Goal: Task Accomplishment & Management: Manage account settings

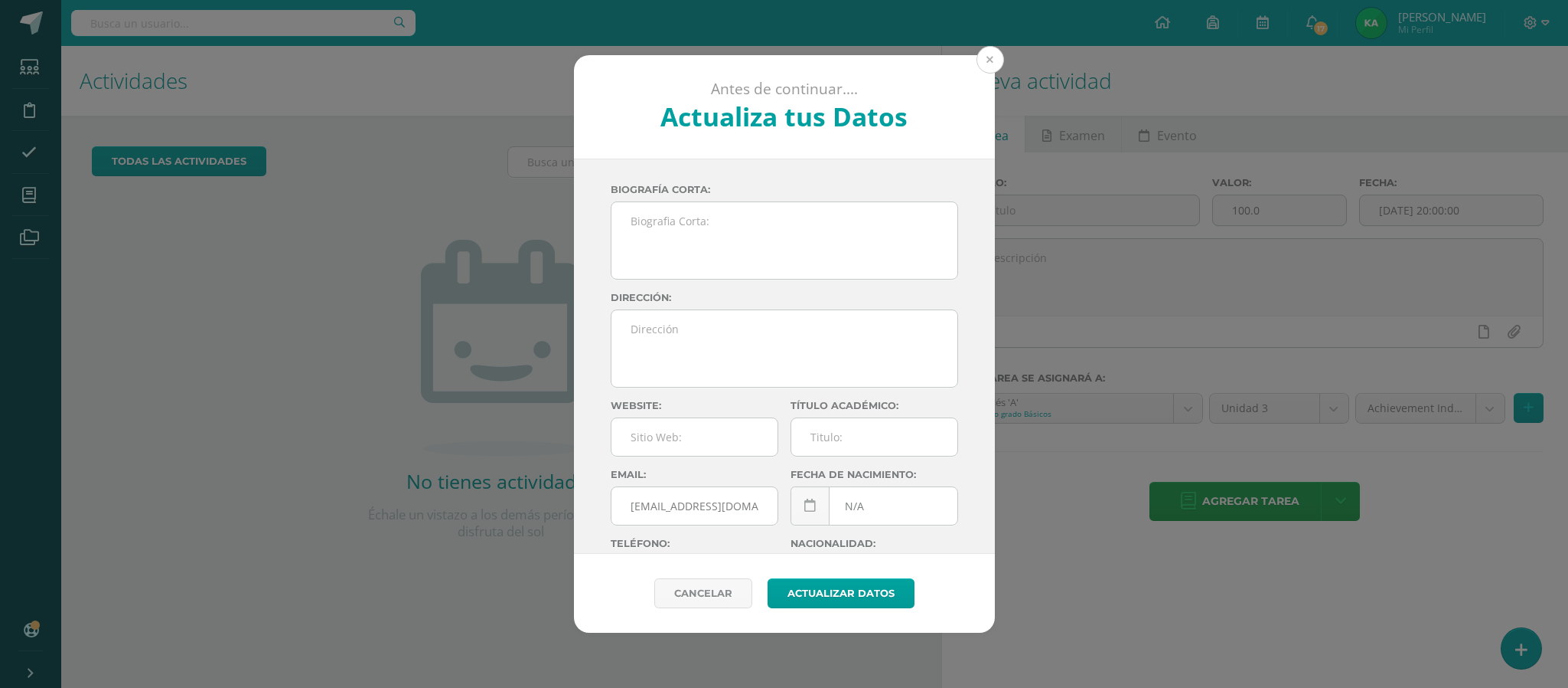
click at [986, 59] on button at bounding box center [990, 59] width 27 height 27
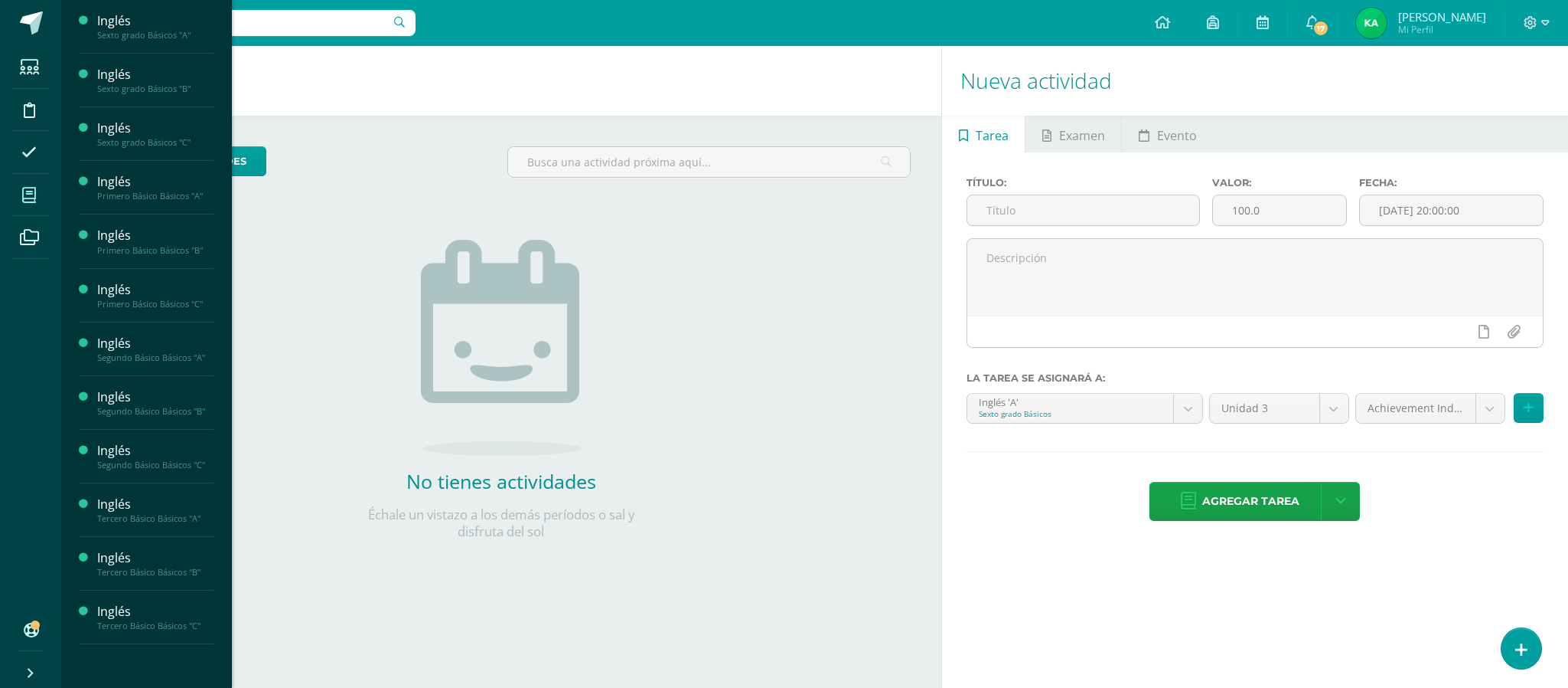
click at [26, 194] on icon at bounding box center [28, 195] width 14 height 16
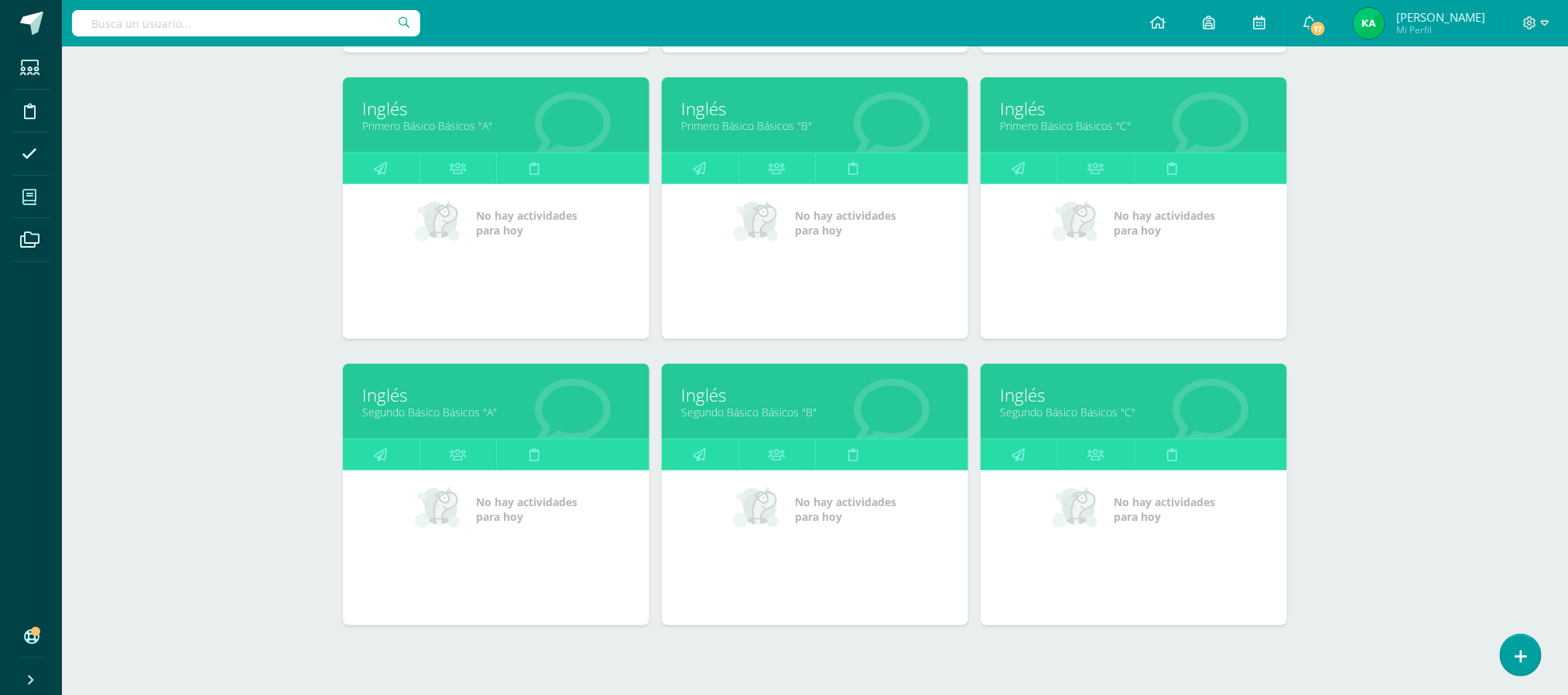
scroll to position [528, 0]
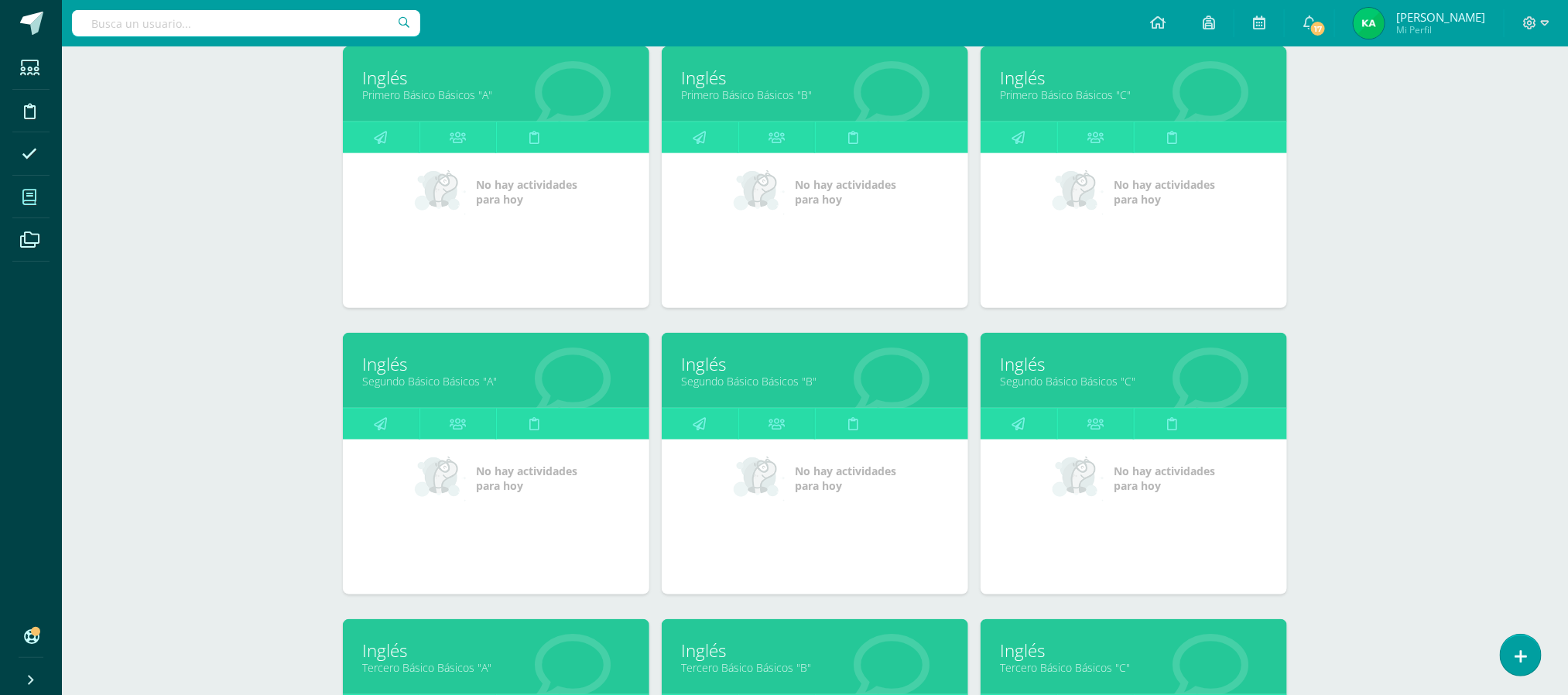
click at [449, 381] on link "Segundo Básico Básicos "A"" at bounding box center [496, 381] width 268 height 15
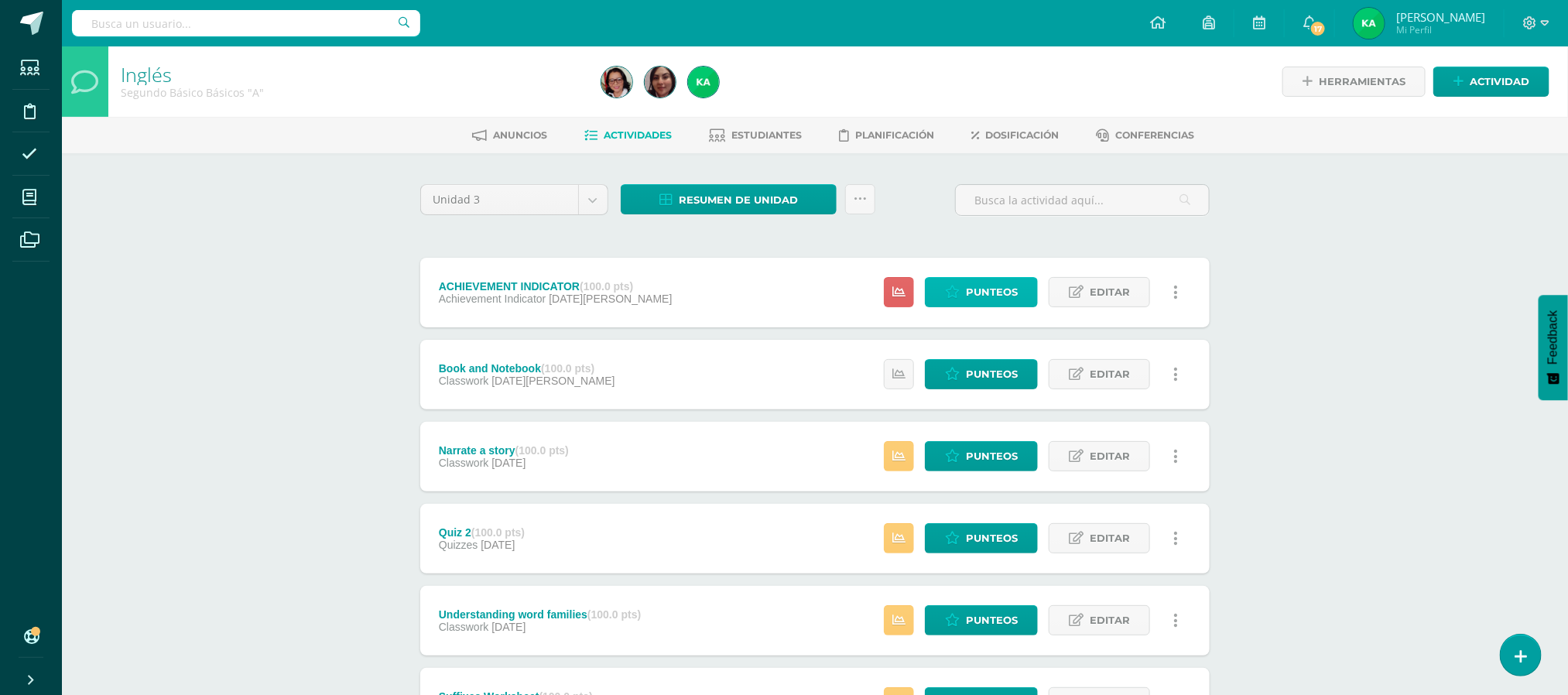
click at [986, 292] on span "Punteos" at bounding box center [992, 292] width 52 height 29
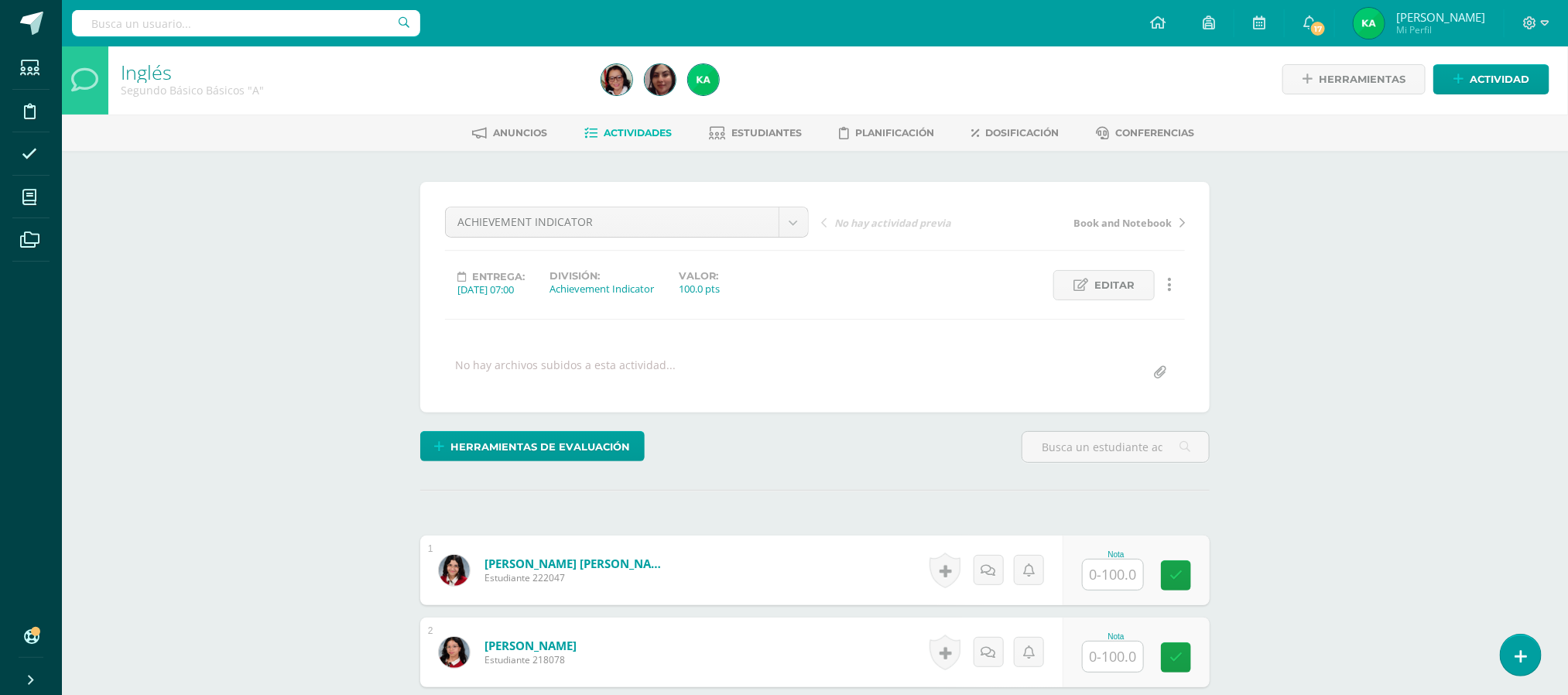
scroll to position [3, 0]
click at [634, 130] on span "Actividades" at bounding box center [639, 131] width 68 height 12
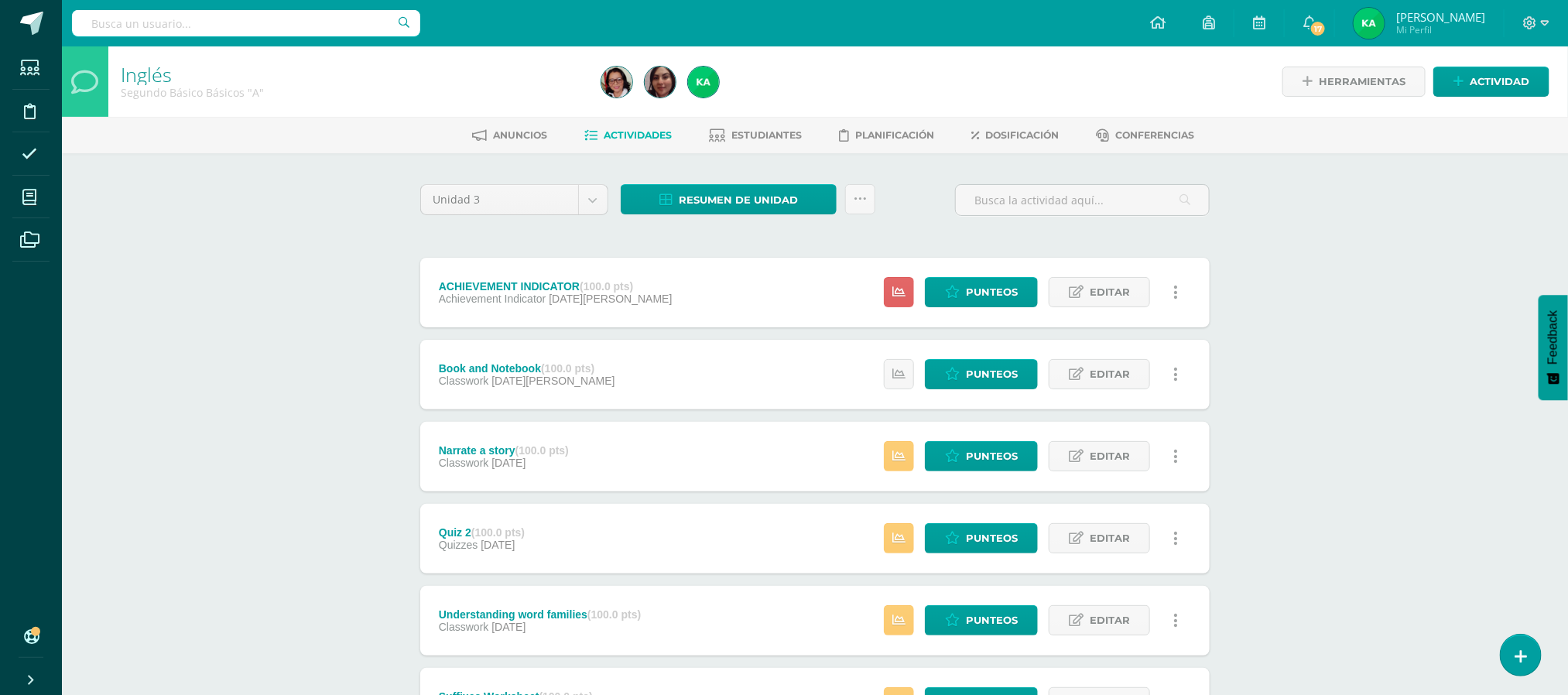
click at [646, 130] on span "Actividades" at bounding box center [639, 135] width 68 height 12
click at [722, 205] on span "Resumen de unidad" at bounding box center [738, 200] width 119 height 29
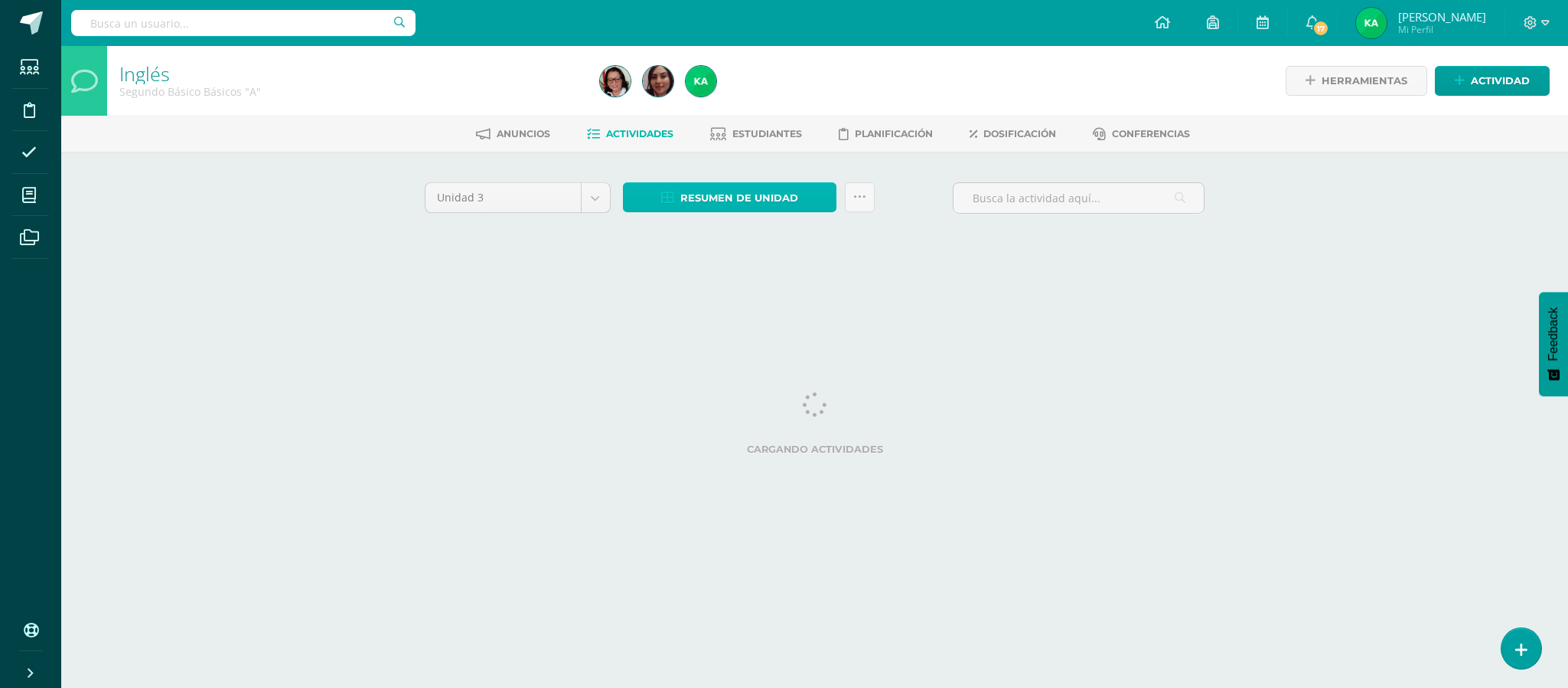
click at [717, 196] on span "Resumen de unidad" at bounding box center [739, 198] width 118 height 28
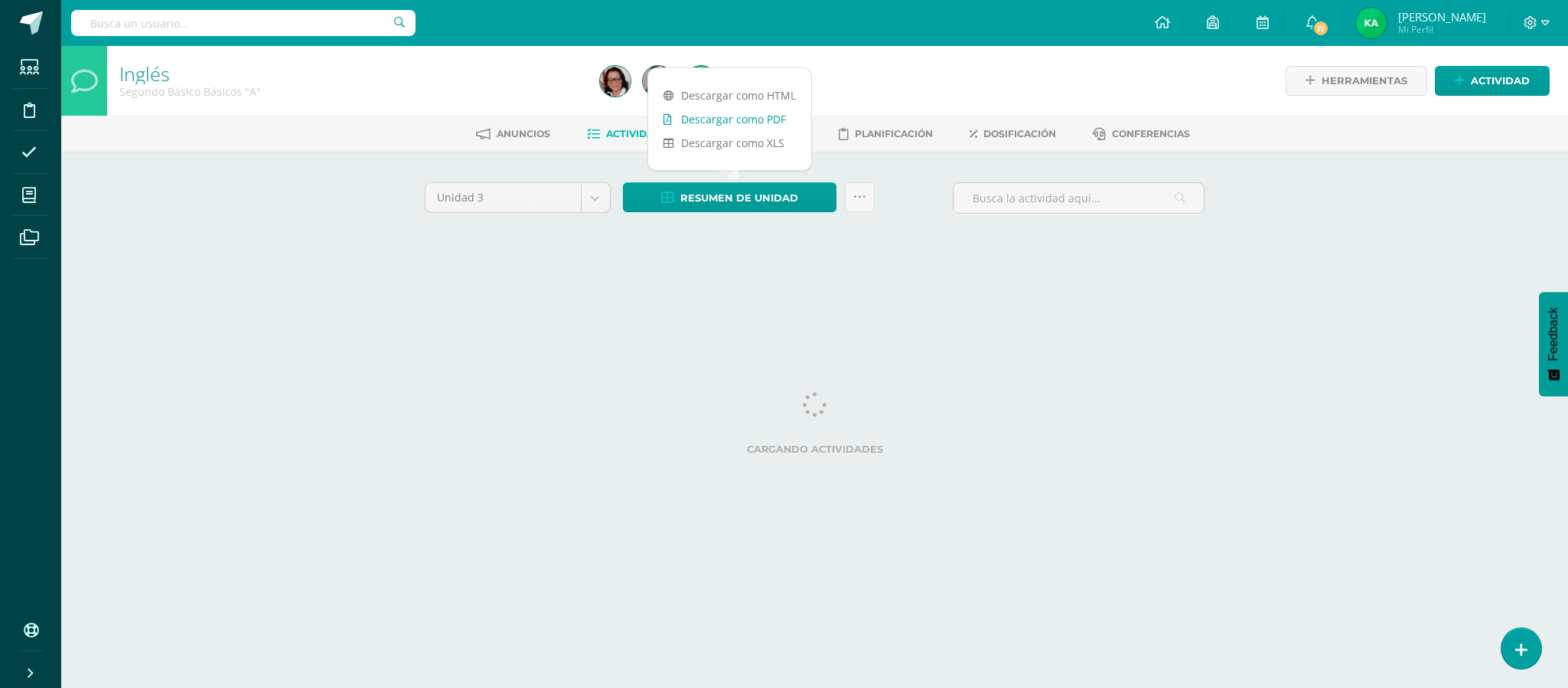
click at [733, 117] on link "Descargar como PDF" at bounding box center [730, 119] width 163 height 24
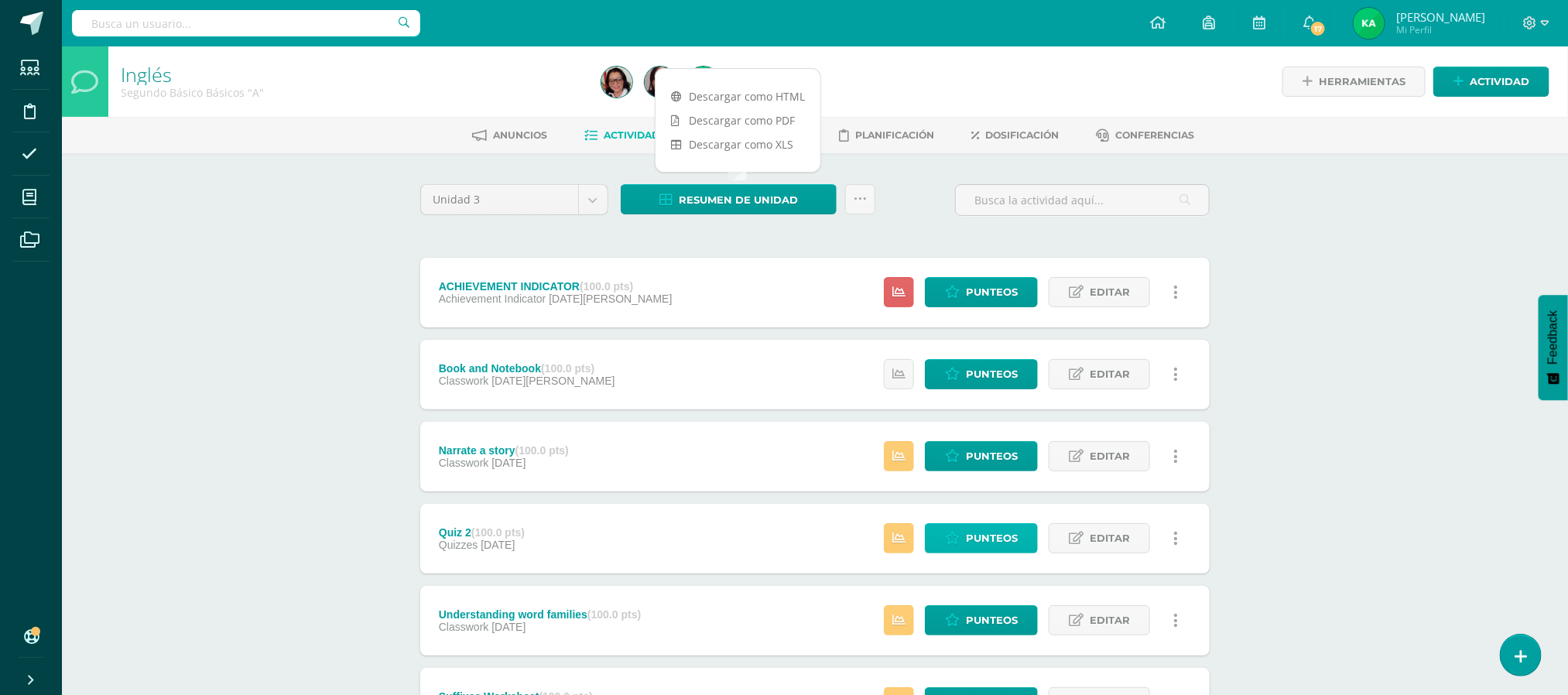
click at [996, 546] on span "Punteos" at bounding box center [992, 538] width 52 height 29
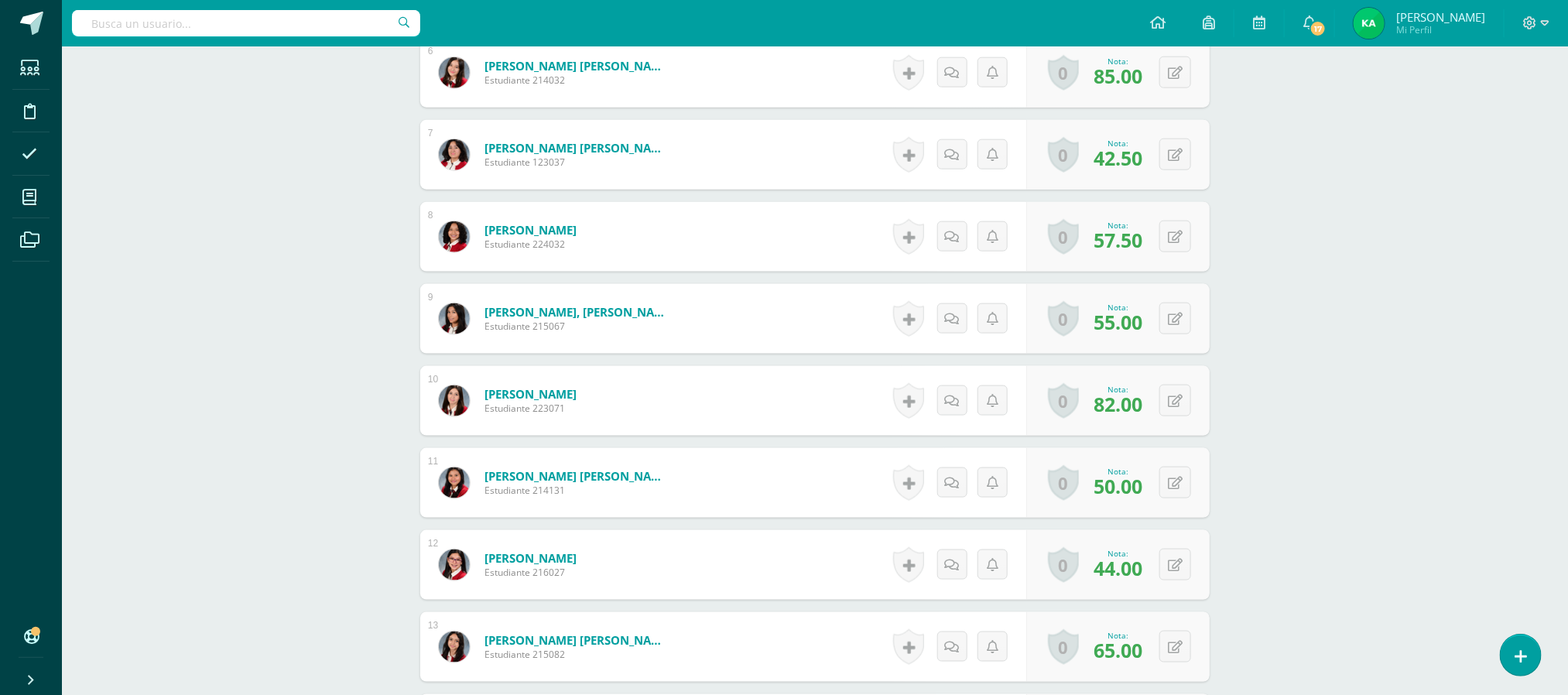
scroll to position [918, 0]
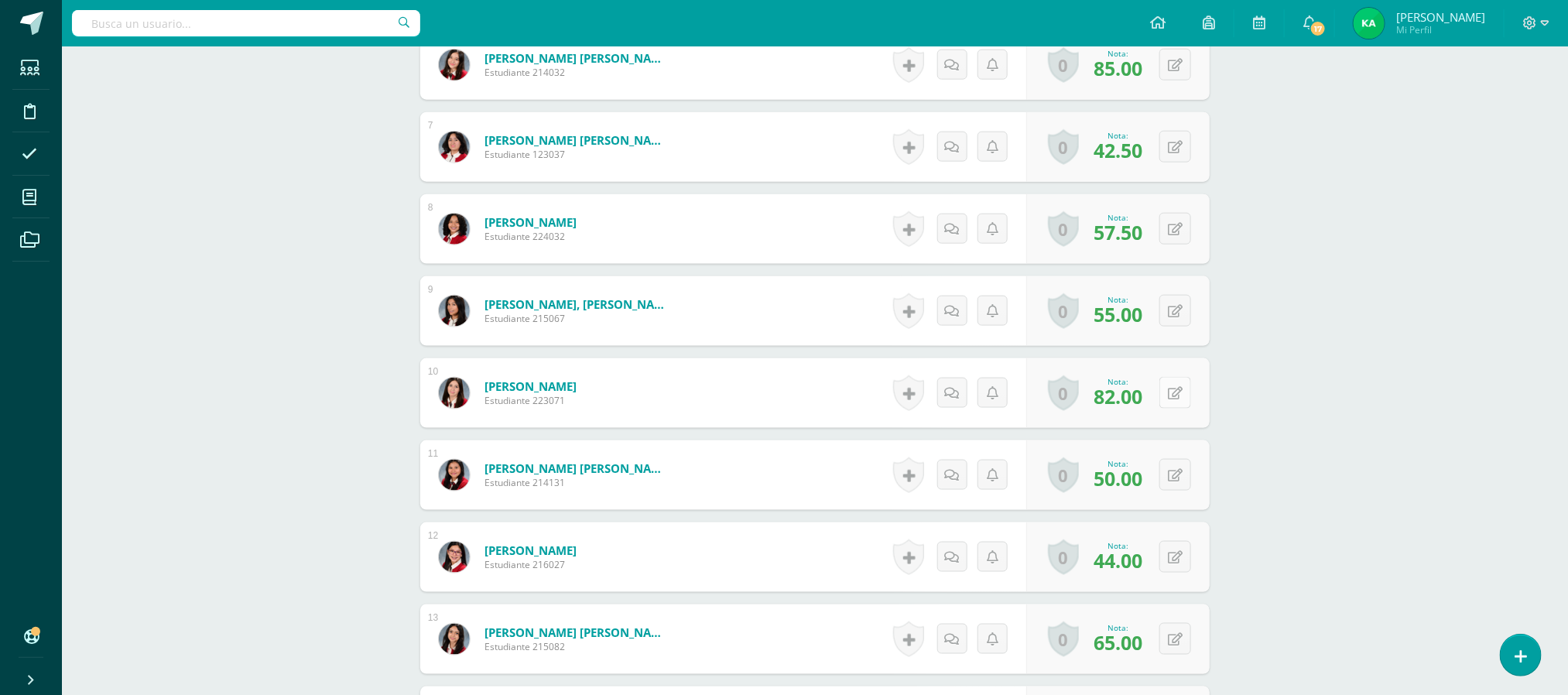
click at [1164, 401] on div "0 Logros Logros obtenidos Aún no hay logros agregados Nota: 82.00" at bounding box center [1118, 393] width 183 height 69
click at [1181, 396] on icon at bounding box center [1186, 393] width 16 height 13
type input "75"
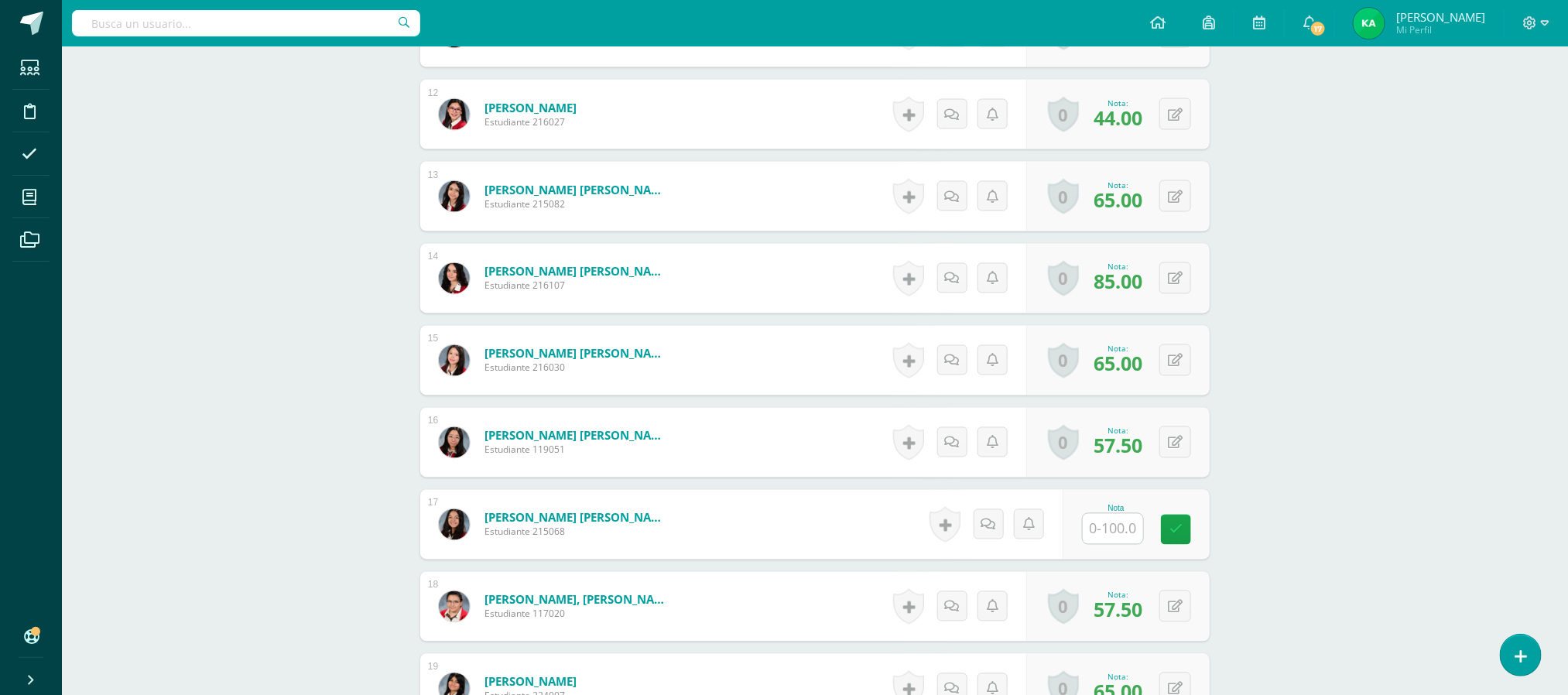
scroll to position [1374, 0]
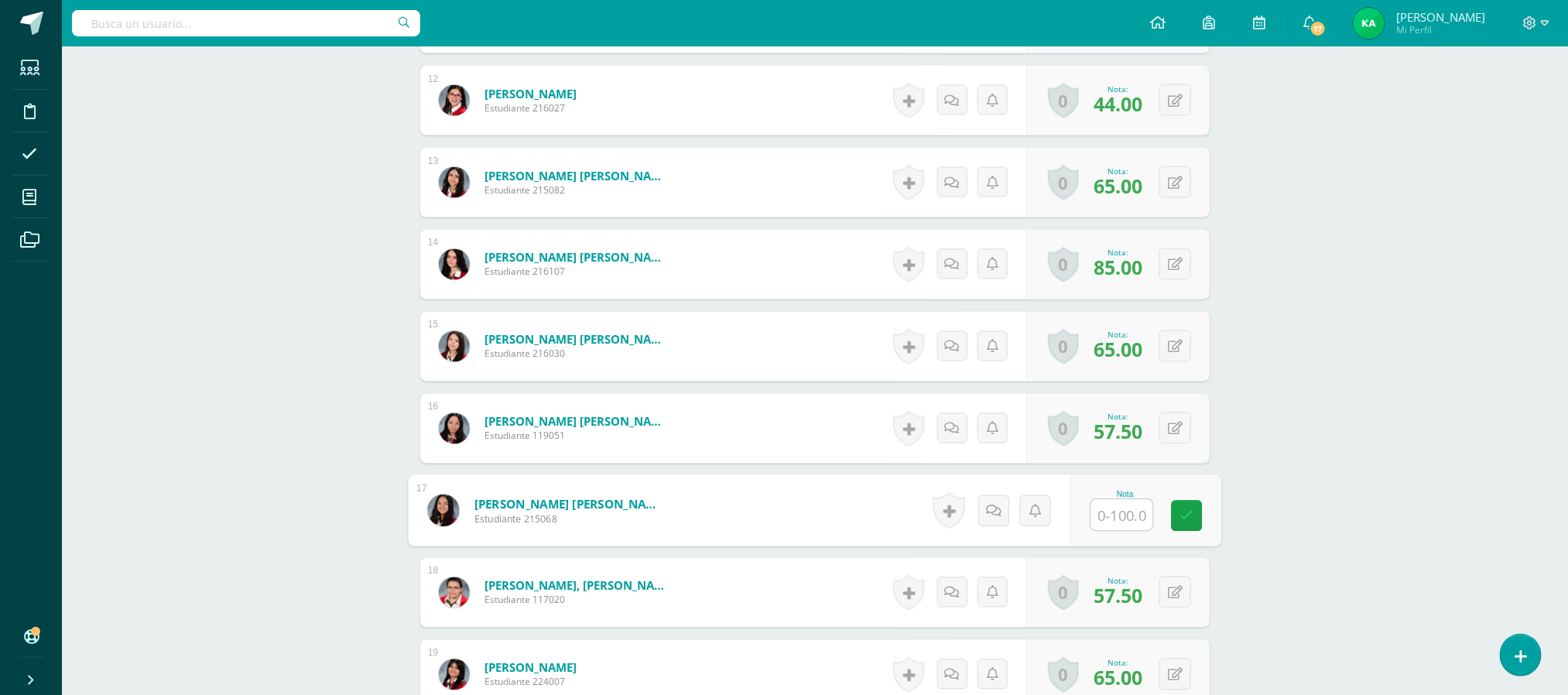
click at [1120, 511] on input "text" at bounding box center [1121, 515] width 62 height 30
type input "97"
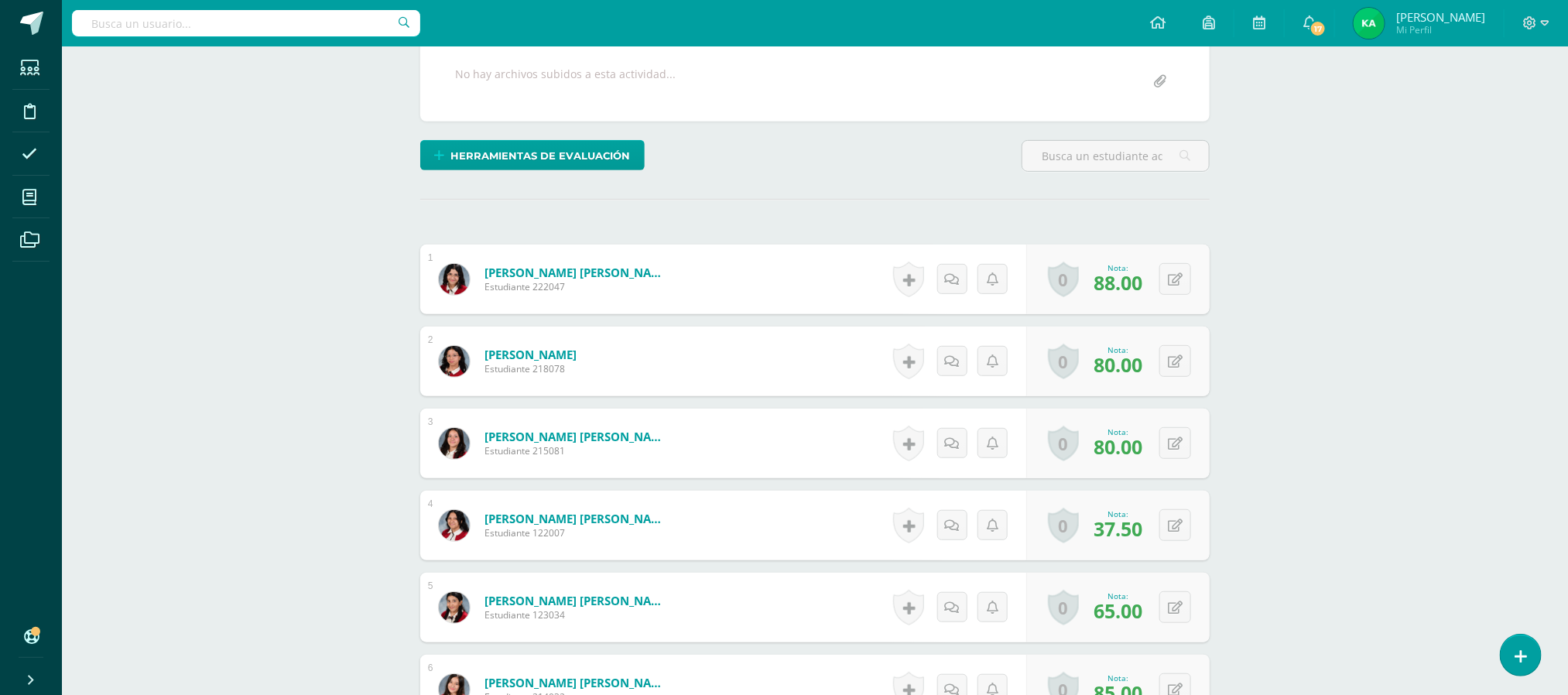
scroll to position [0, 0]
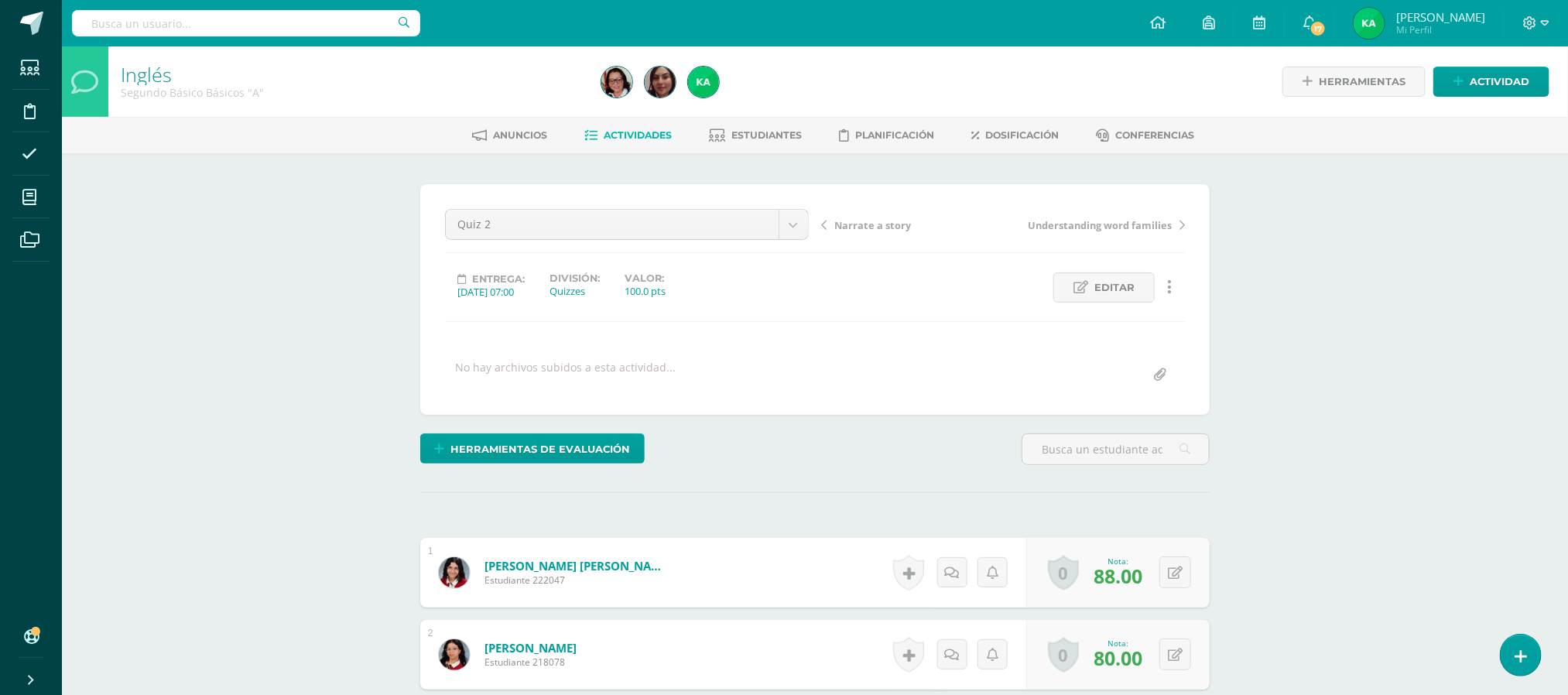
click at [632, 135] on span "Actividades" at bounding box center [639, 135] width 68 height 12
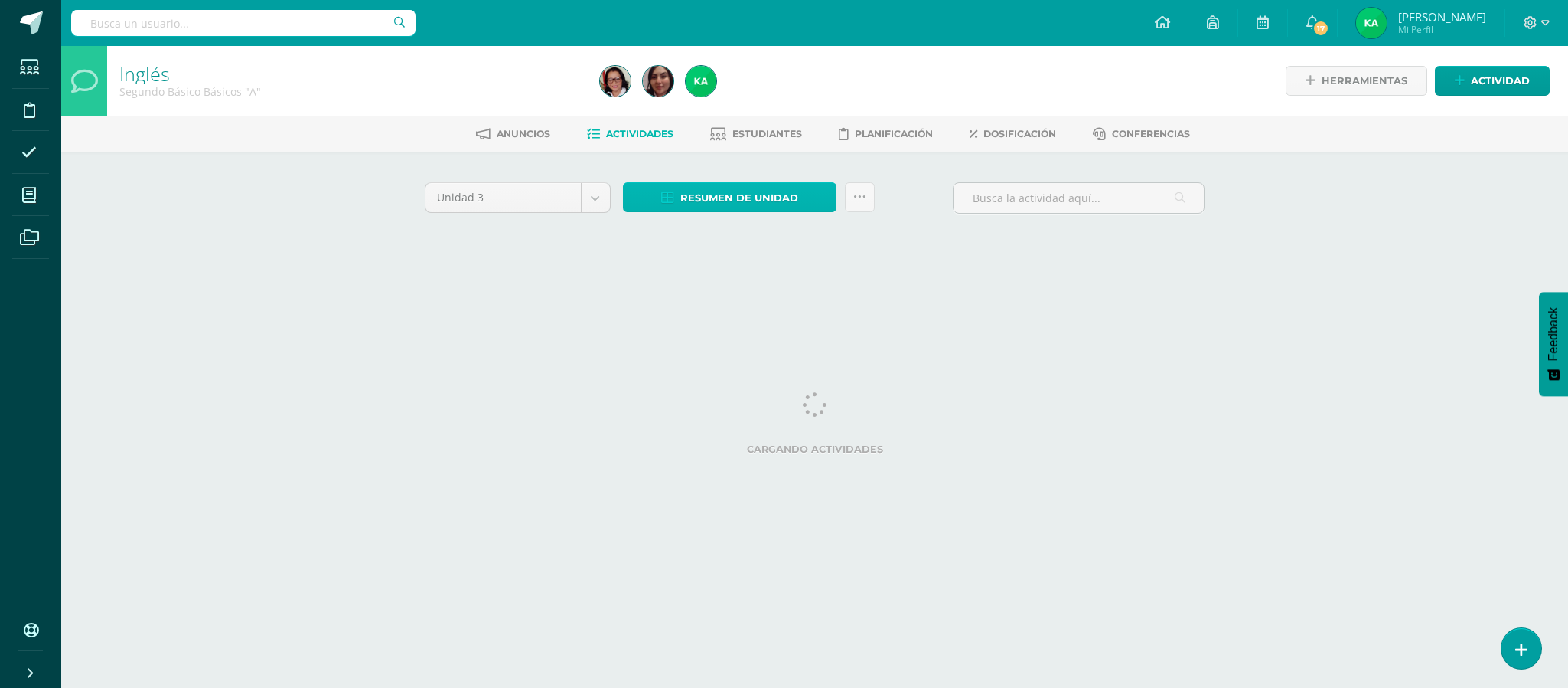
click at [723, 202] on span "Resumen de unidad" at bounding box center [739, 198] width 118 height 28
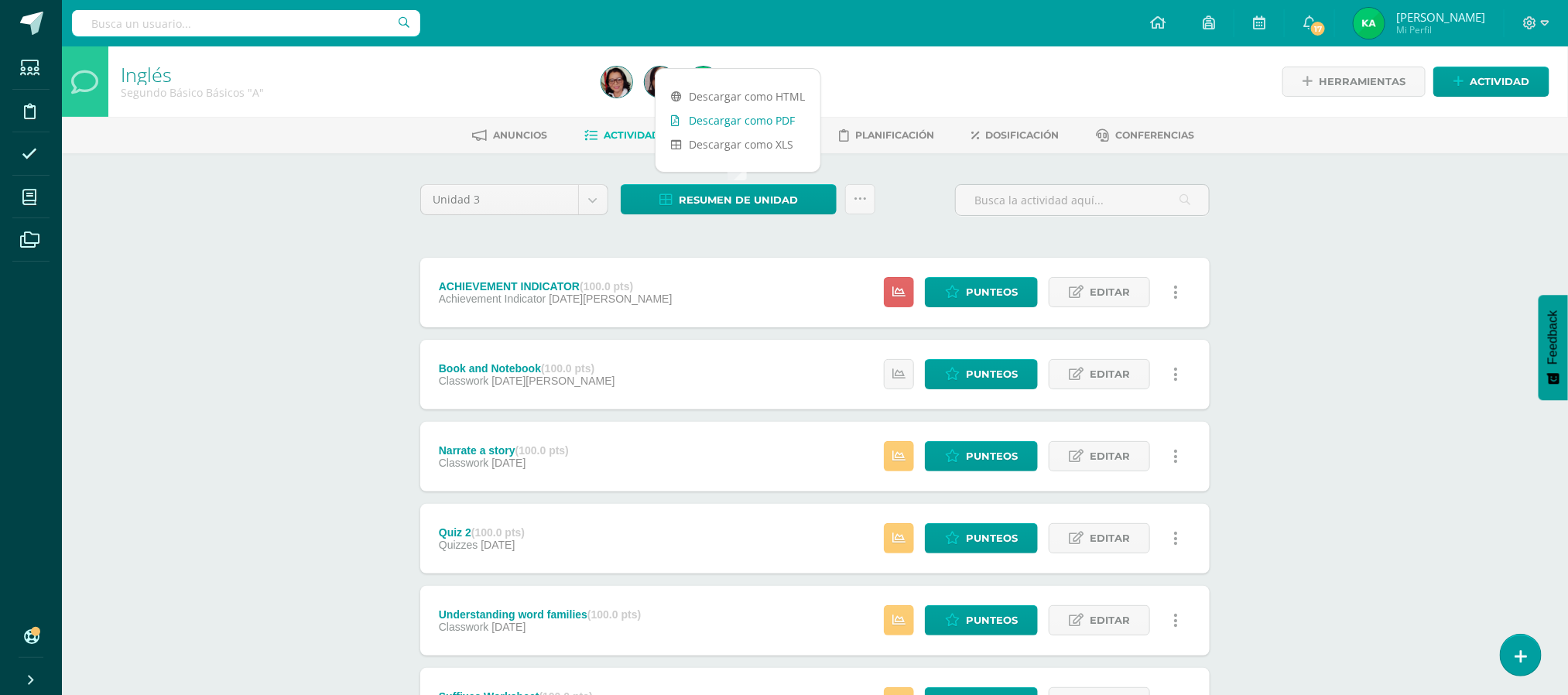
click at [745, 126] on link "Descargar como PDF" at bounding box center [738, 120] width 165 height 24
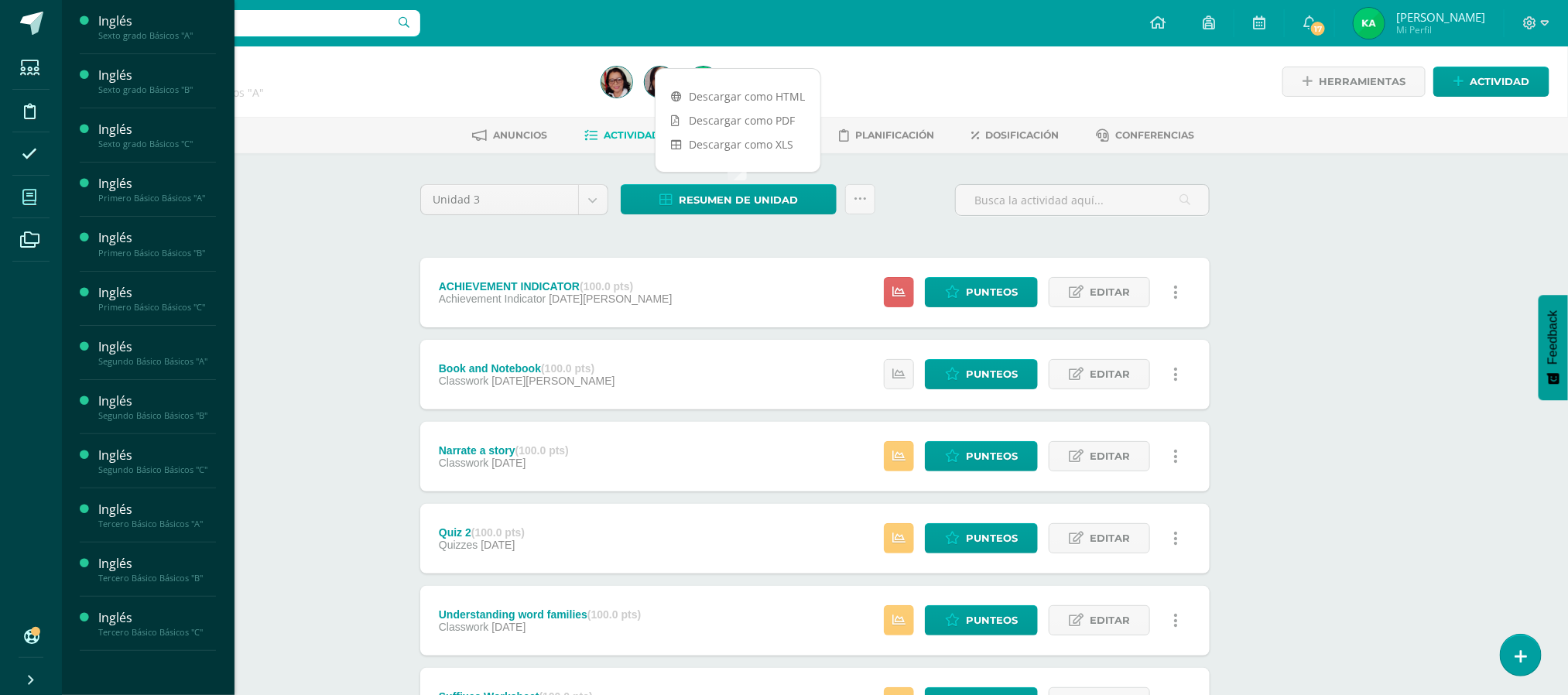
click at [32, 196] on icon at bounding box center [29, 197] width 14 height 16
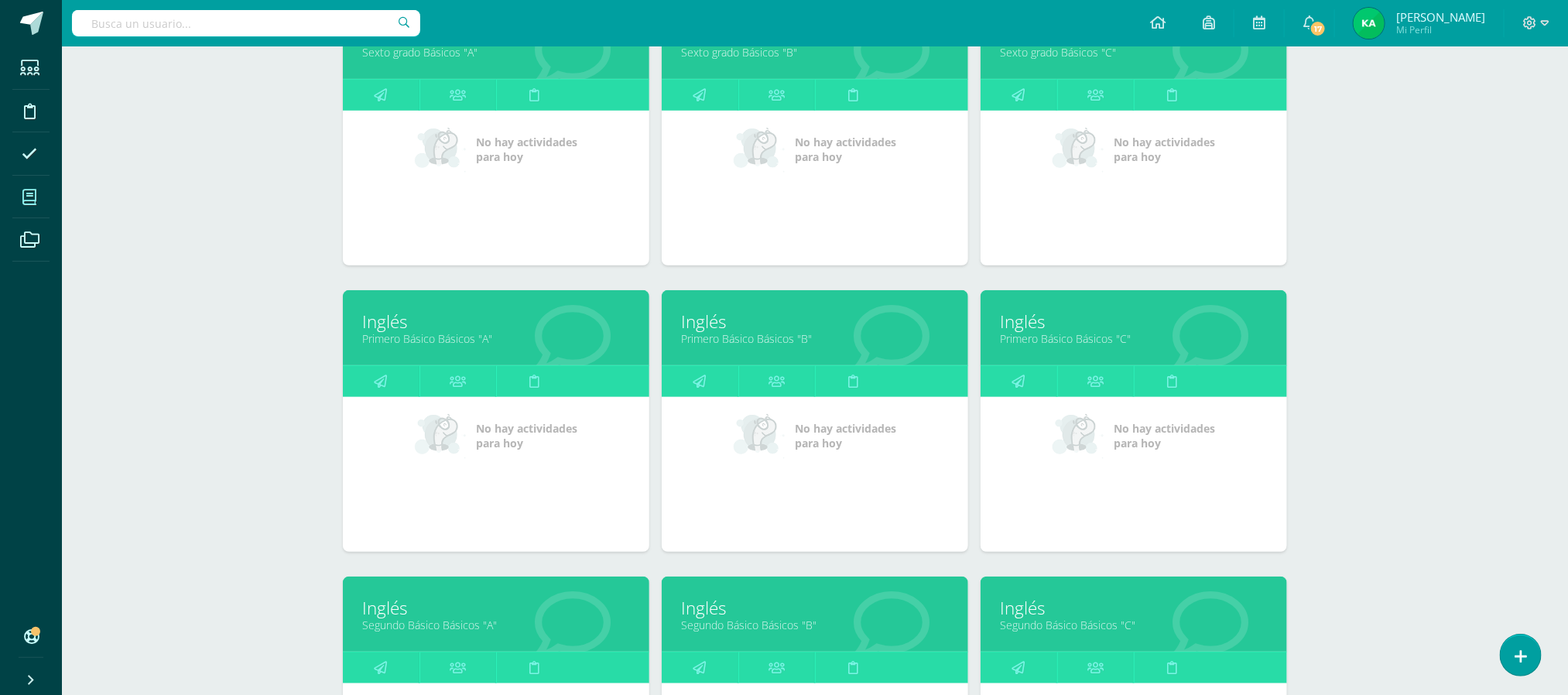
scroll to position [301, 0]
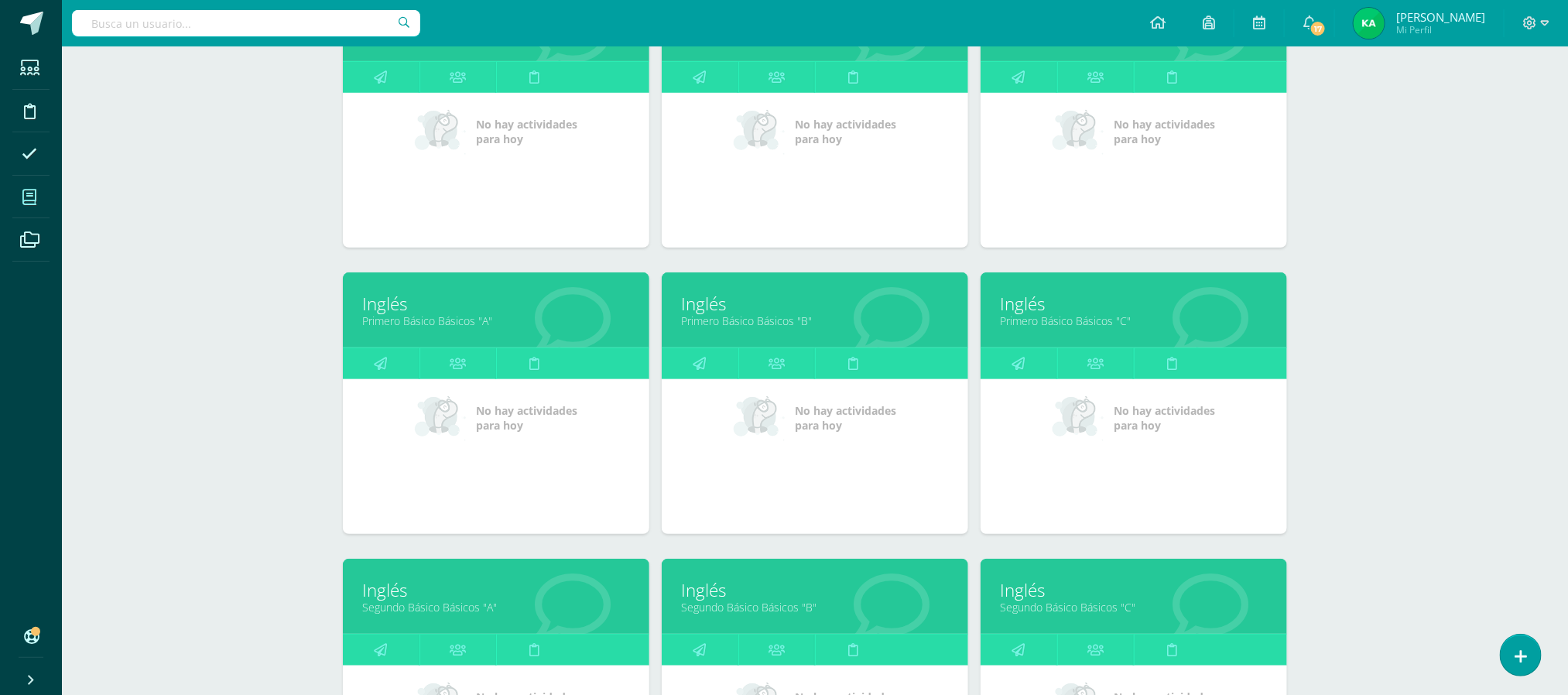
click at [745, 606] on link "Segundo Básico Básicos "B"" at bounding box center [815, 607] width 268 height 15
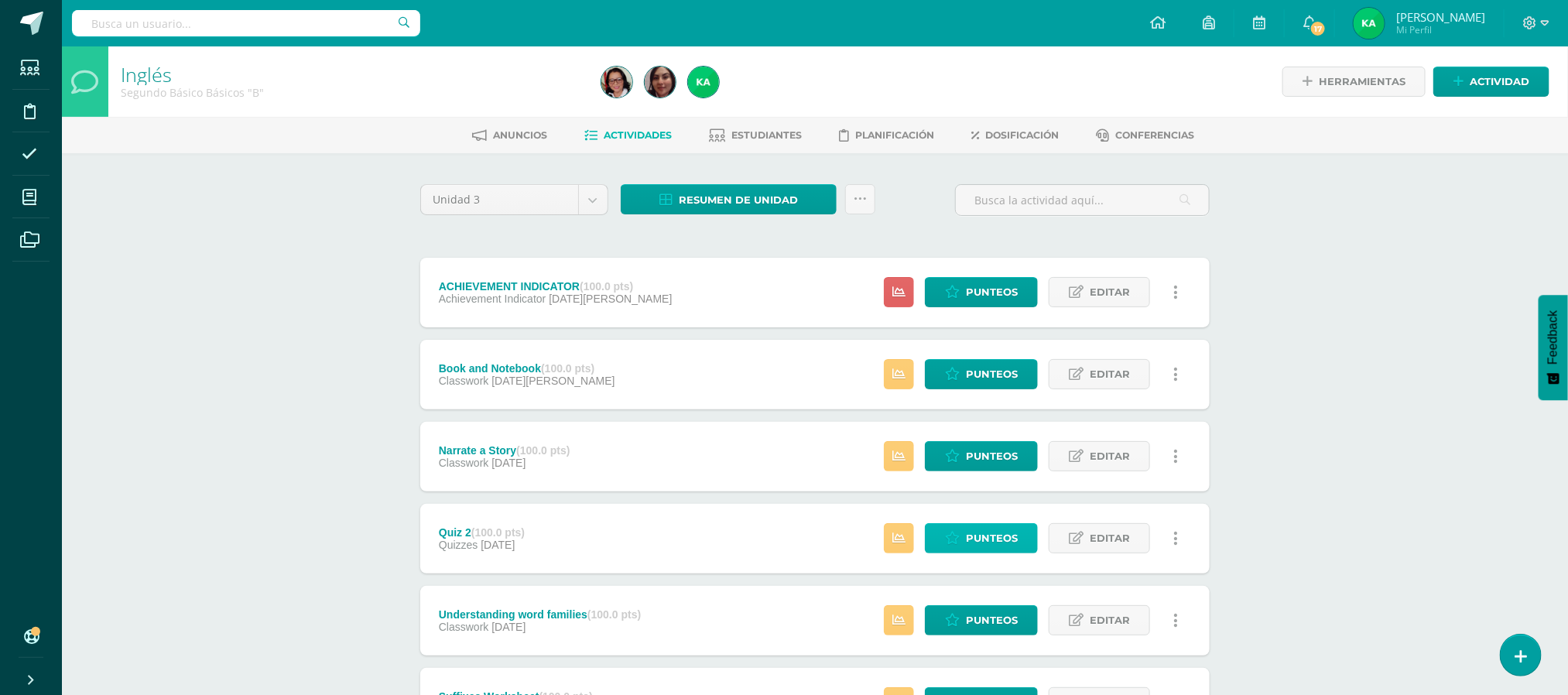
click at [994, 542] on span "Punteos" at bounding box center [992, 538] width 52 height 29
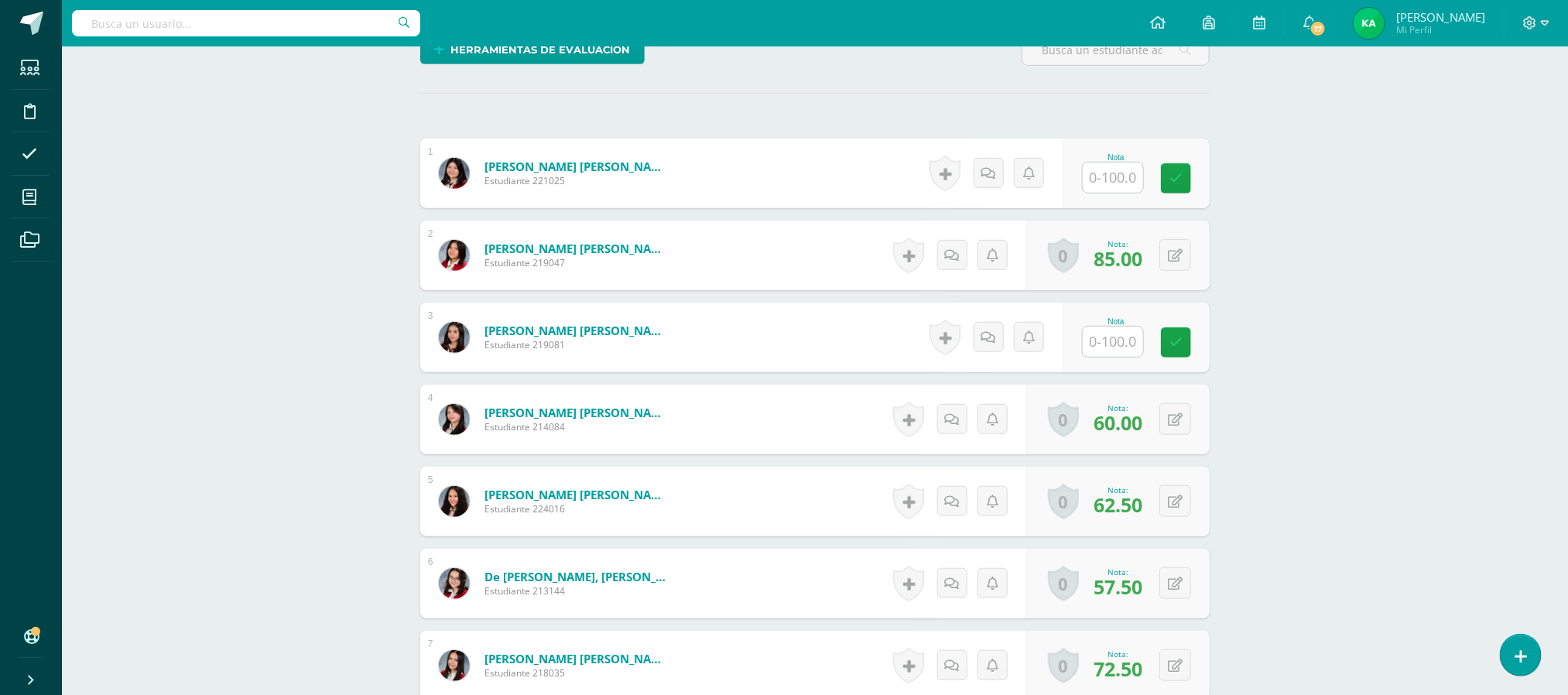
scroll to position [400, 0]
click at [1123, 342] on input "text" at bounding box center [1112, 340] width 60 height 30
type input "58"
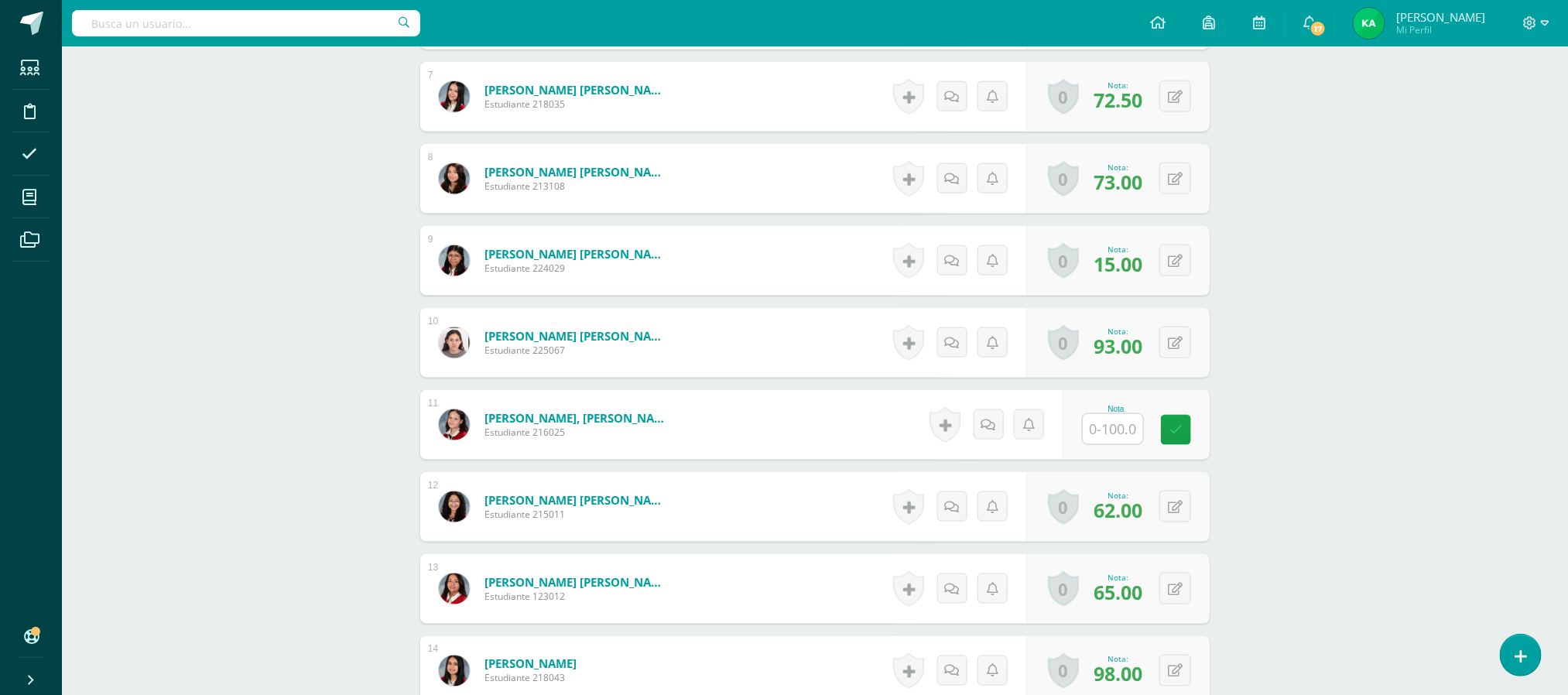
scroll to position [972, 0]
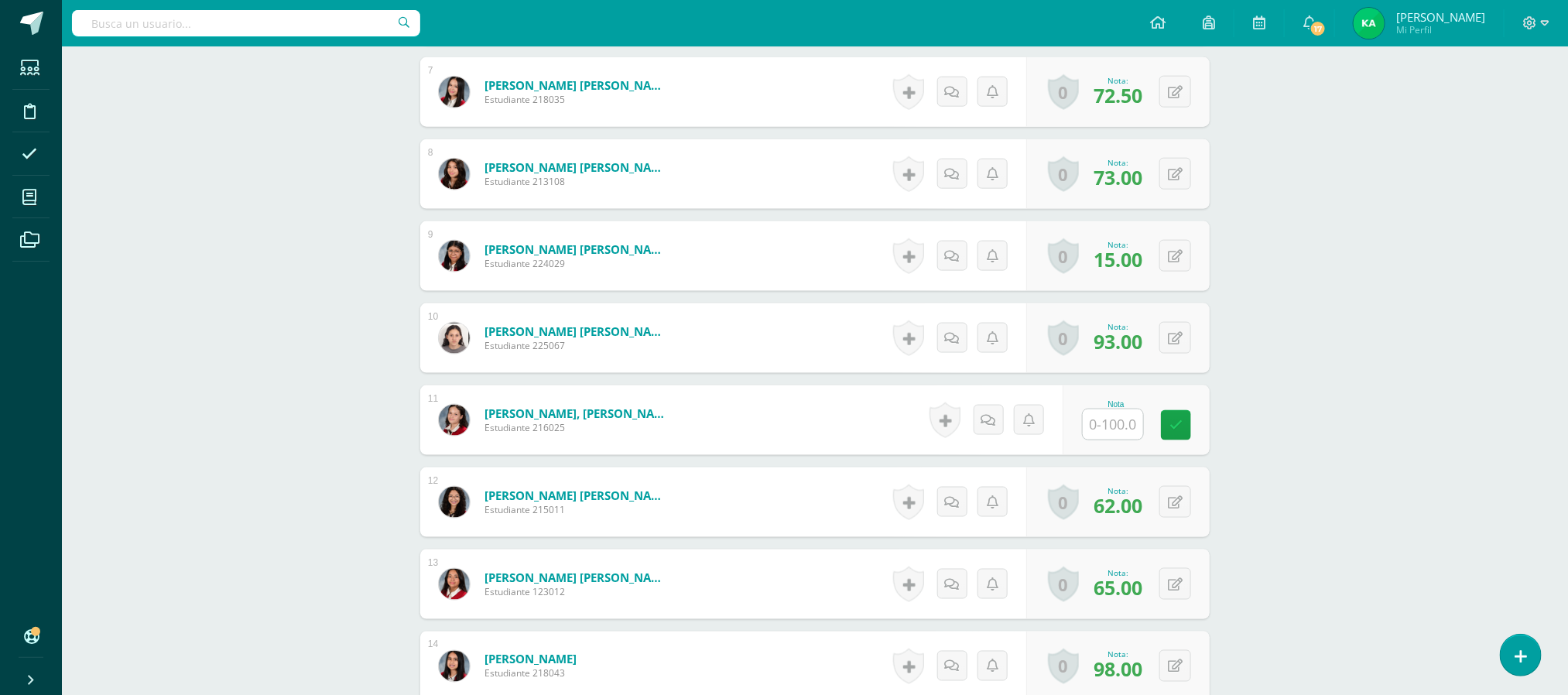
click at [1122, 428] on input "text" at bounding box center [1112, 424] width 60 height 30
type input "75"
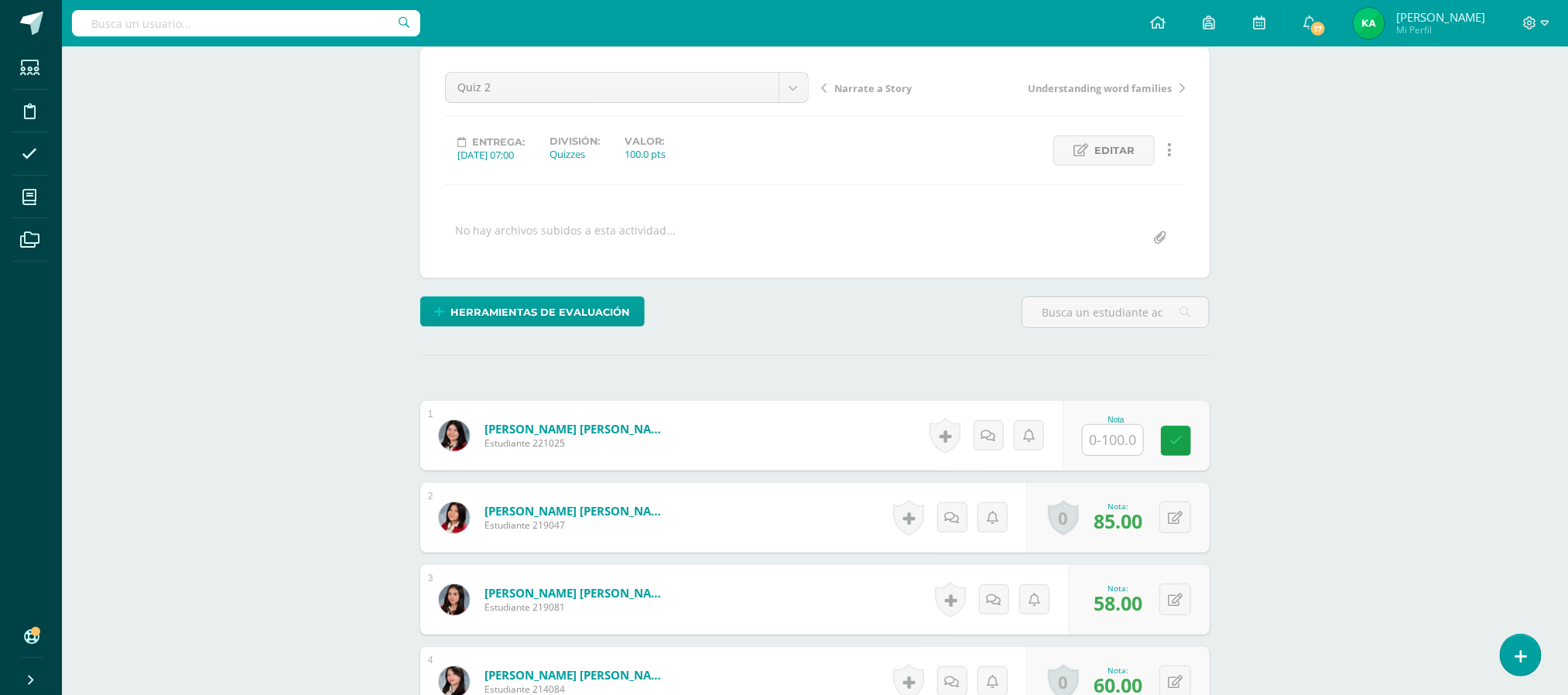
scroll to position [0, 0]
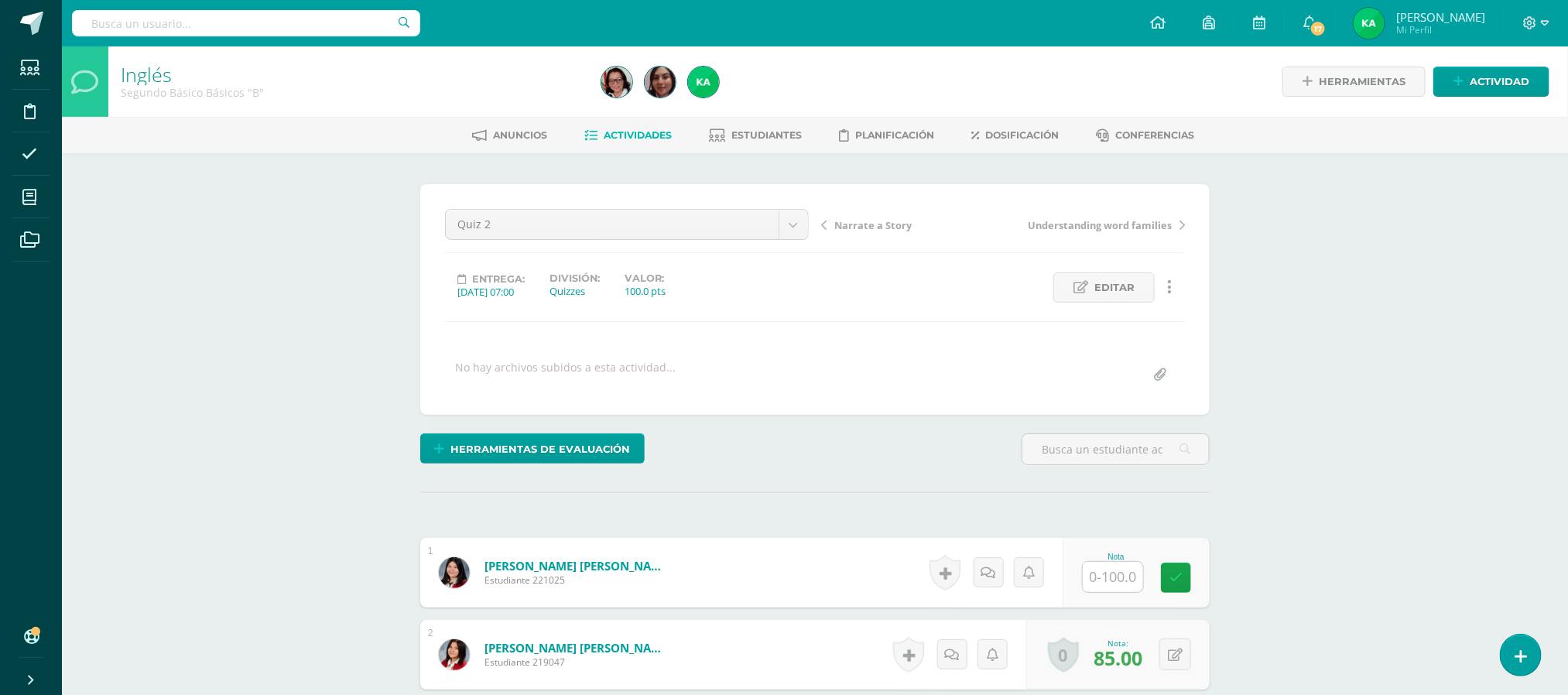
click at [623, 135] on span "Actividades" at bounding box center [639, 135] width 68 height 12
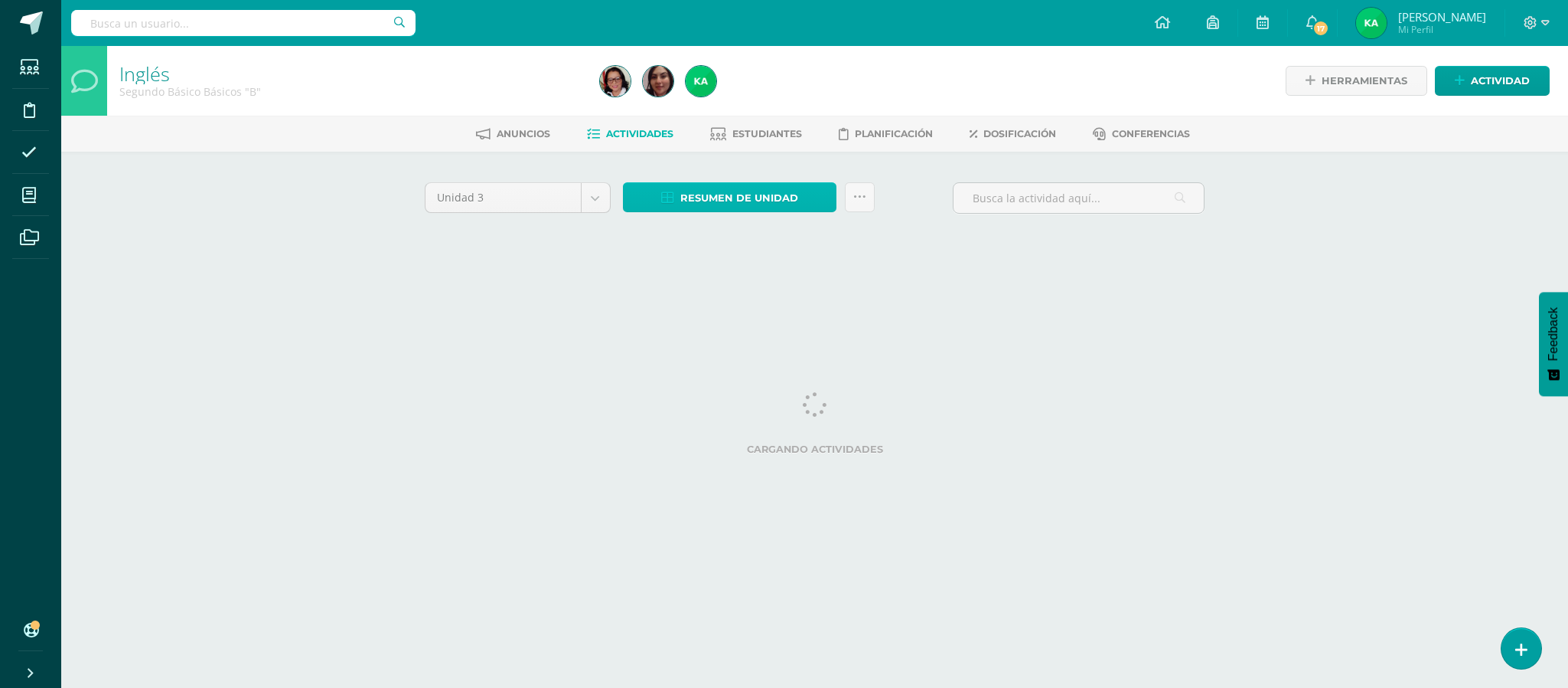
click at [721, 191] on span "Resumen de unidad" at bounding box center [739, 198] width 118 height 28
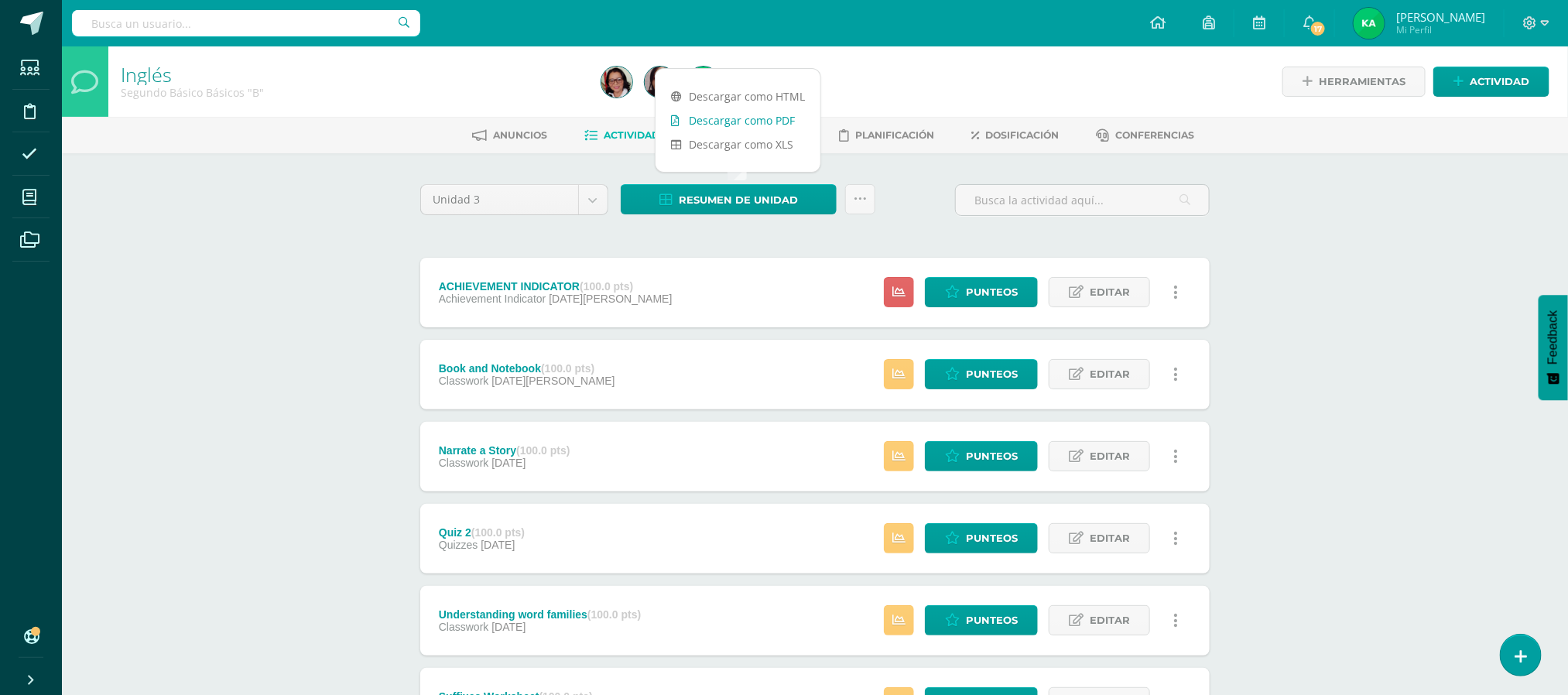
click at [741, 118] on link "Descargar como PDF" at bounding box center [738, 120] width 165 height 24
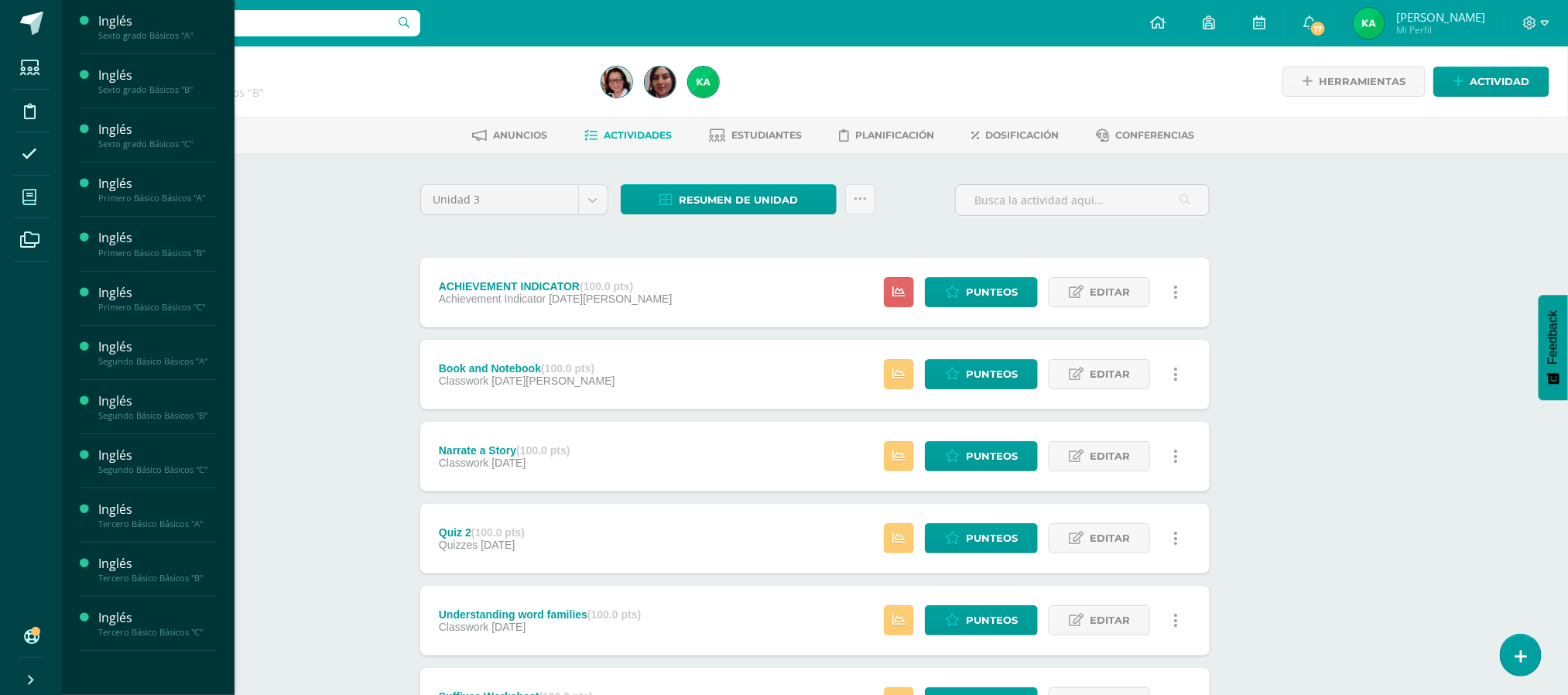
click at [35, 201] on icon at bounding box center [29, 197] width 14 height 16
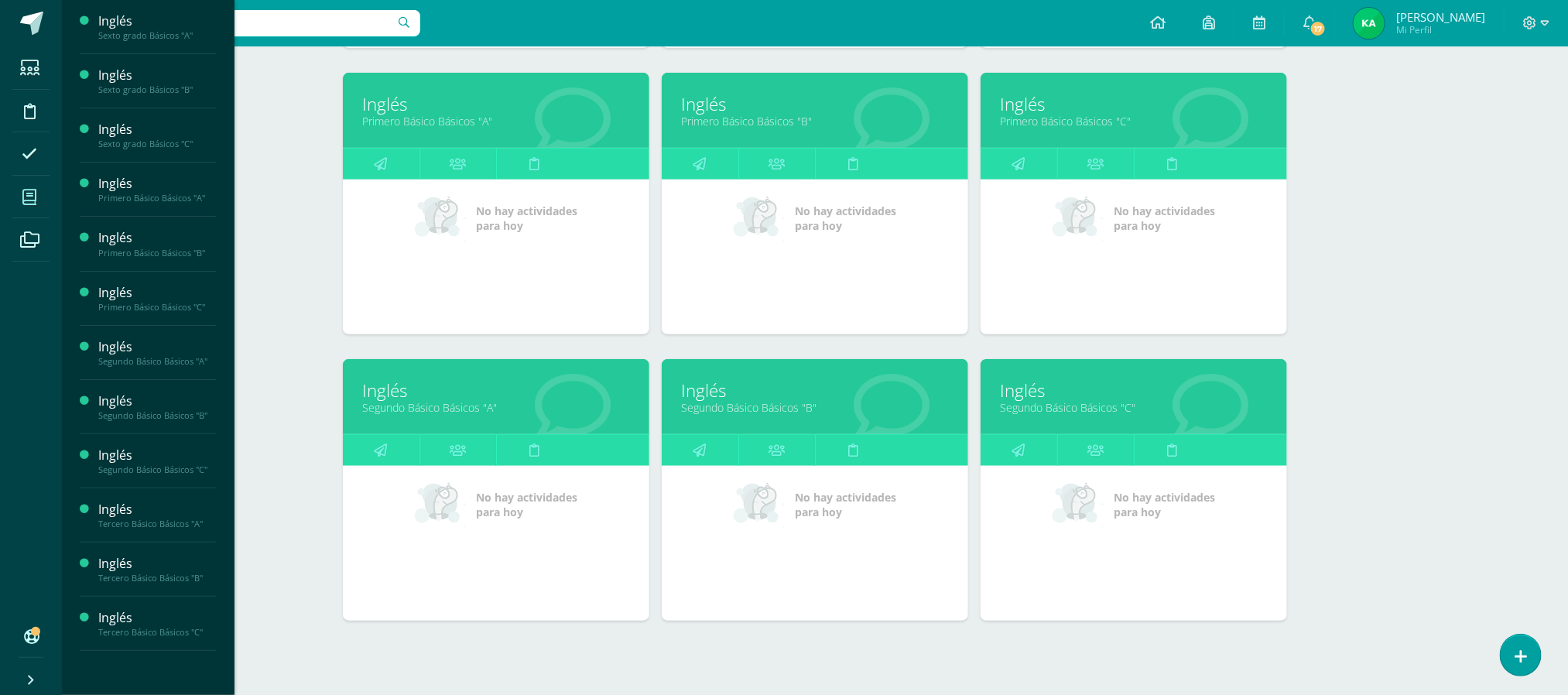
scroll to position [513, 0]
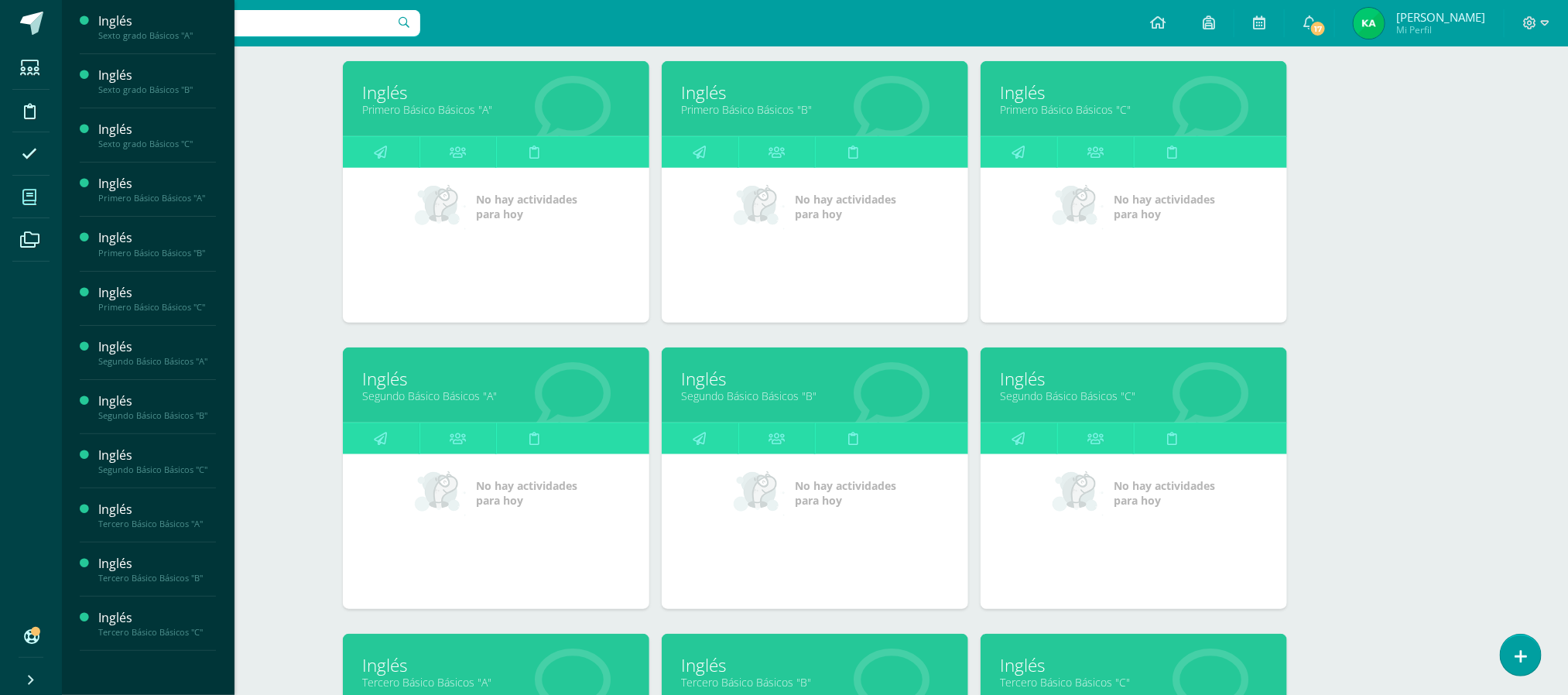
click at [1052, 393] on link "Segundo Básico Básicos "C"" at bounding box center [1134, 396] width 268 height 15
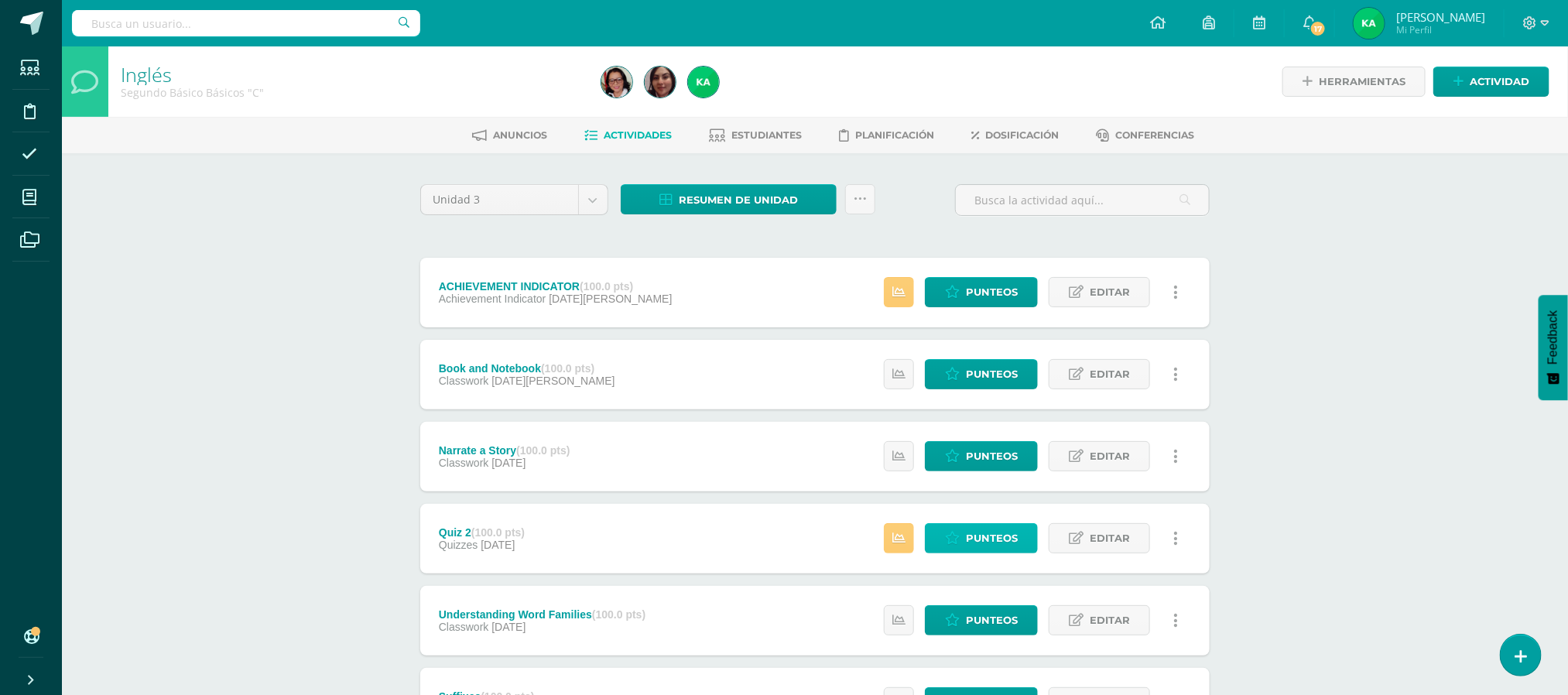
click at [981, 543] on span "Punteos" at bounding box center [992, 538] width 52 height 29
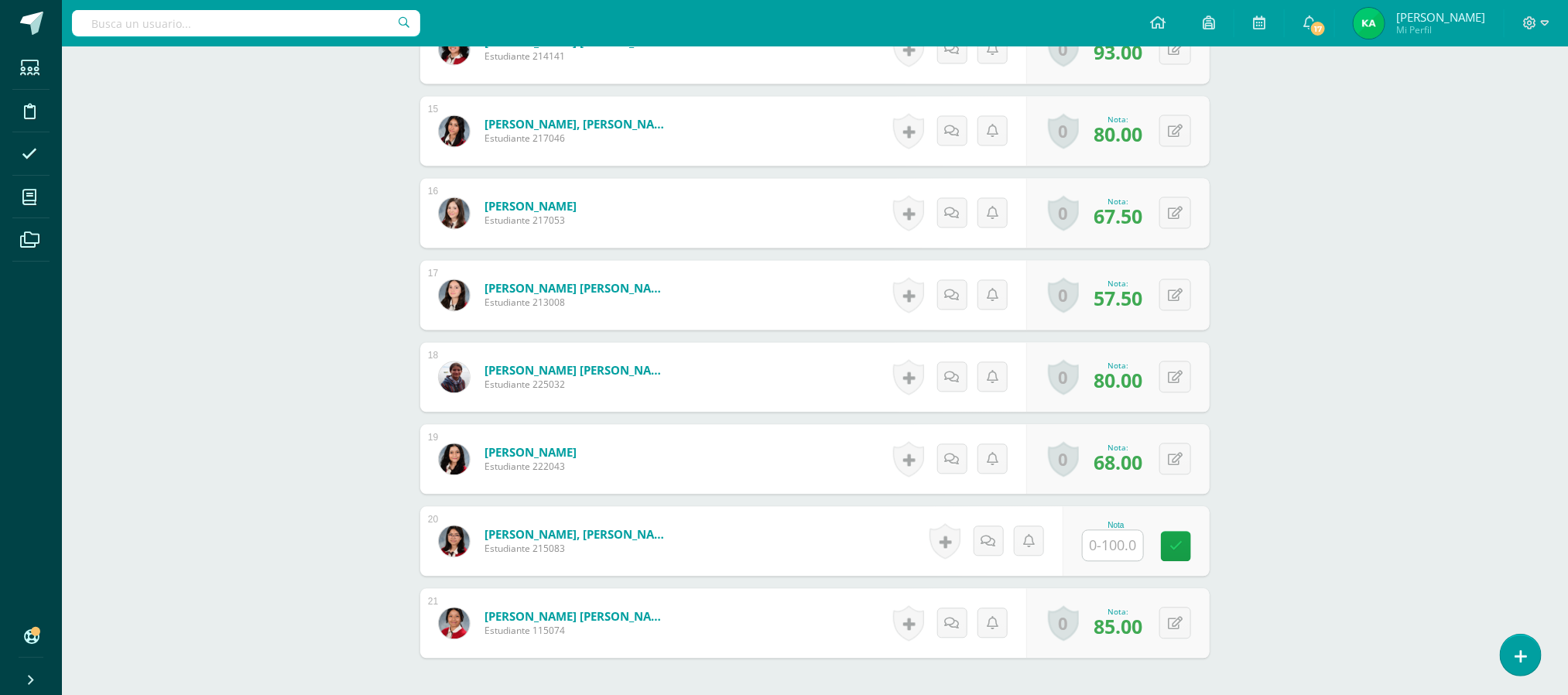
scroll to position [1591, 0]
click at [1122, 545] on input "text" at bounding box center [1121, 544] width 62 height 30
type input "78"
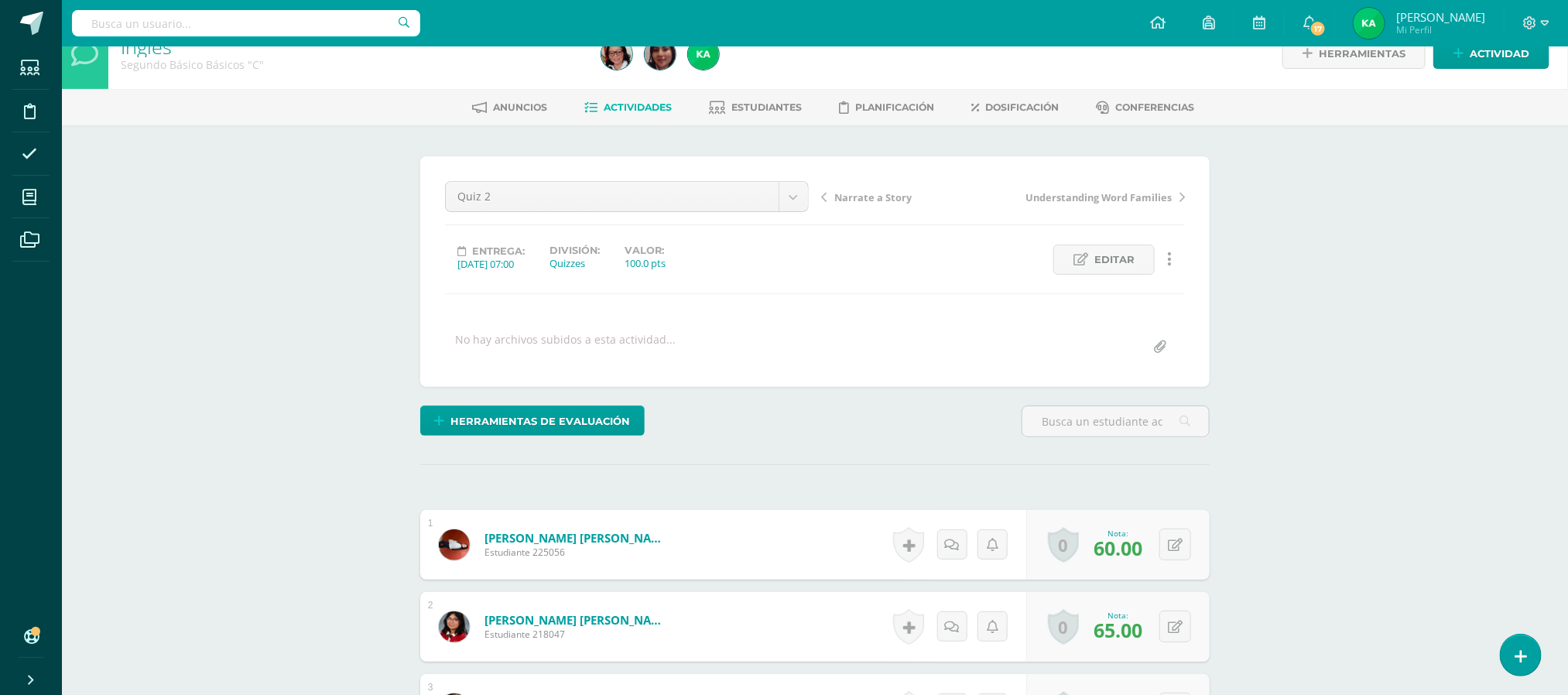
scroll to position [0, 0]
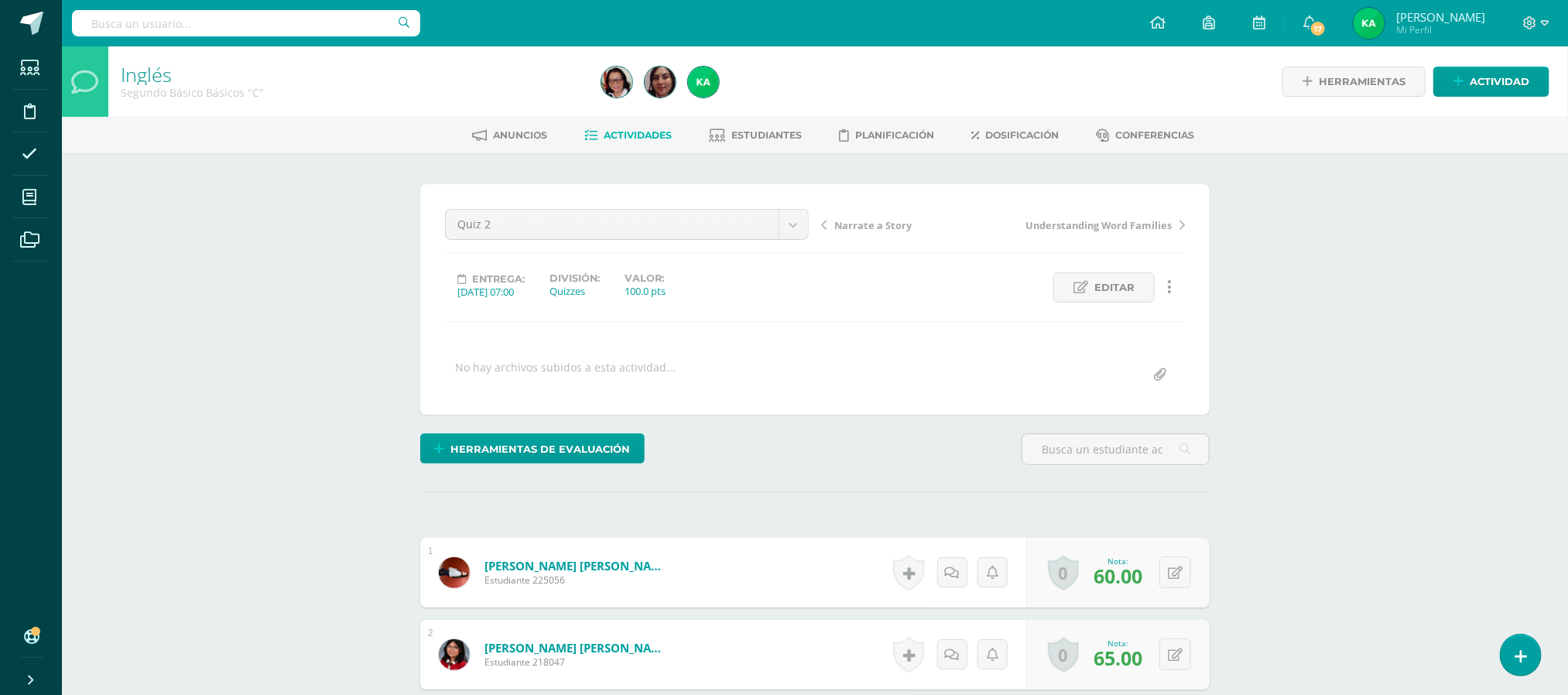
click at [634, 138] on span "Actividades" at bounding box center [639, 135] width 68 height 12
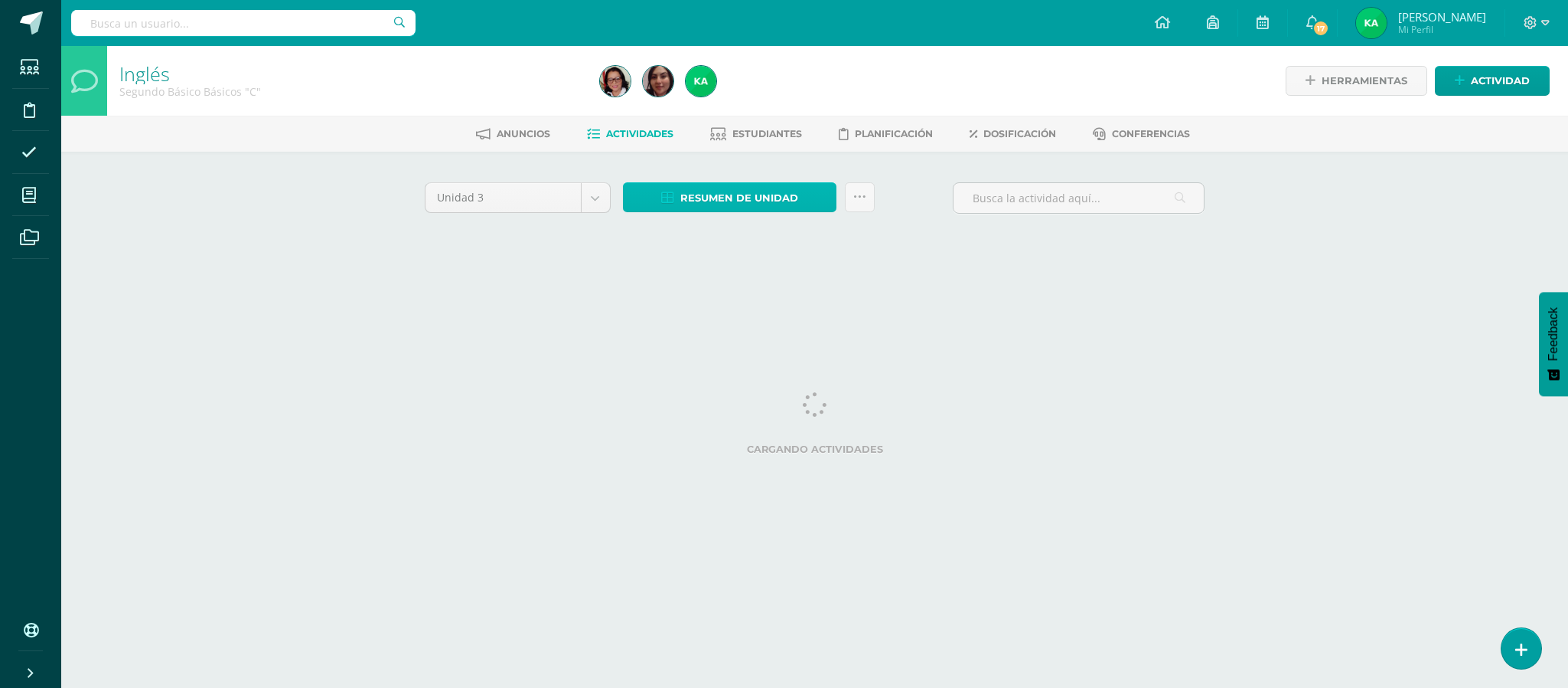
click at [715, 195] on span "Resumen de unidad" at bounding box center [739, 198] width 118 height 28
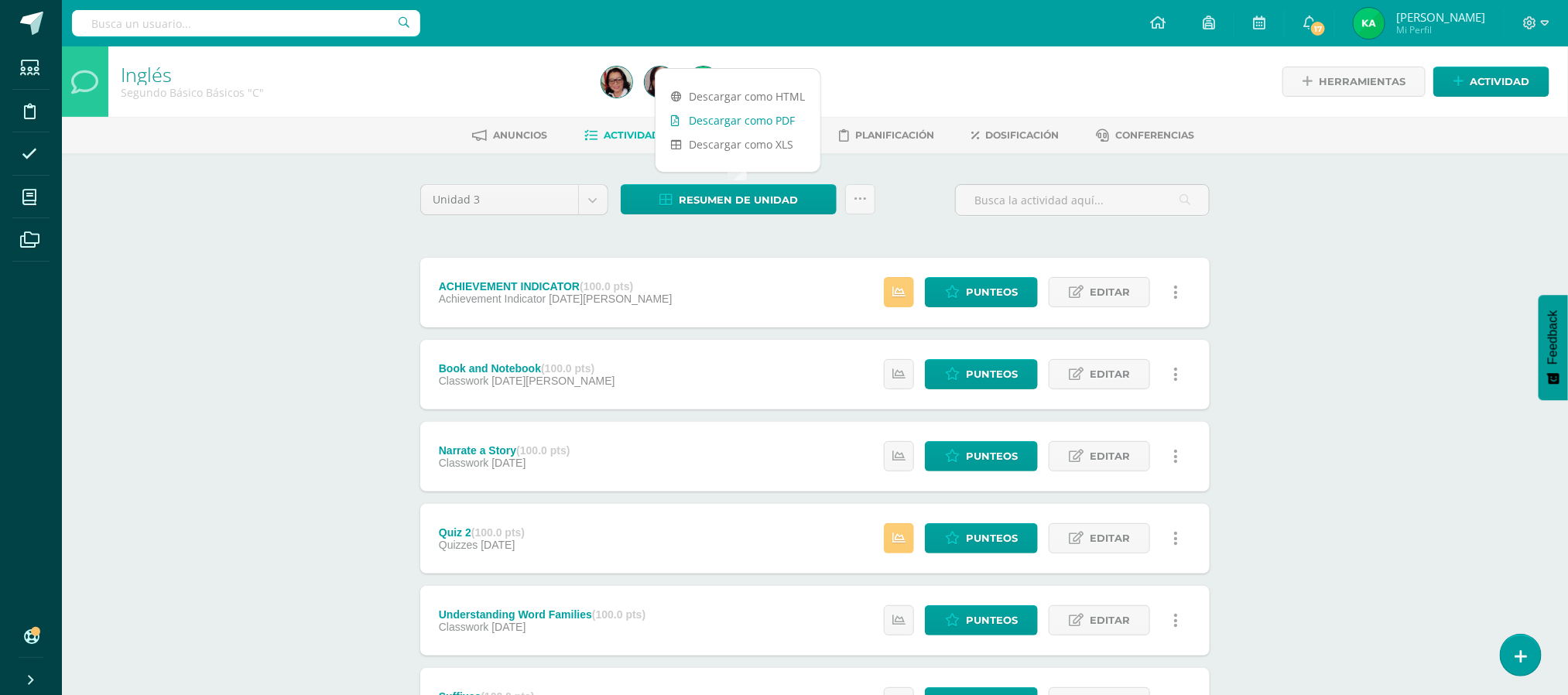
click at [729, 114] on link "Descargar como PDF" at bounding box center [738, 120] width 165 height 24
click at [985, 296] on span "Punteos" at bounding box center [992, 292] width 52 height 29
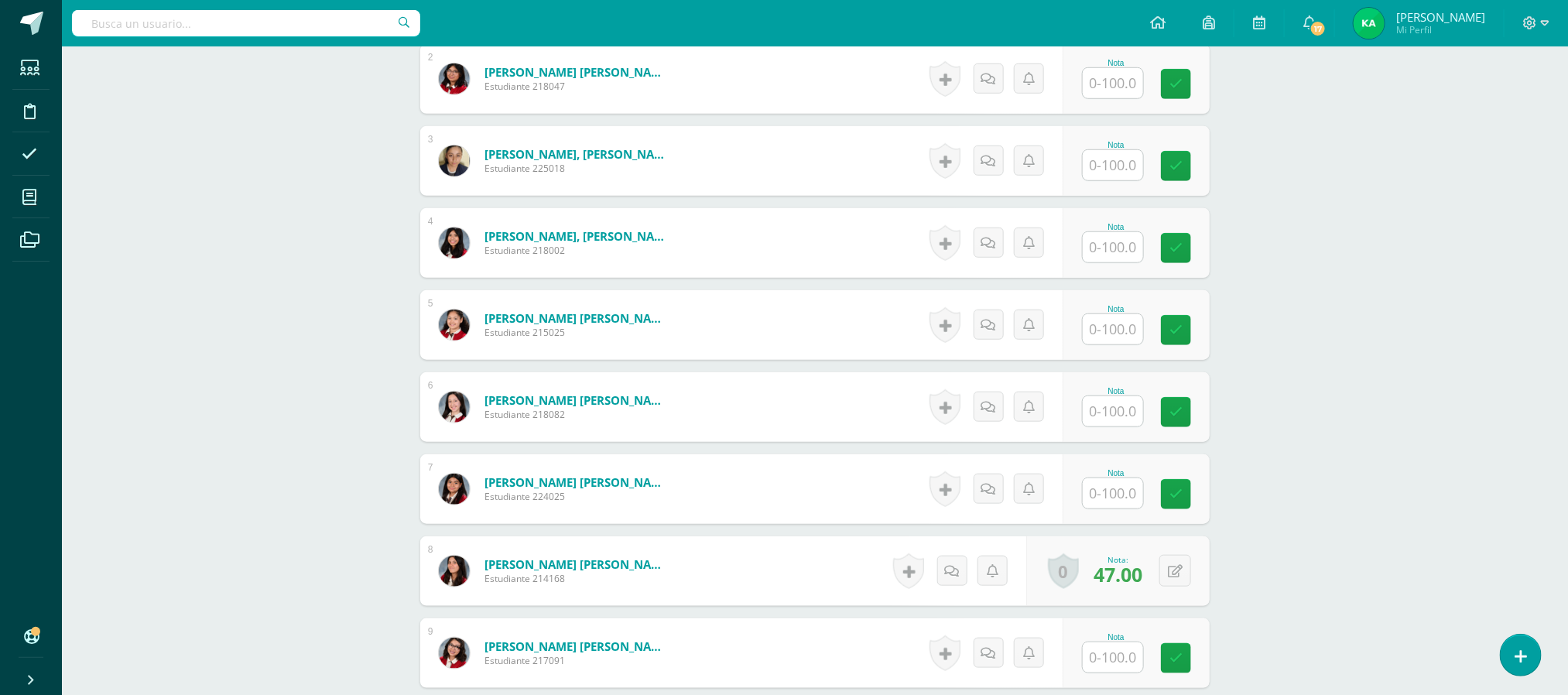
scroll to position [577, 0]
click at [1122, 249] on input "text" at bounding box center [1121, 246] width 62 height 30
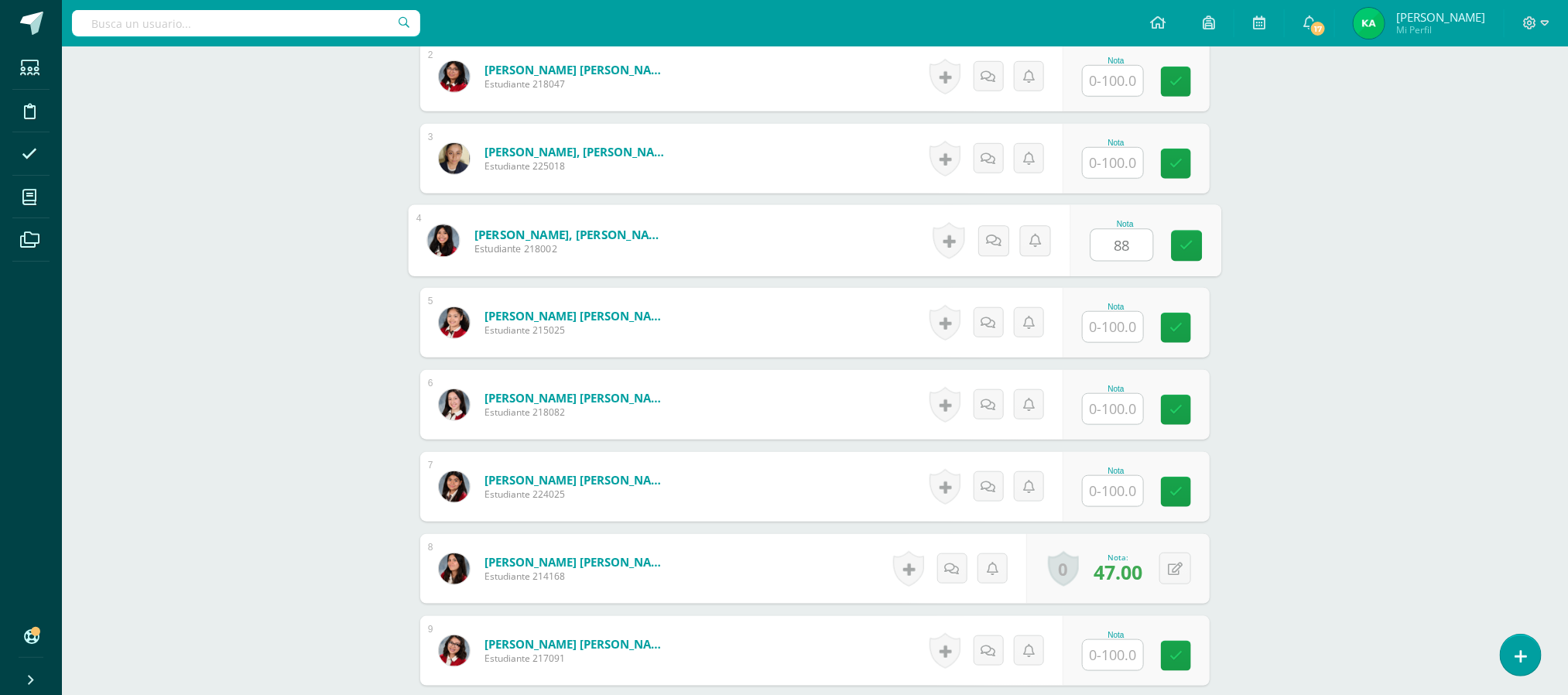
type input "88"
type input "84"
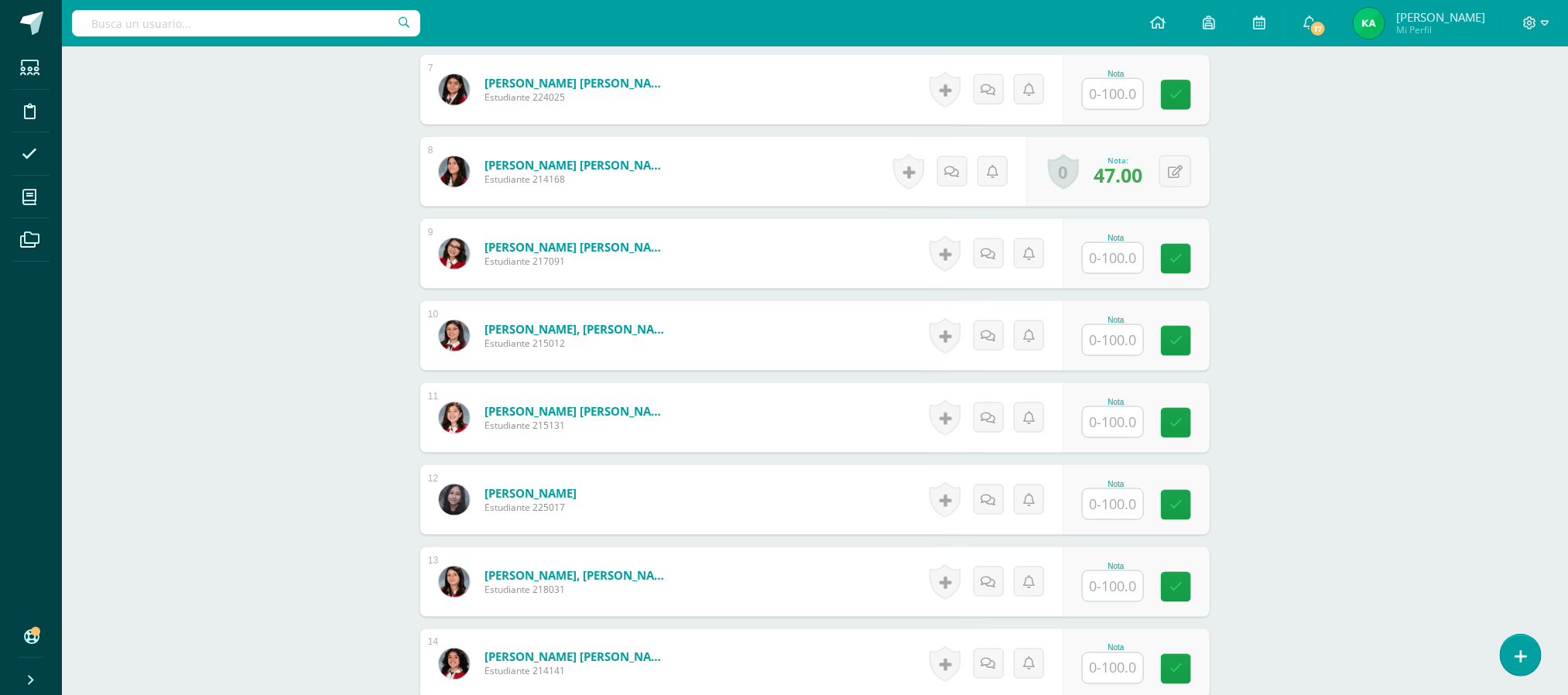
scroll to position [980, 0]
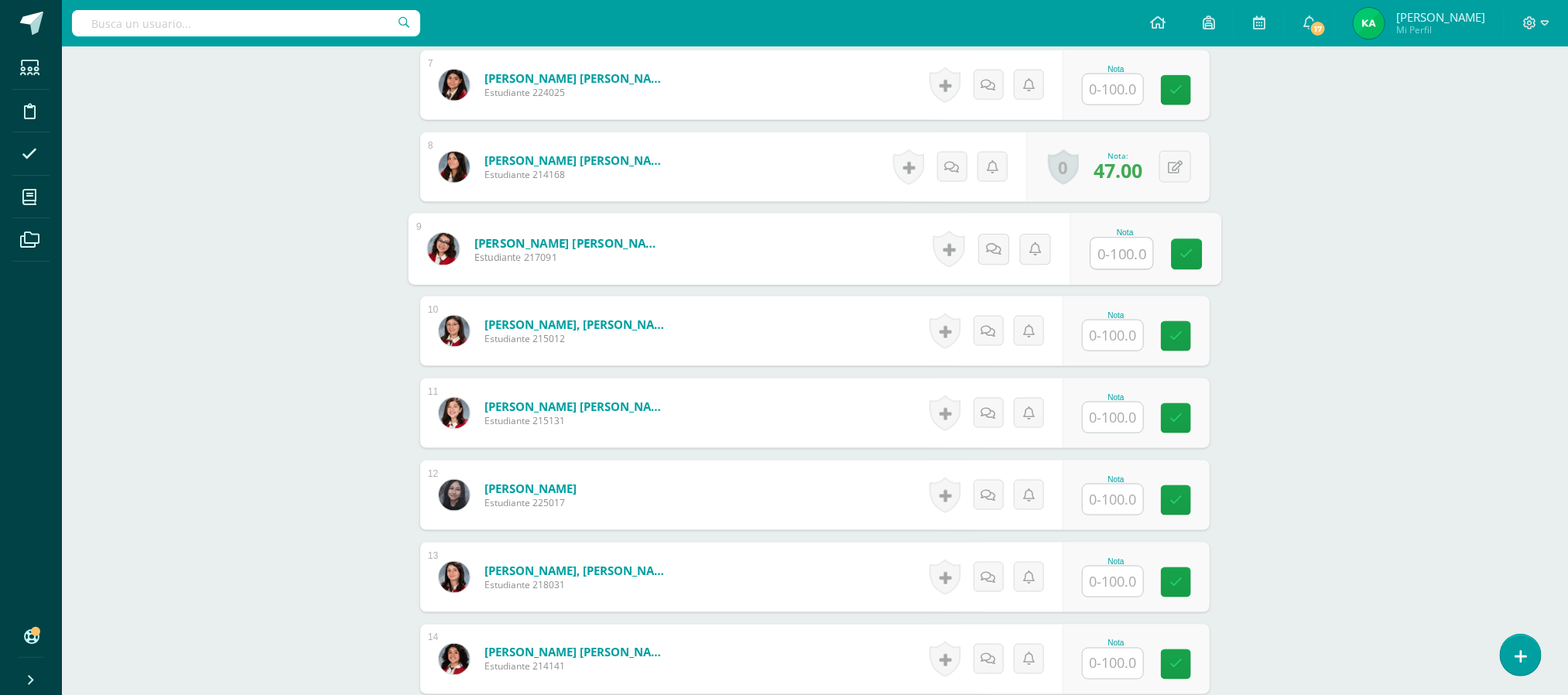
click at [1114, 254] on input "text" at bounding box center [1121, 253] width 62 height 30
type input "81"
type input "77"
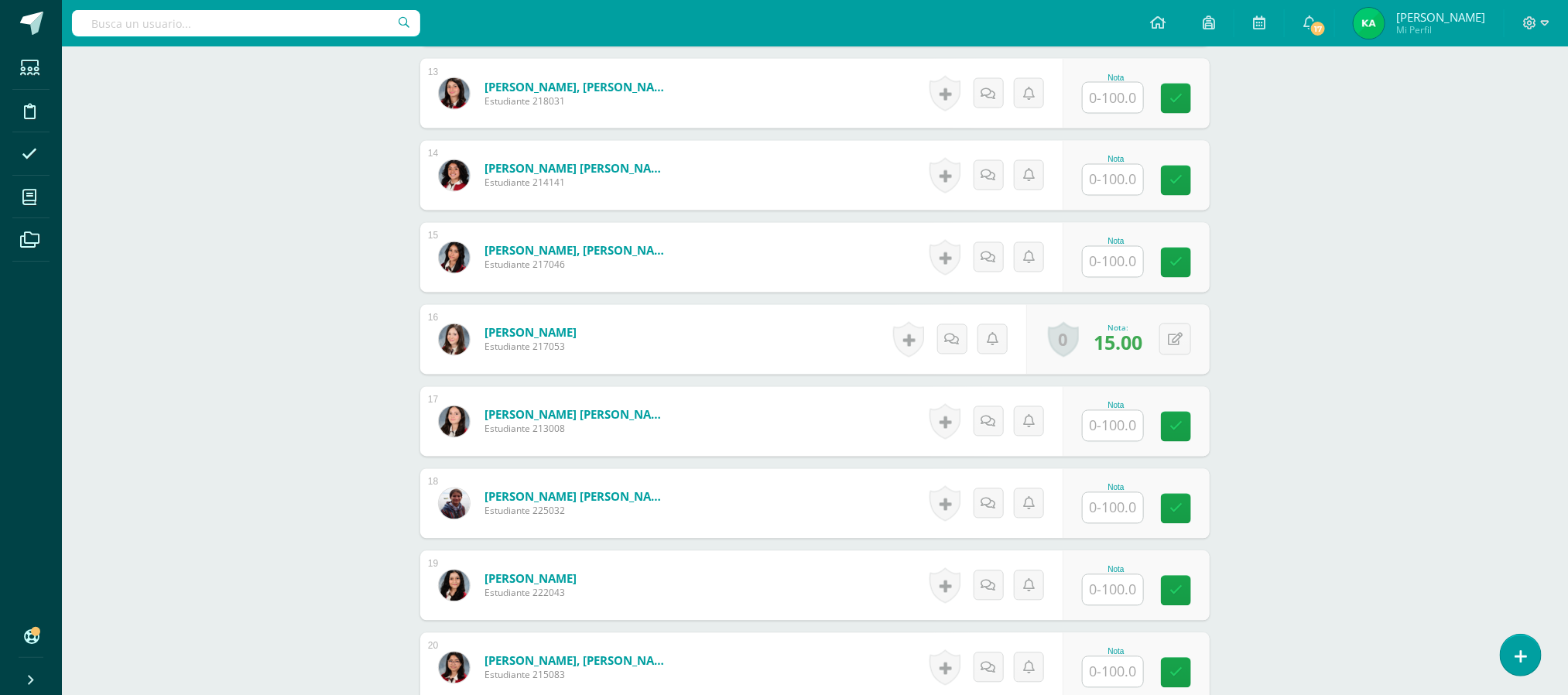
scroll to position [1480, 0]
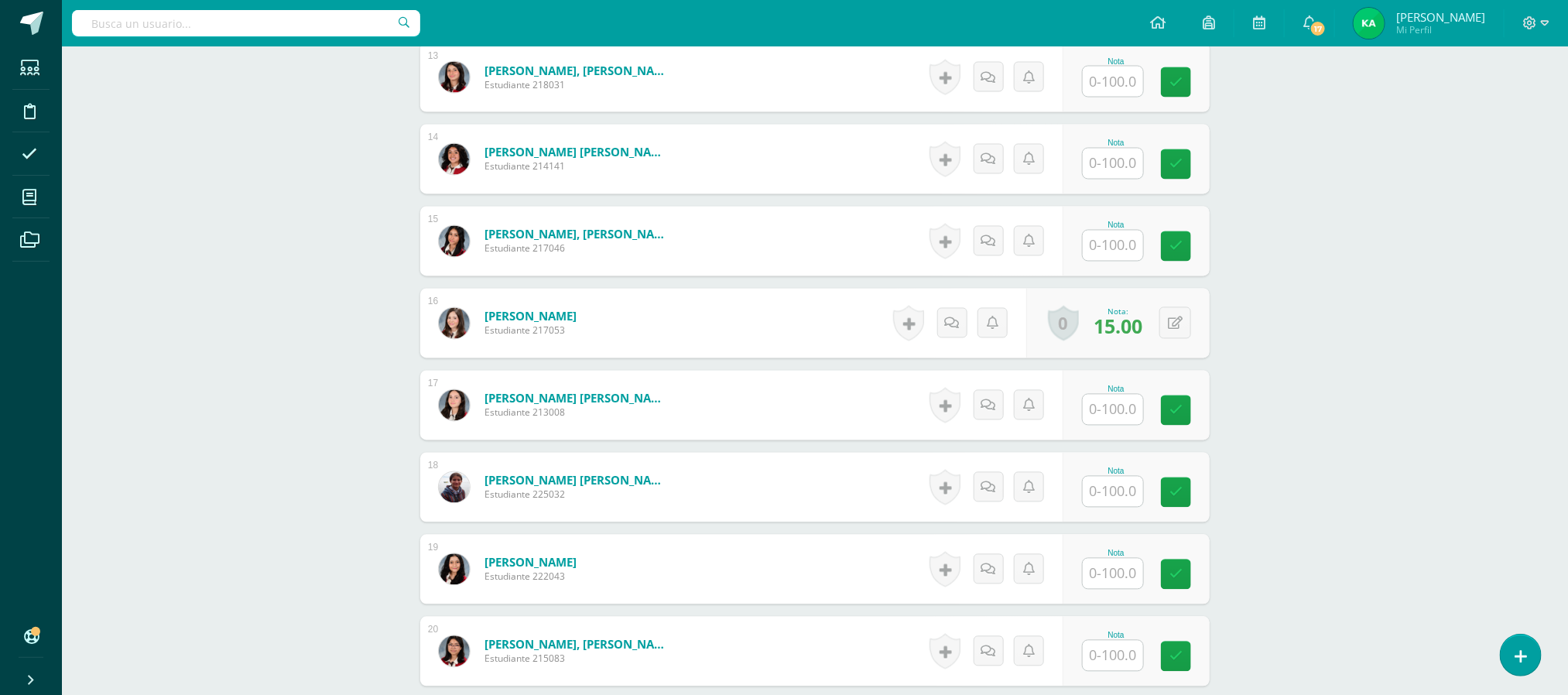
click at [1117, 167] on input "text" at bounding box center [1112, 164] width 60 height 30
type input "80"
type input "76"
click at [1122, 658] on input "text" at bounding box center [1112, 655] width 60 height 30
type input "78"
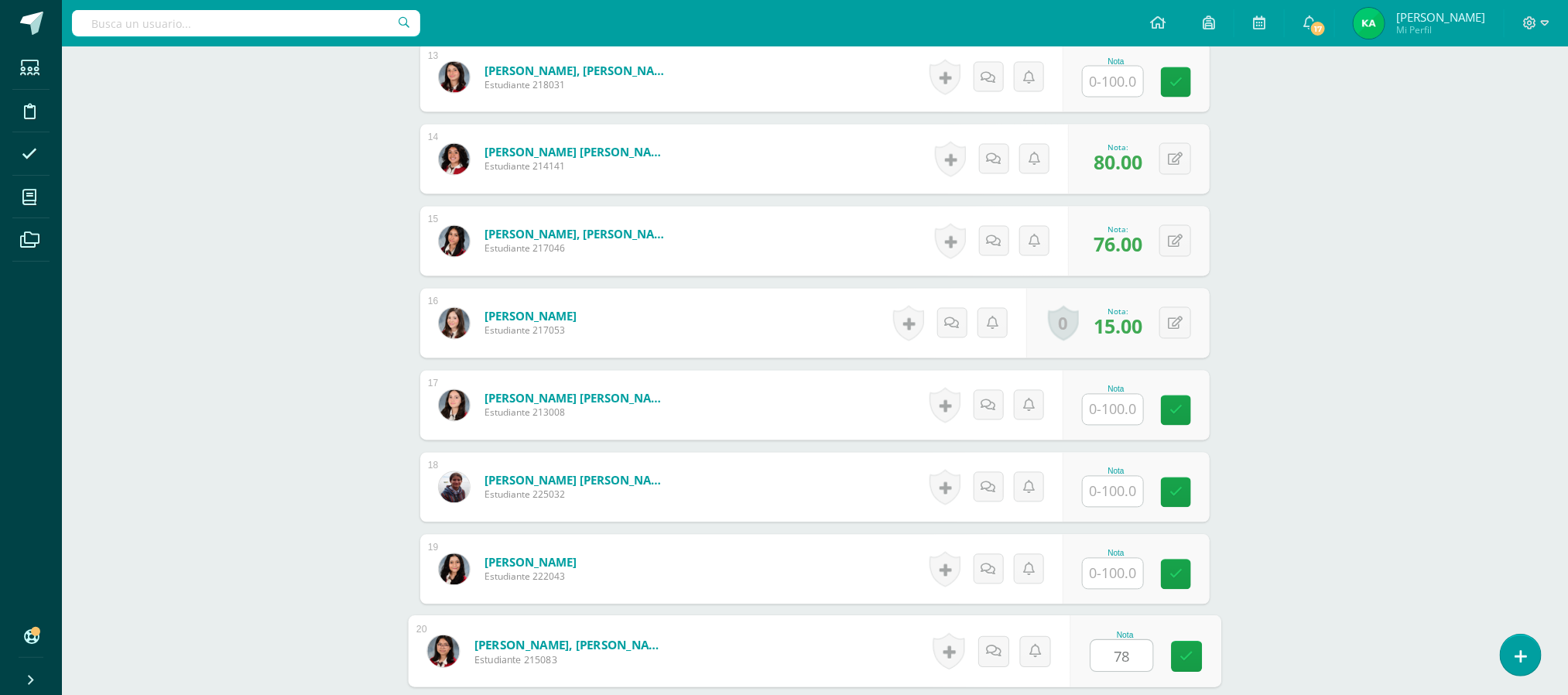
scroll to position [1736, 0]
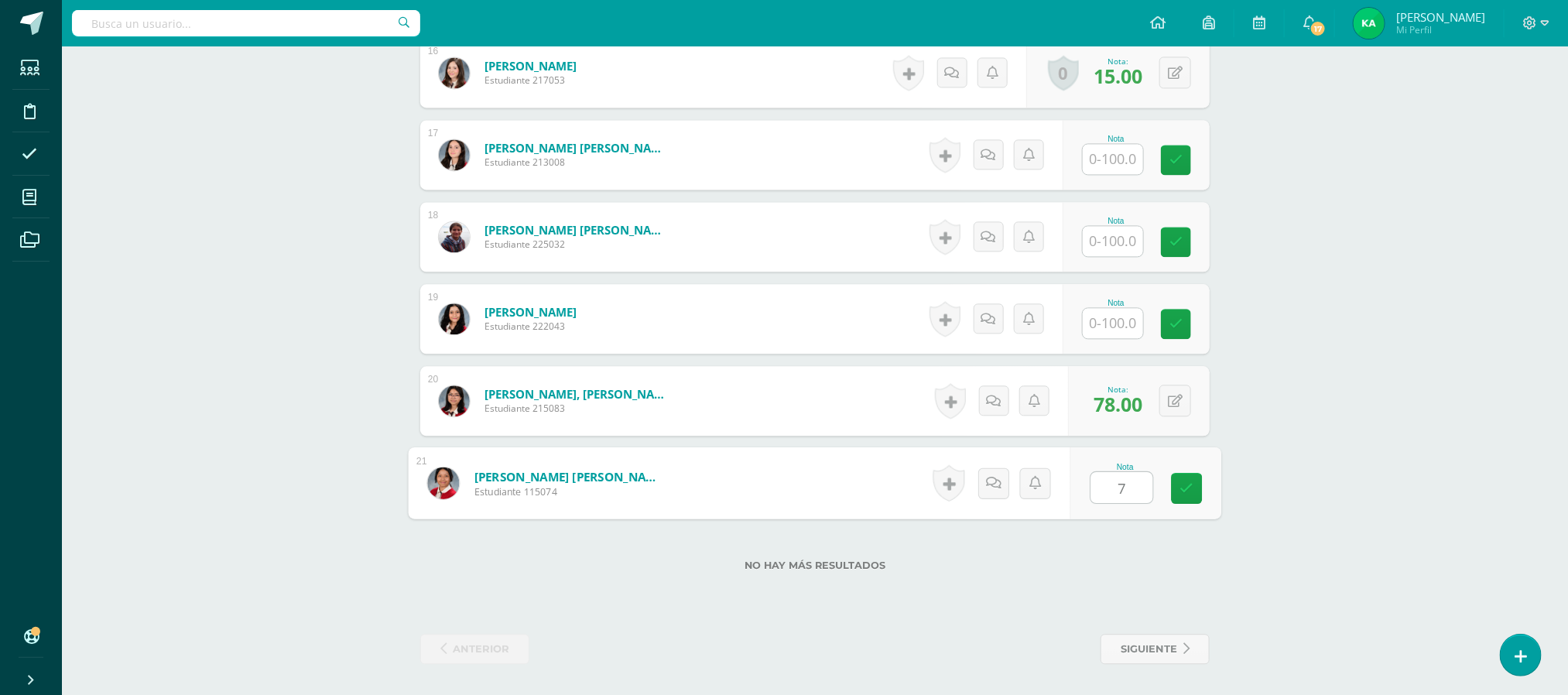
type input "78"
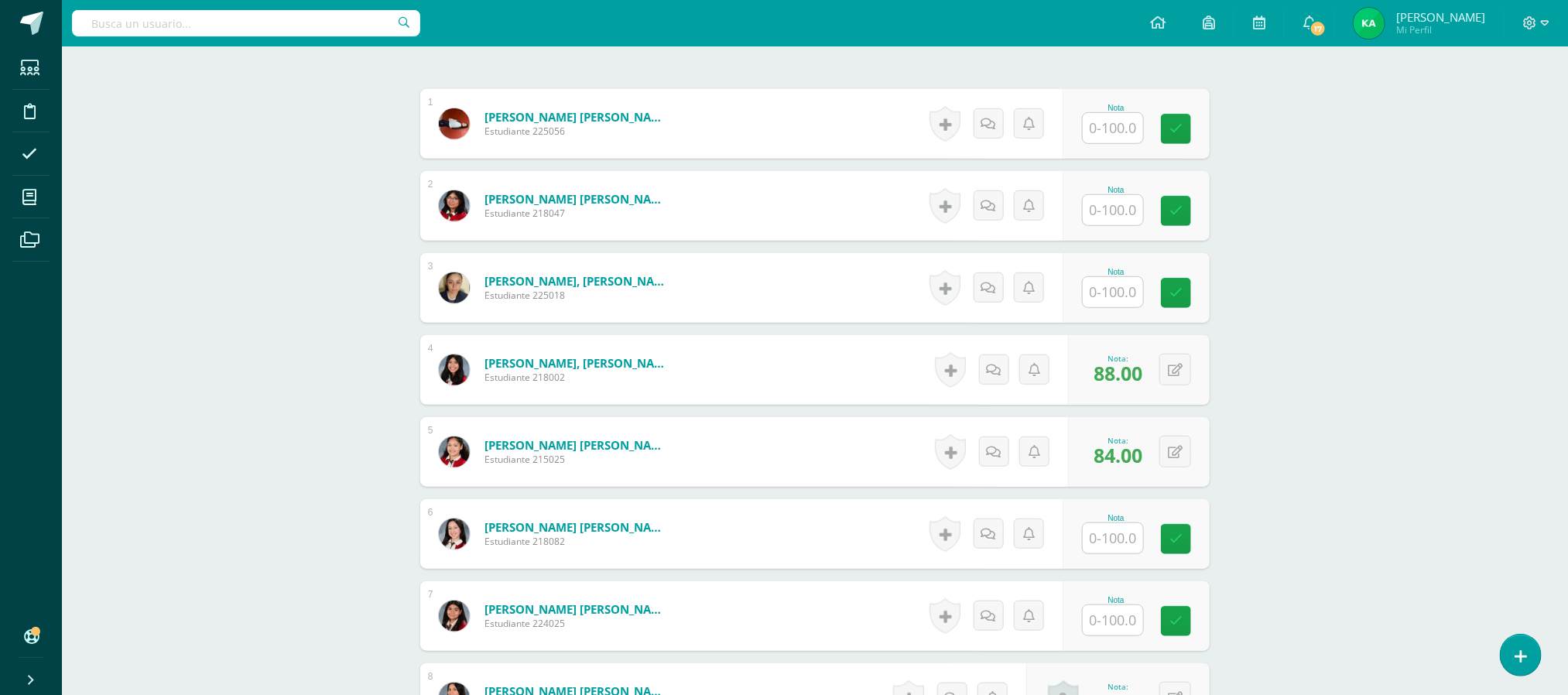
scroll to position [0, 0]
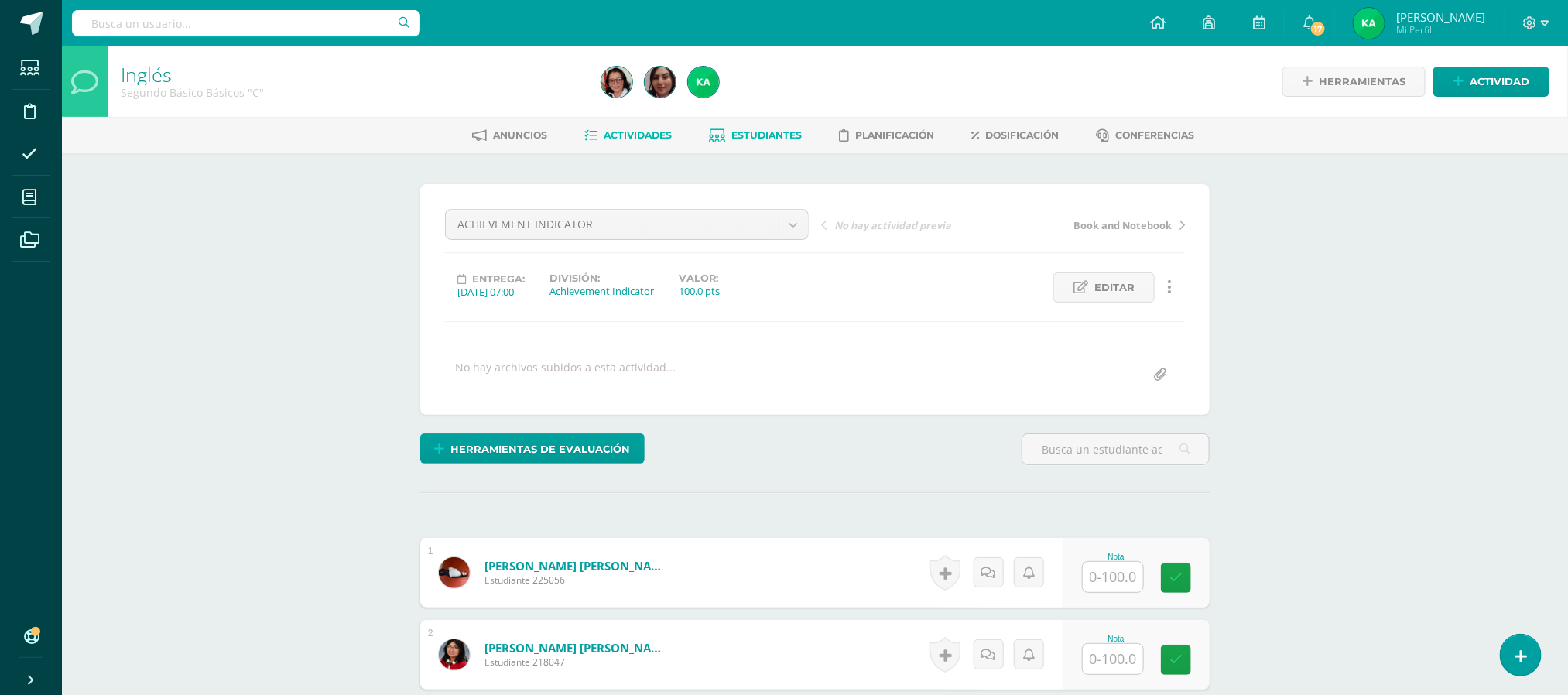
click at [766, 140] on span "Estudiantes" at bounding box center [767, 135] width 70 height 12
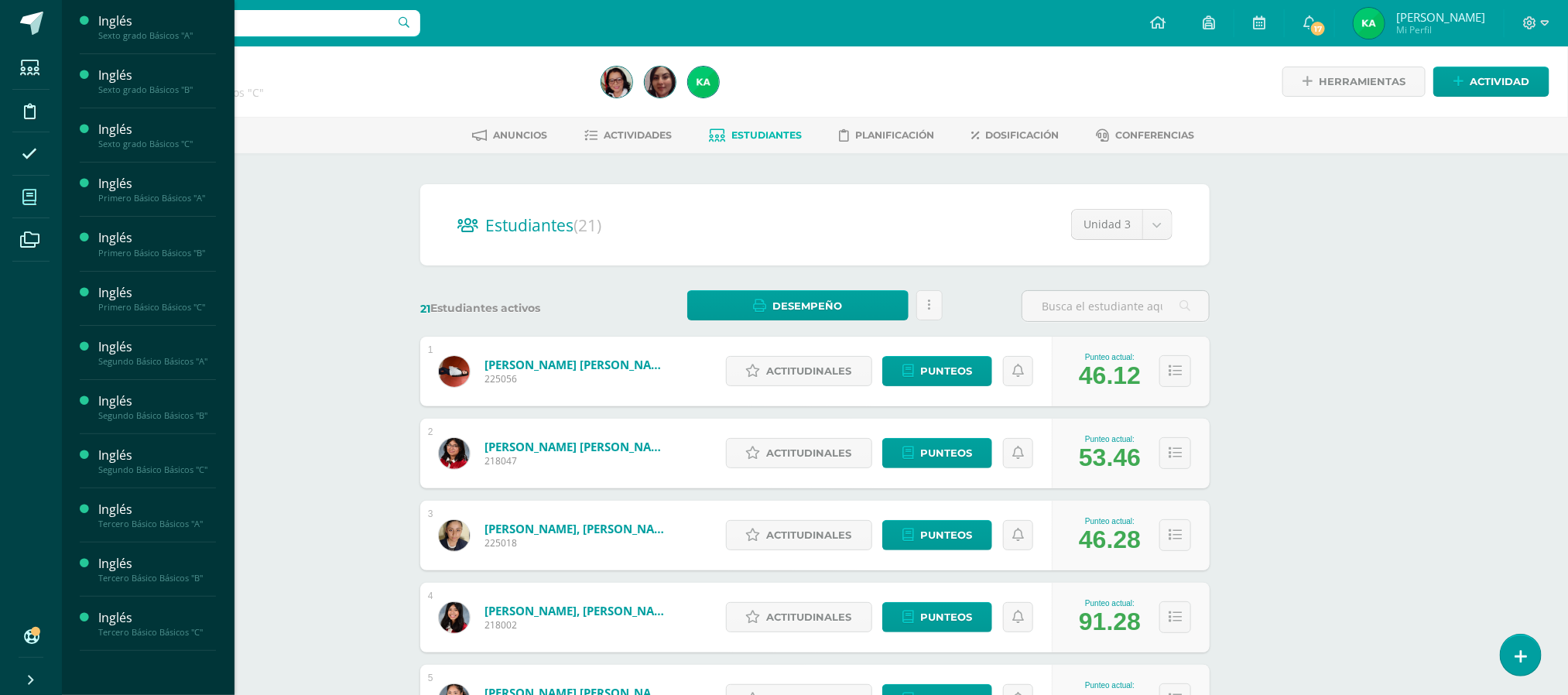
click at [32, 193] on icon at bounding box center [29, 197] width 14 height 16
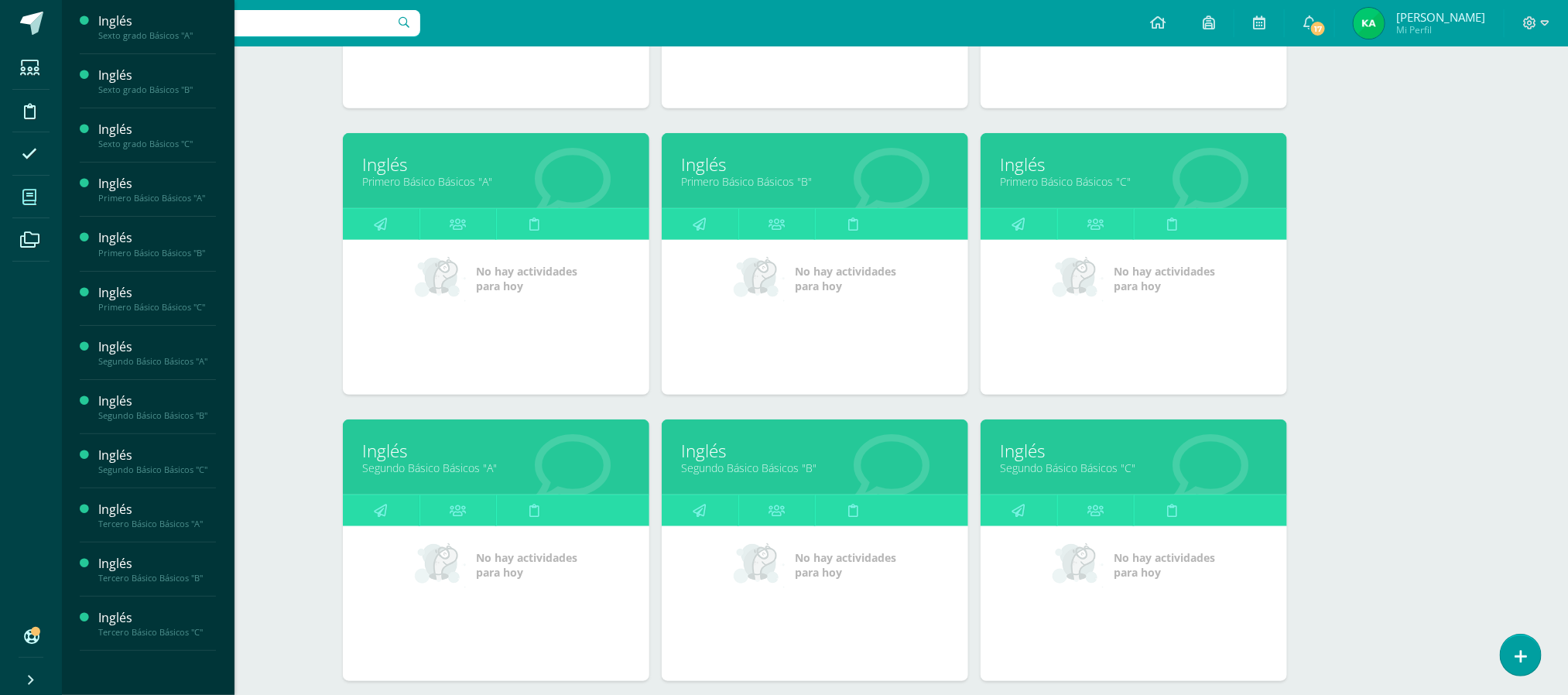
scroll to position [479, 0]
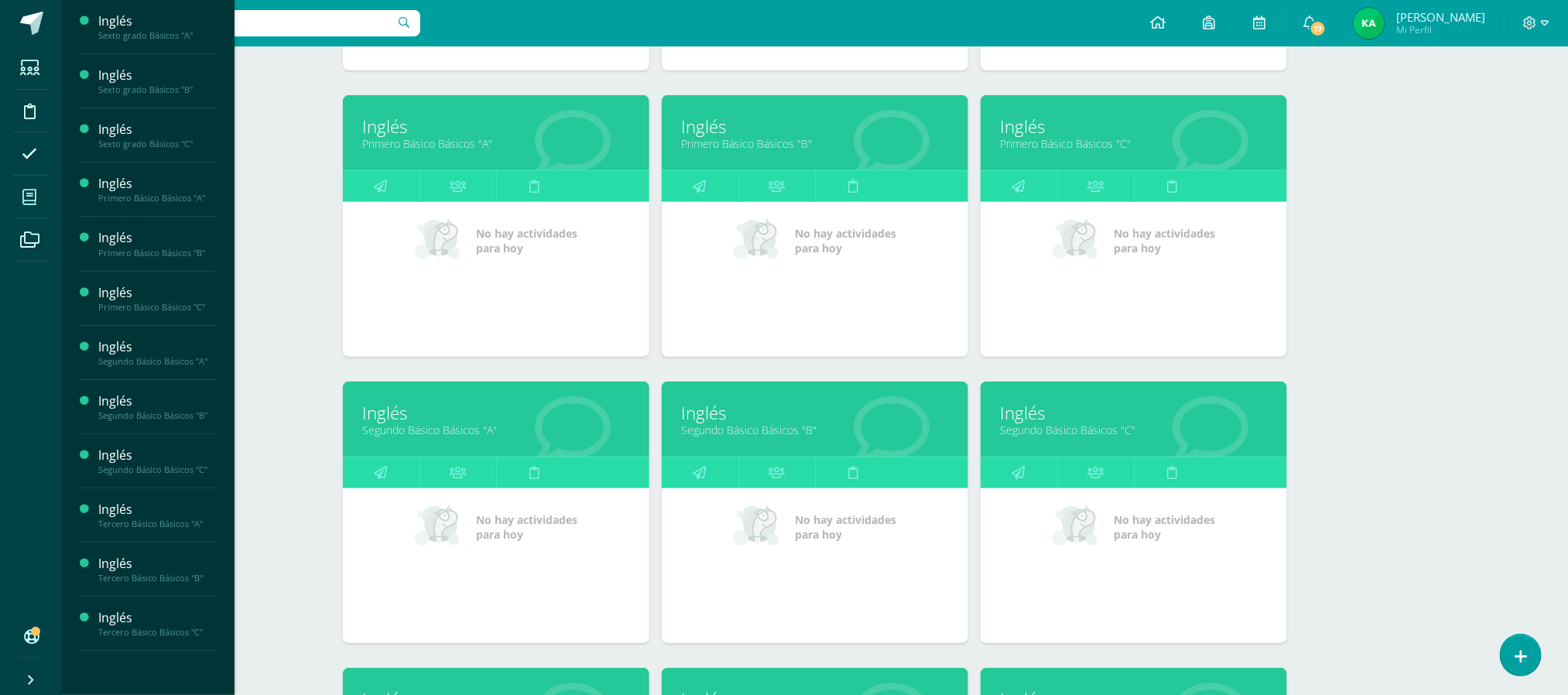
click at [449, 430] on link "Segundo Básico Básicos "A"" at bounding box center [496, 430] width 268 height 15
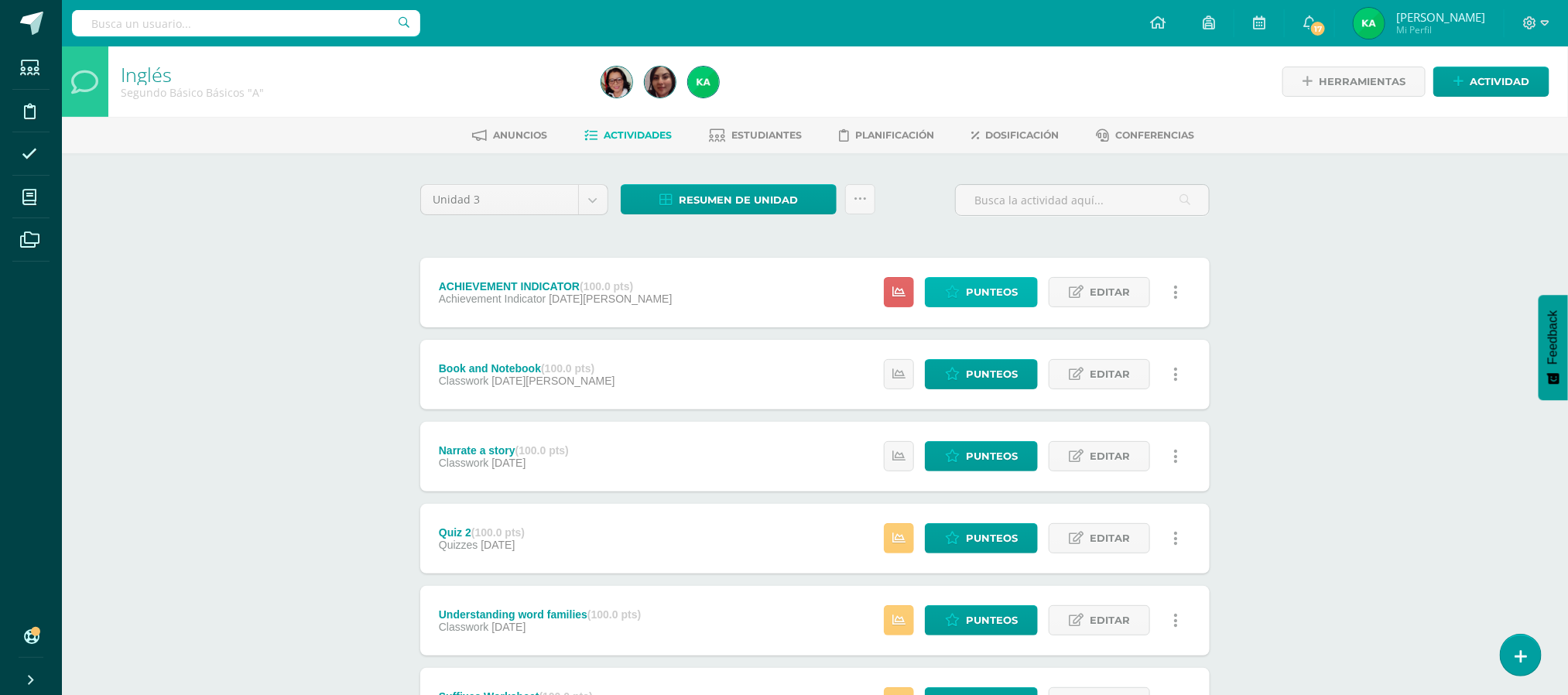
click at [975, 287] on span "Punteos" at bounding box center [992, 292] width 52 height 29
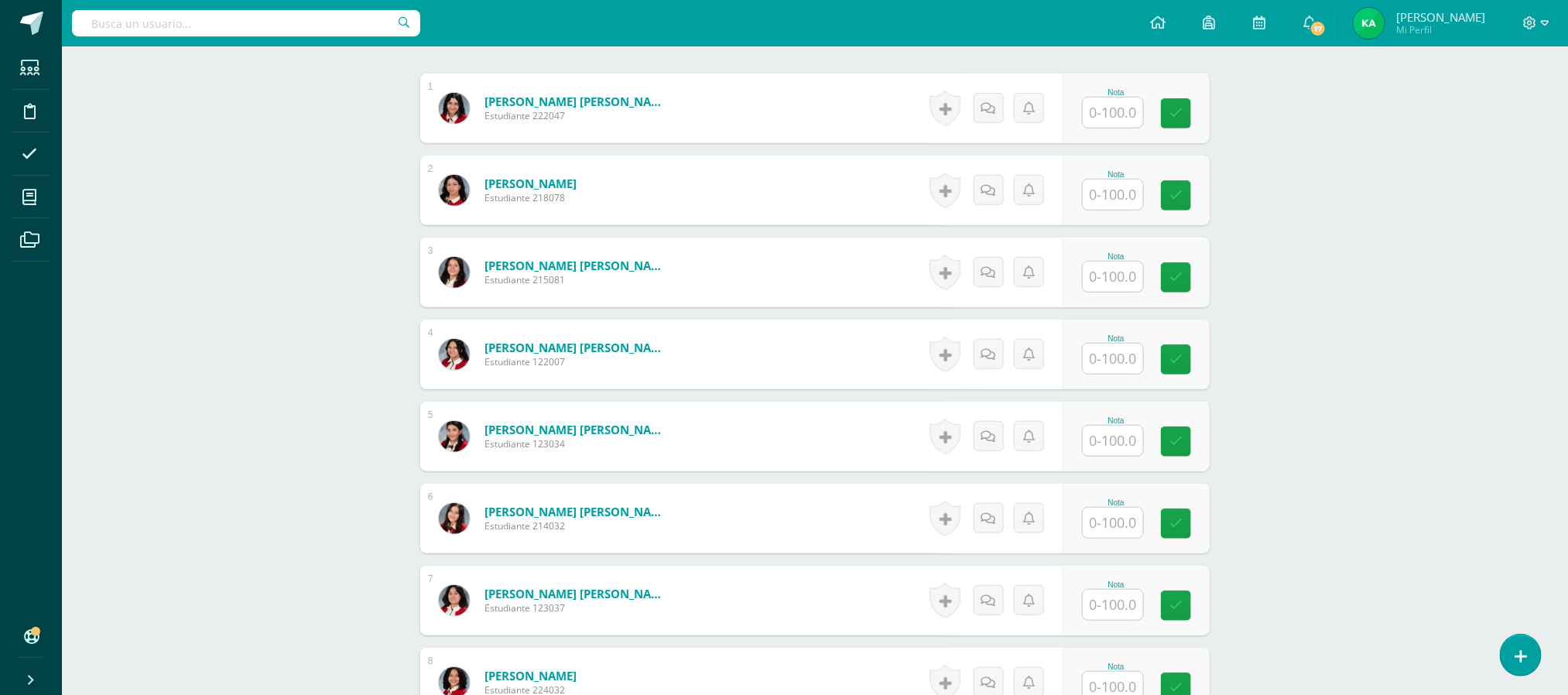
scroll to position [467, 0]
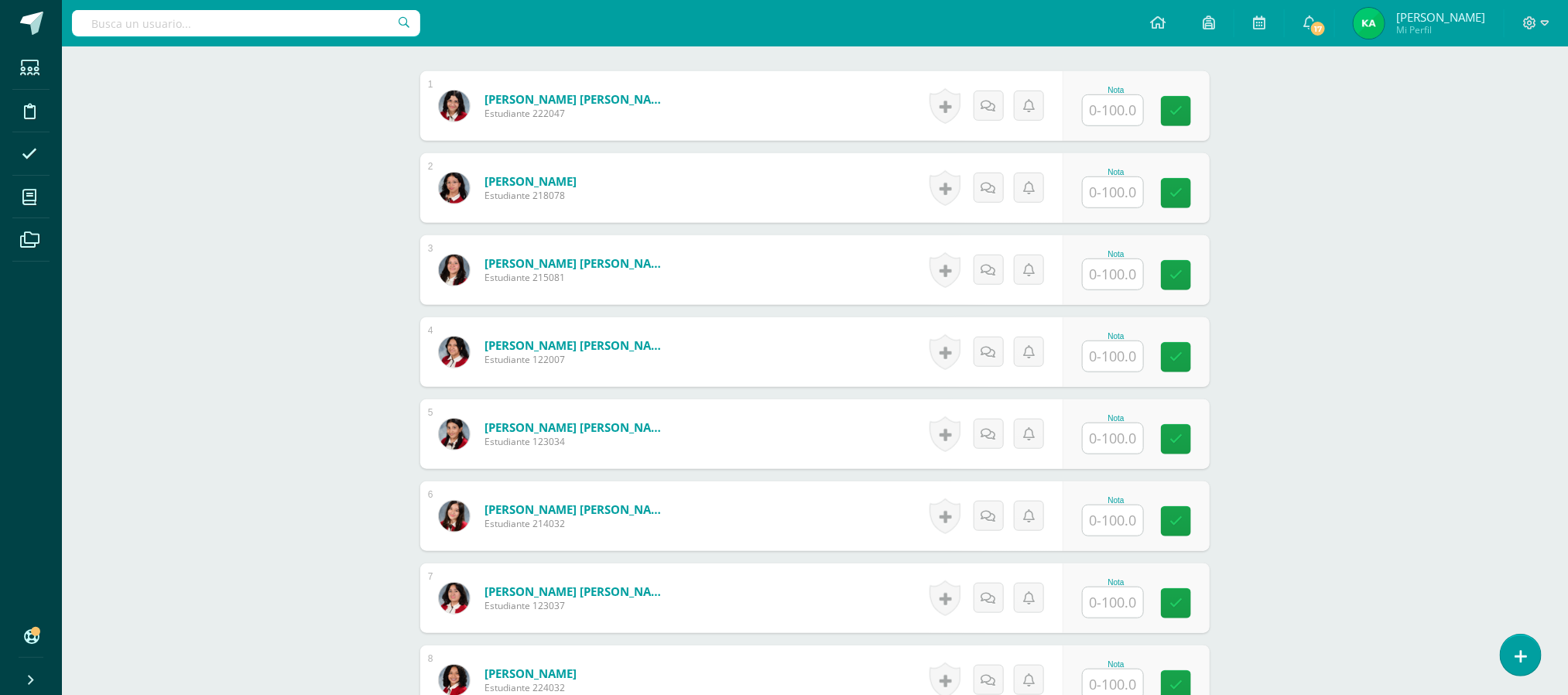
click at [1113, 115] on input "text" at bounding box center [1112, 110] width 60 height 30
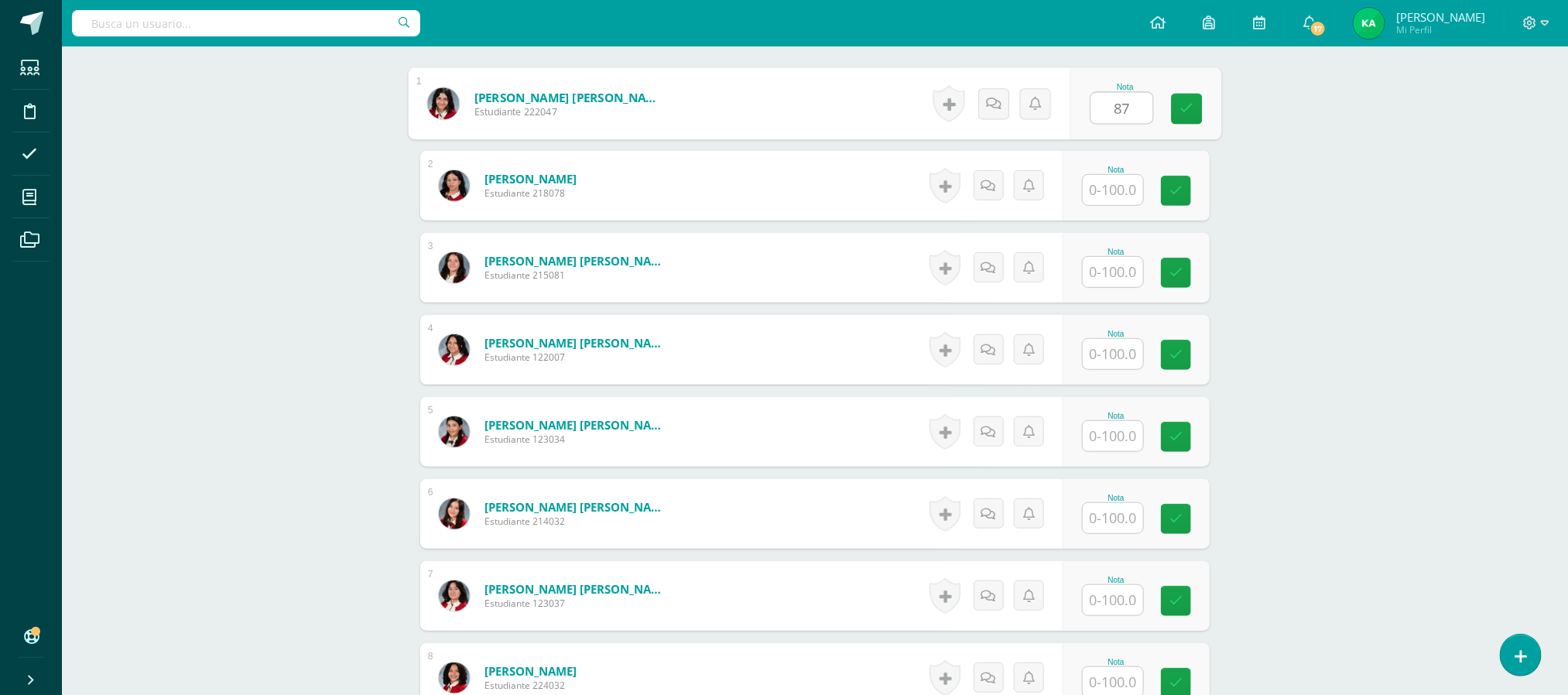
type input "87"
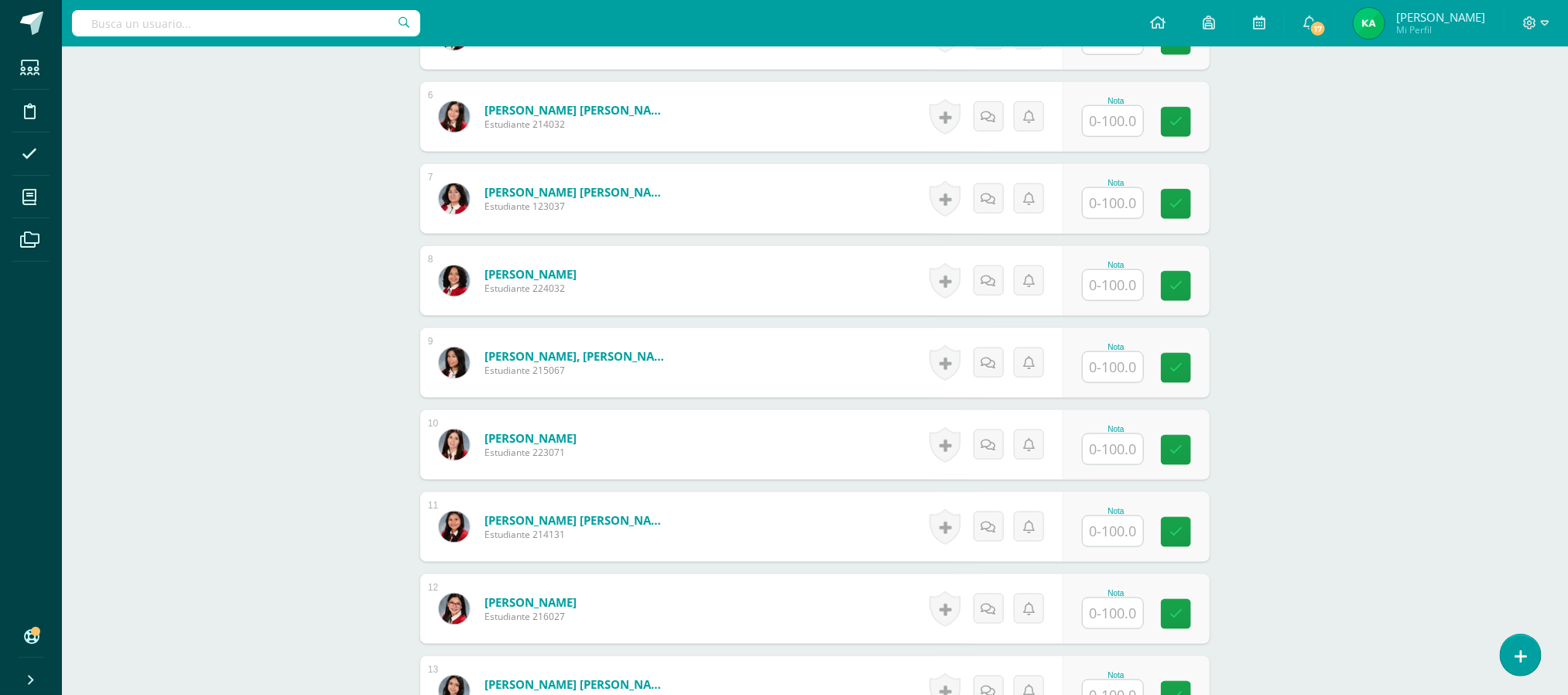
scroll to position [880, 0]
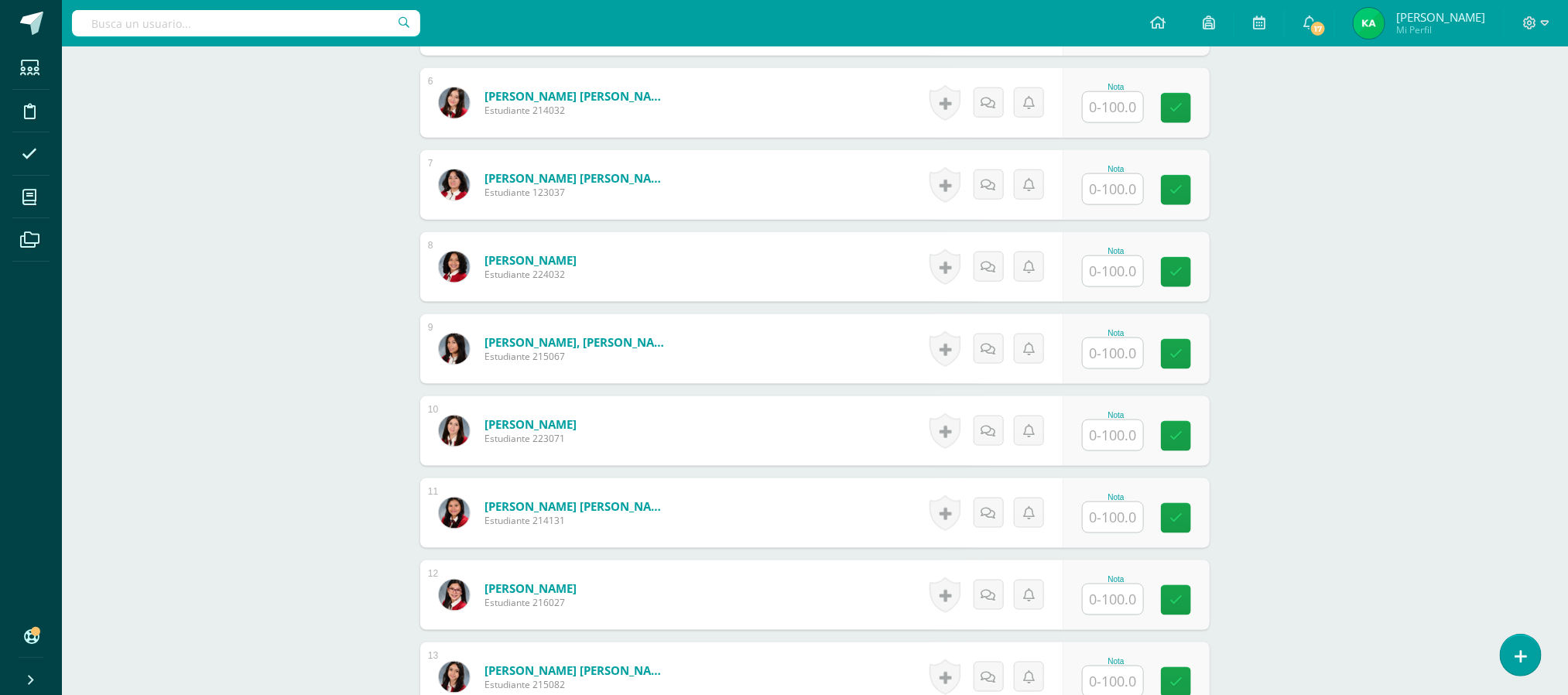
click at [1117, 110] on input "text" at bounding box center [1112, 107] width 60 height 30
type input "80"
click at [1127, 436] on input "text" at bounding box center [1121, 435] width 62 height 30
type input "81"
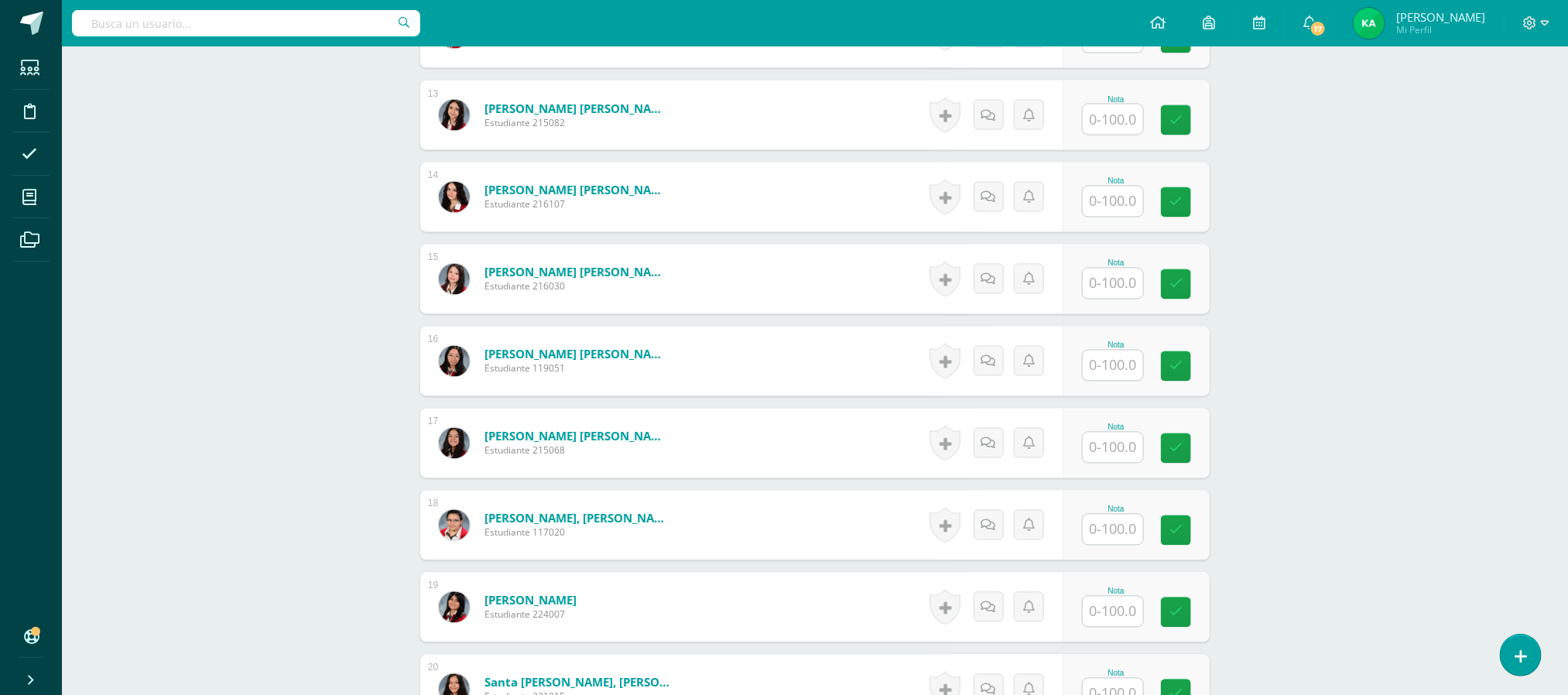
scroll to position [1451, 0]
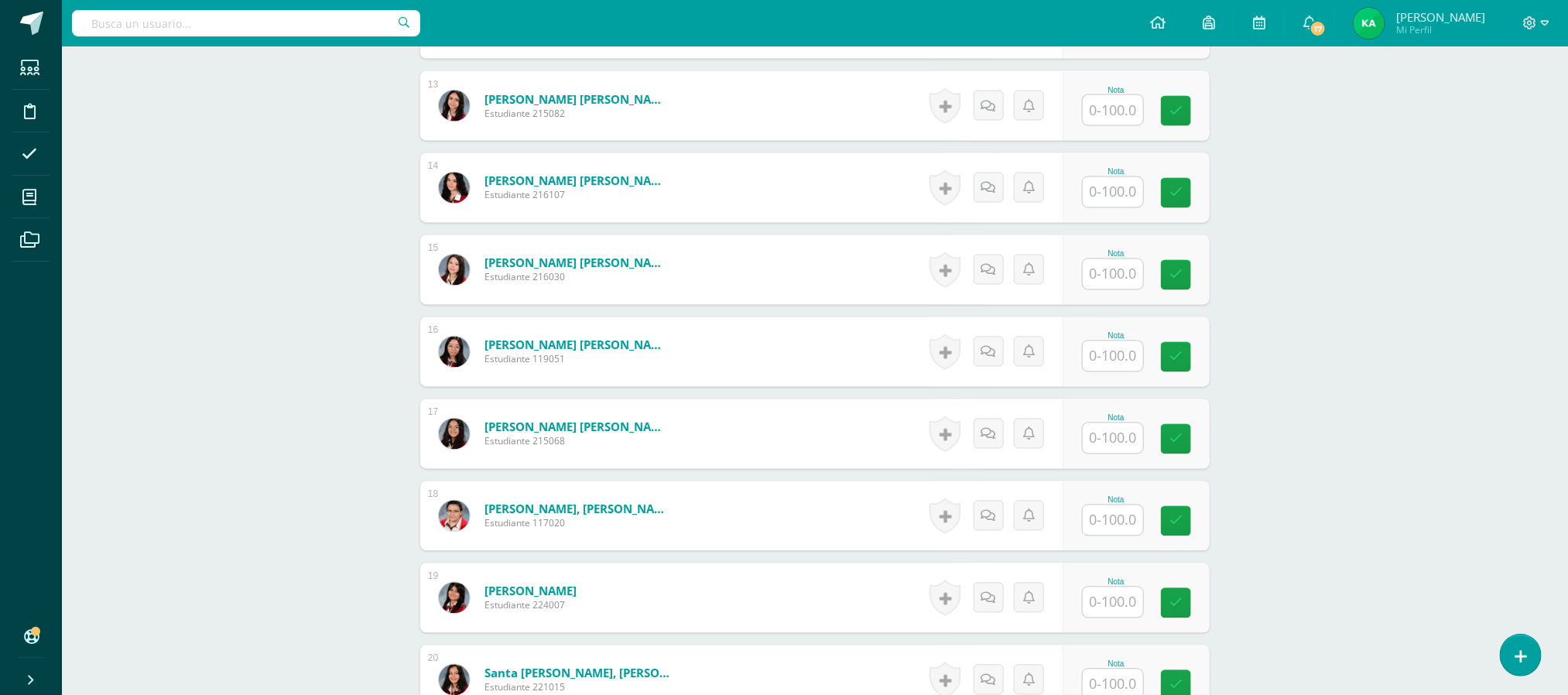
click at [1121, 196] on input "text" at bounding box center [1112, 192] width 60 height 30
type input "79"
click at [1113, 444] on input "text" at bounding box center [1121, 438] width 62 height 30
type input "82"
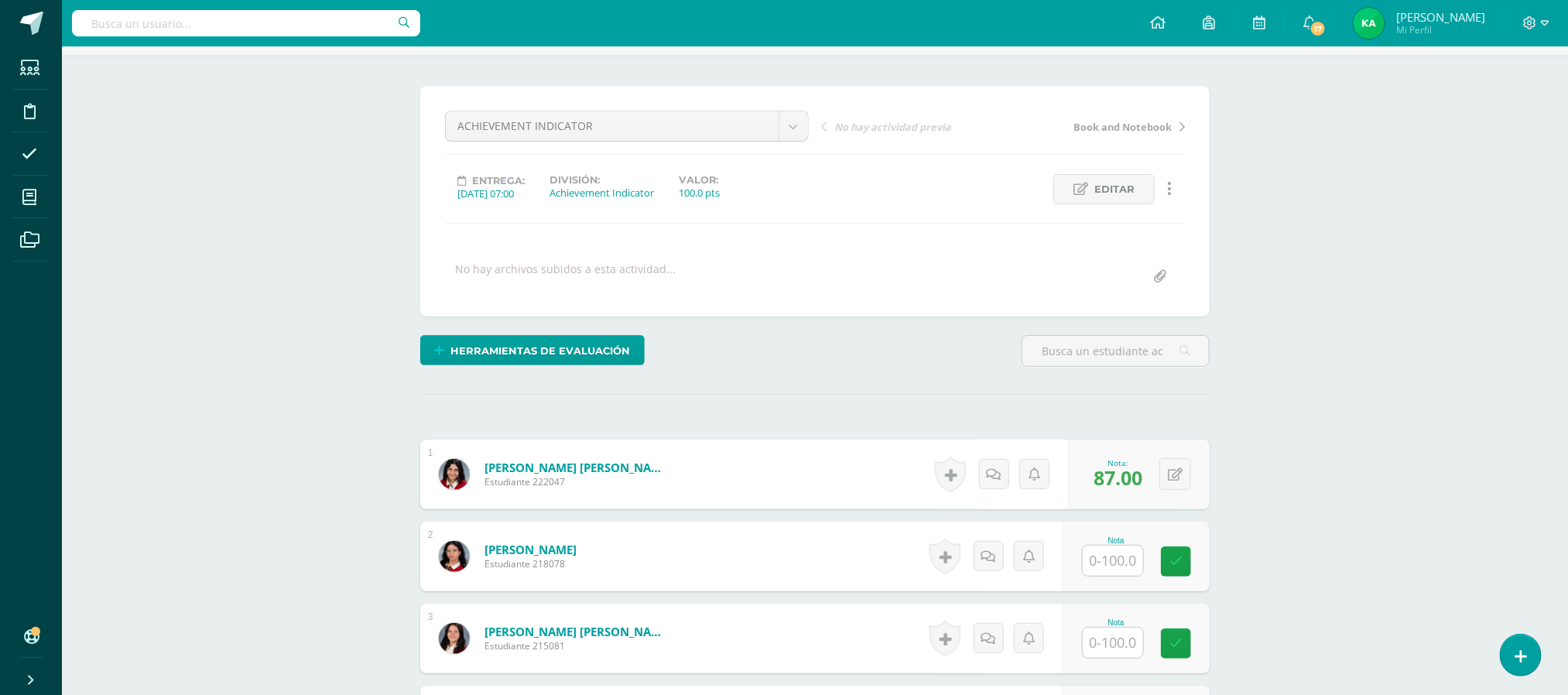
scroll to position [0, 0]
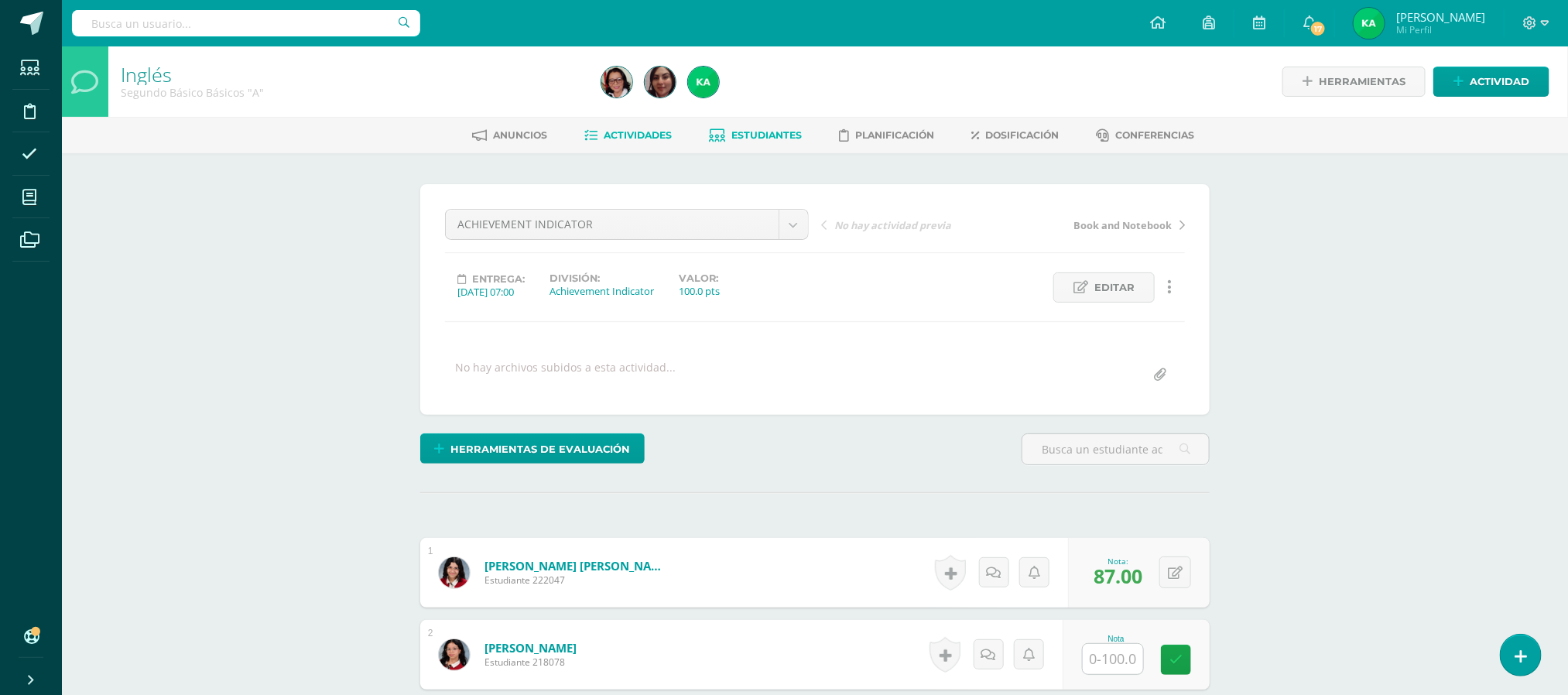
click at [753, 130] on span "Estudiantes" at bounding box center [767, 135] width 70 height 12
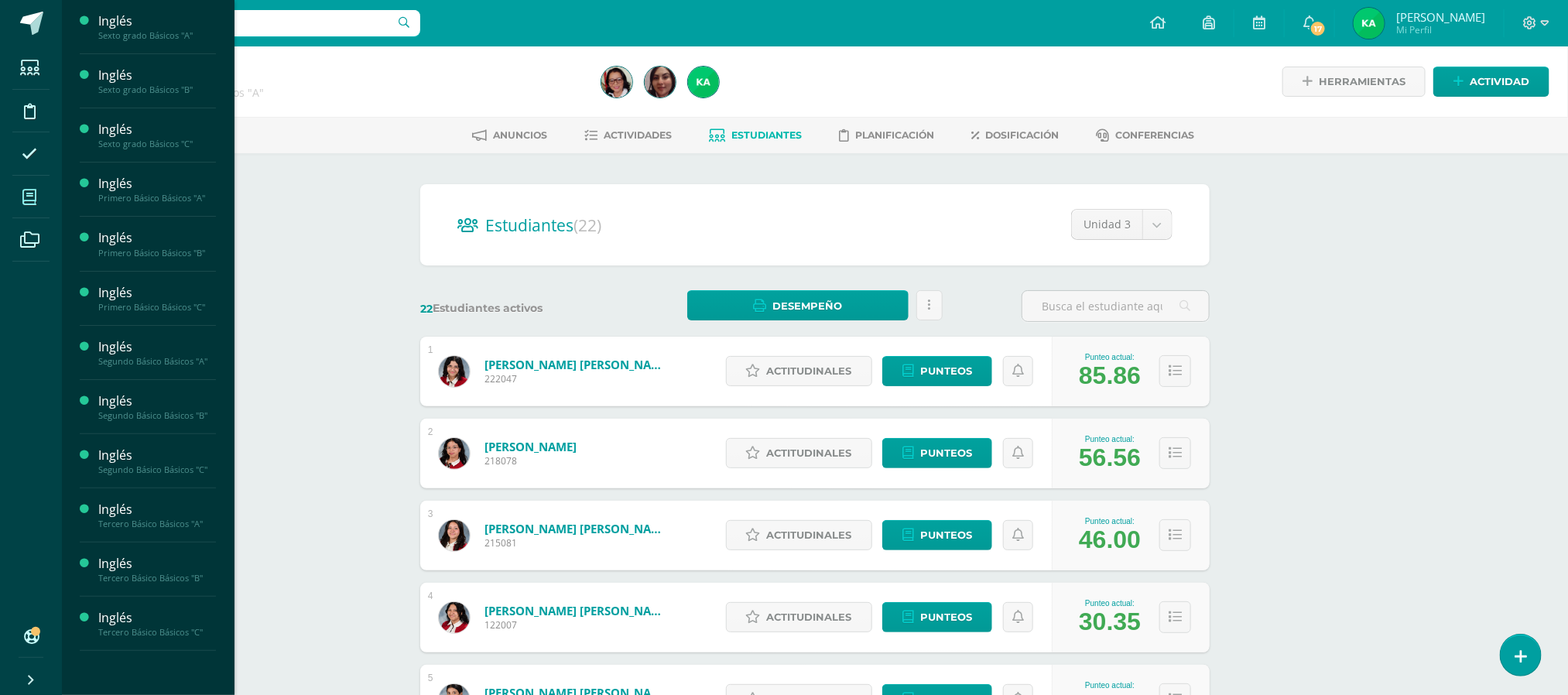
click at [31, 196] on icon at bounding box center [29, 197] width 14 height 16
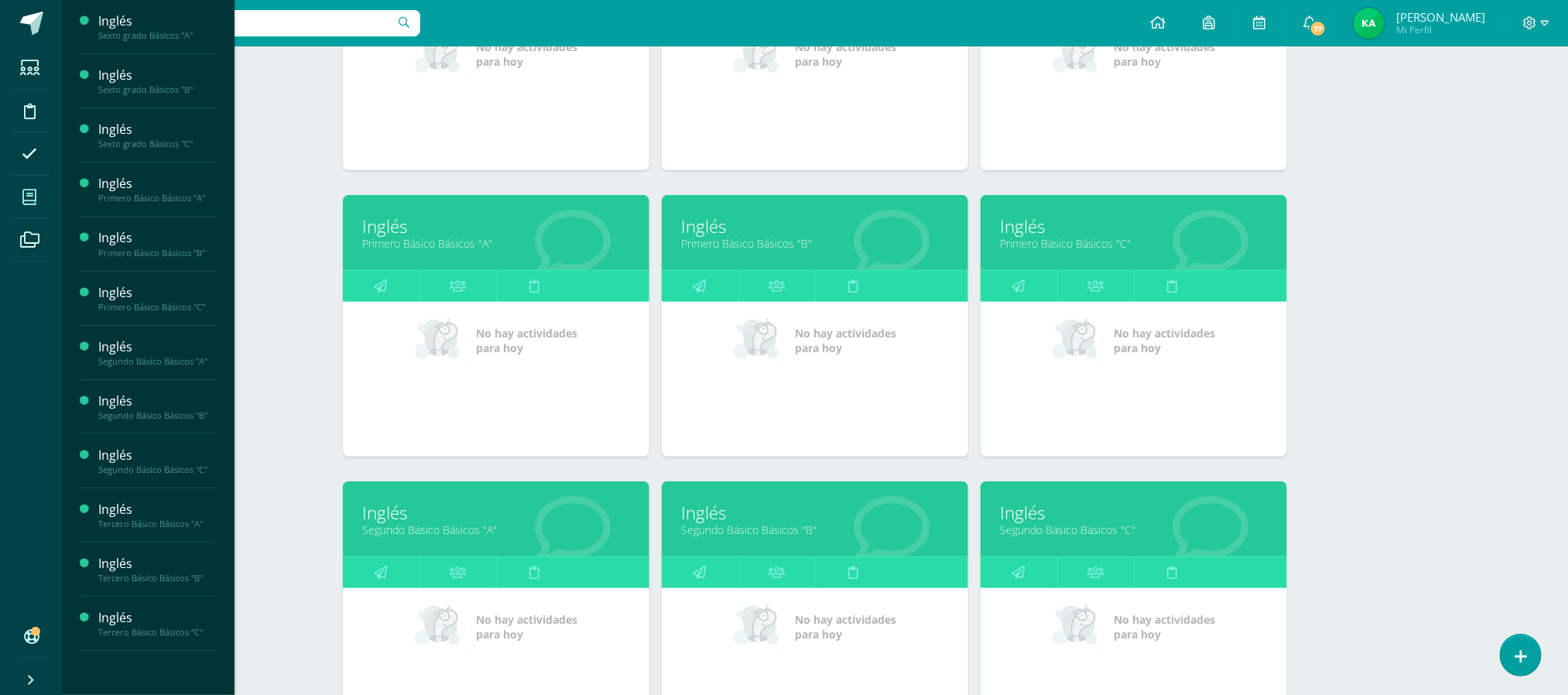
scroll to position [395, 0]
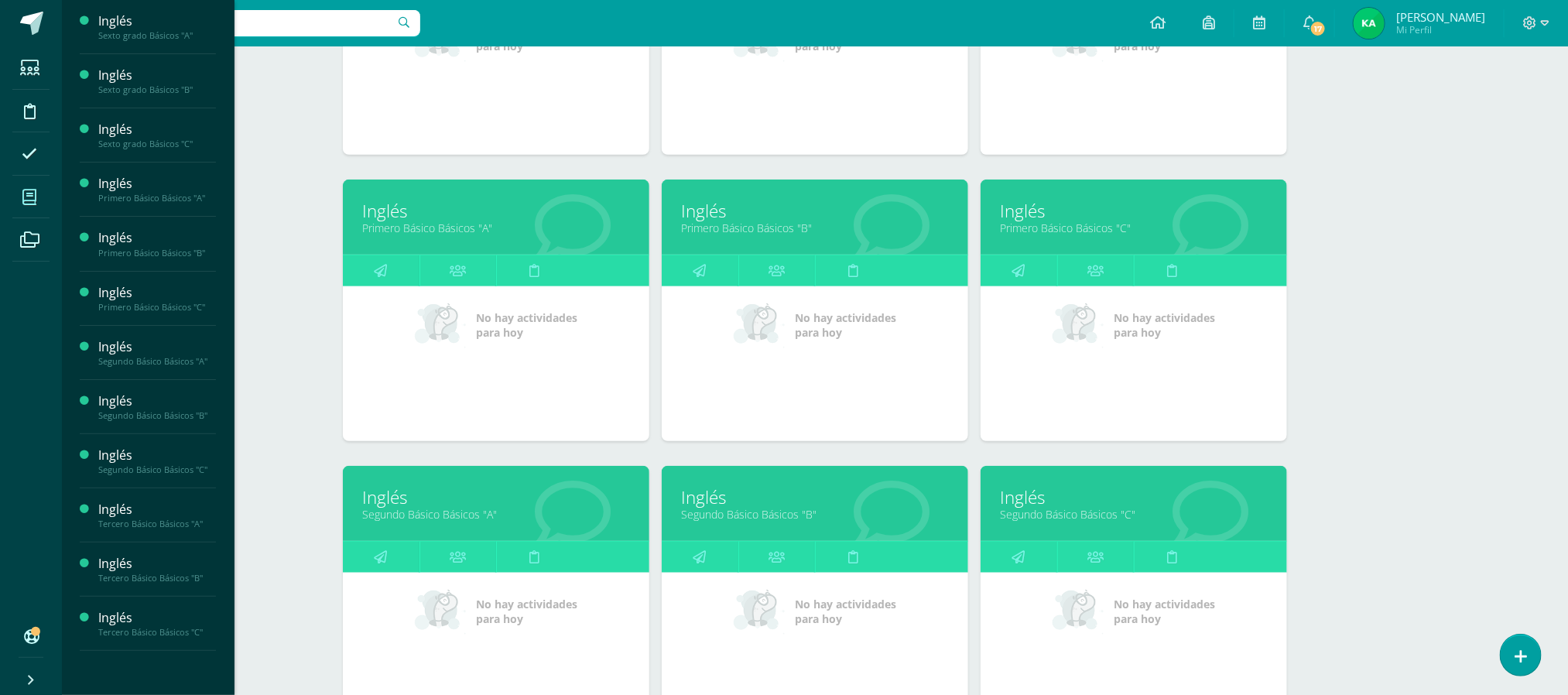
click at [1062, 518] on link "Segundo Básico Básicos "C"" at bounding box center [1134, 514] width 268 height 15
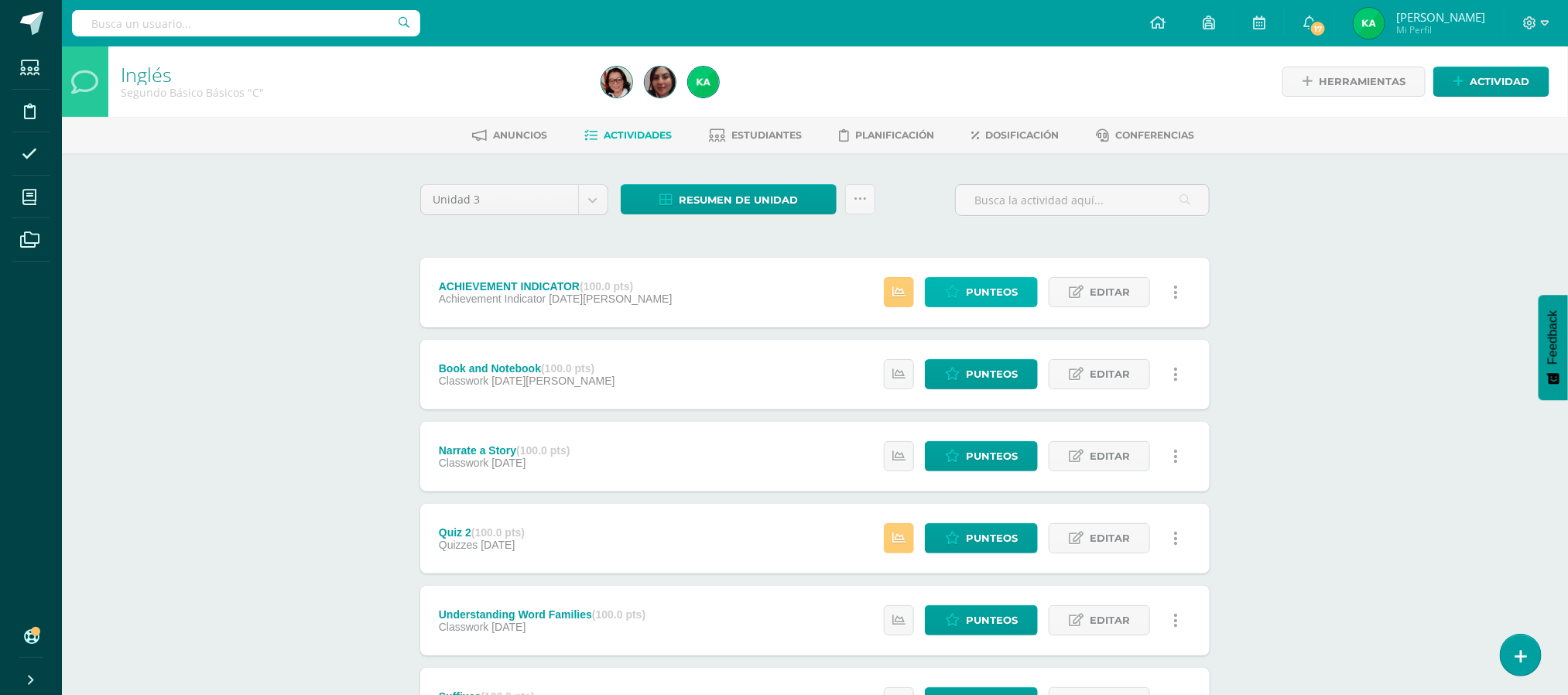
click at [978, 295] on span "Punteos" at bounding box center [992, 292] width 52 height 29
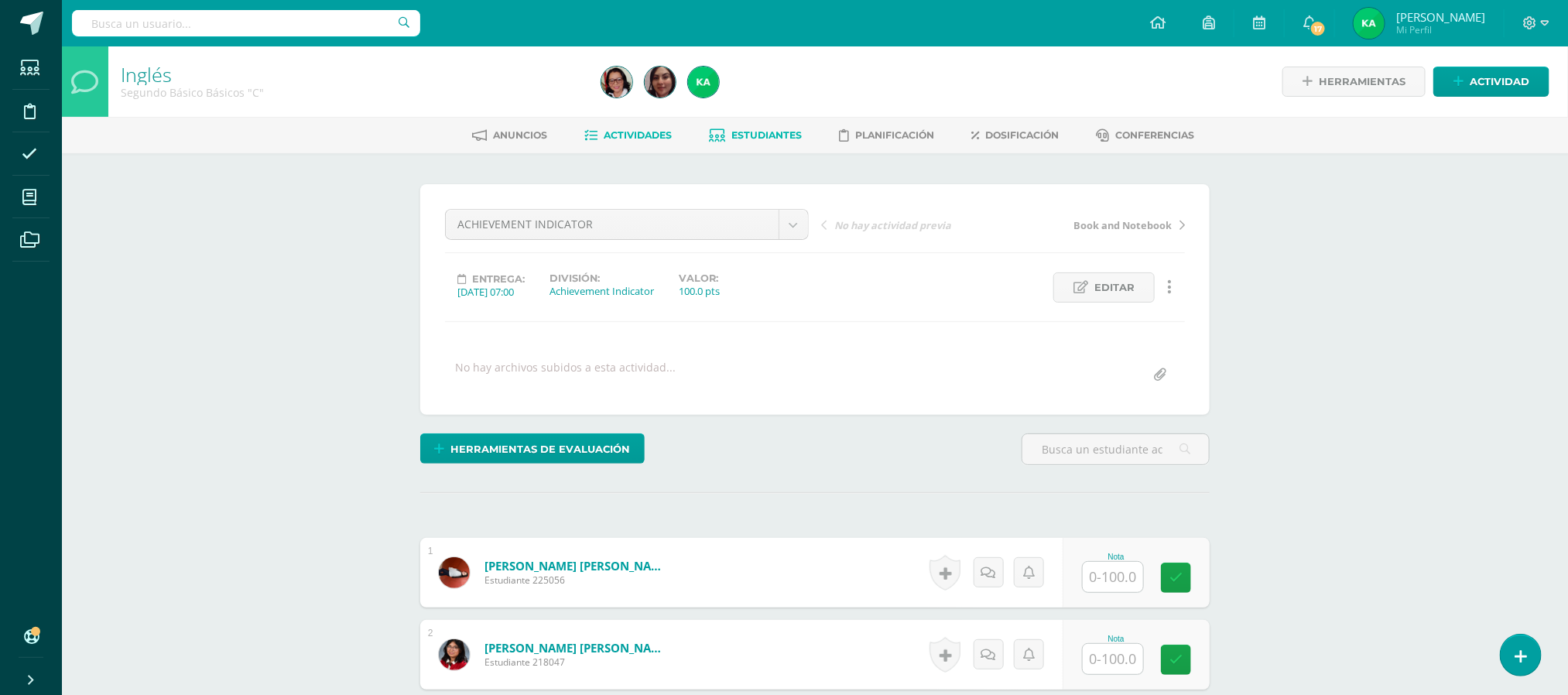
click at [762, 133] on span "Estudiantes" at bounding box center [767, 135] width 70 height 12
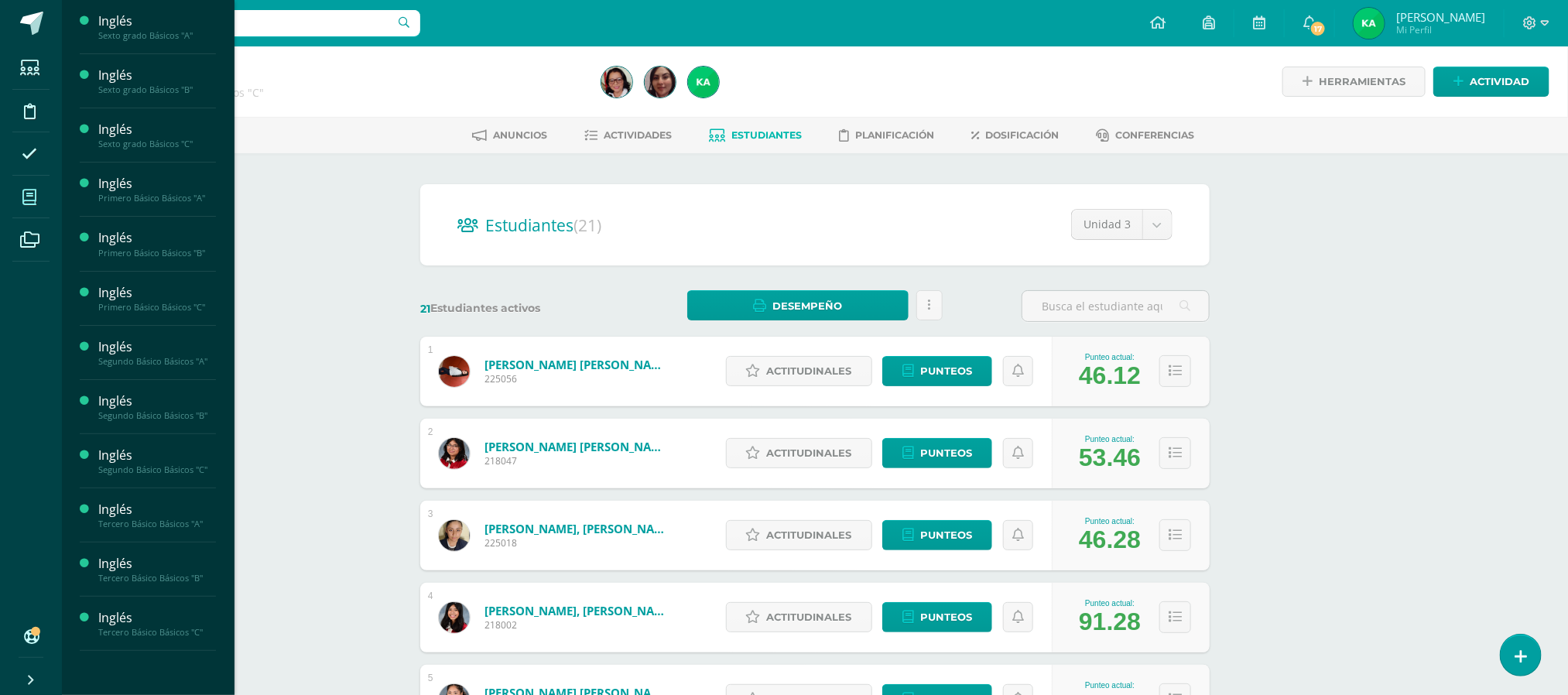
click at [35, 190] on icon at bounding box center [29, 197] width 14 height 16
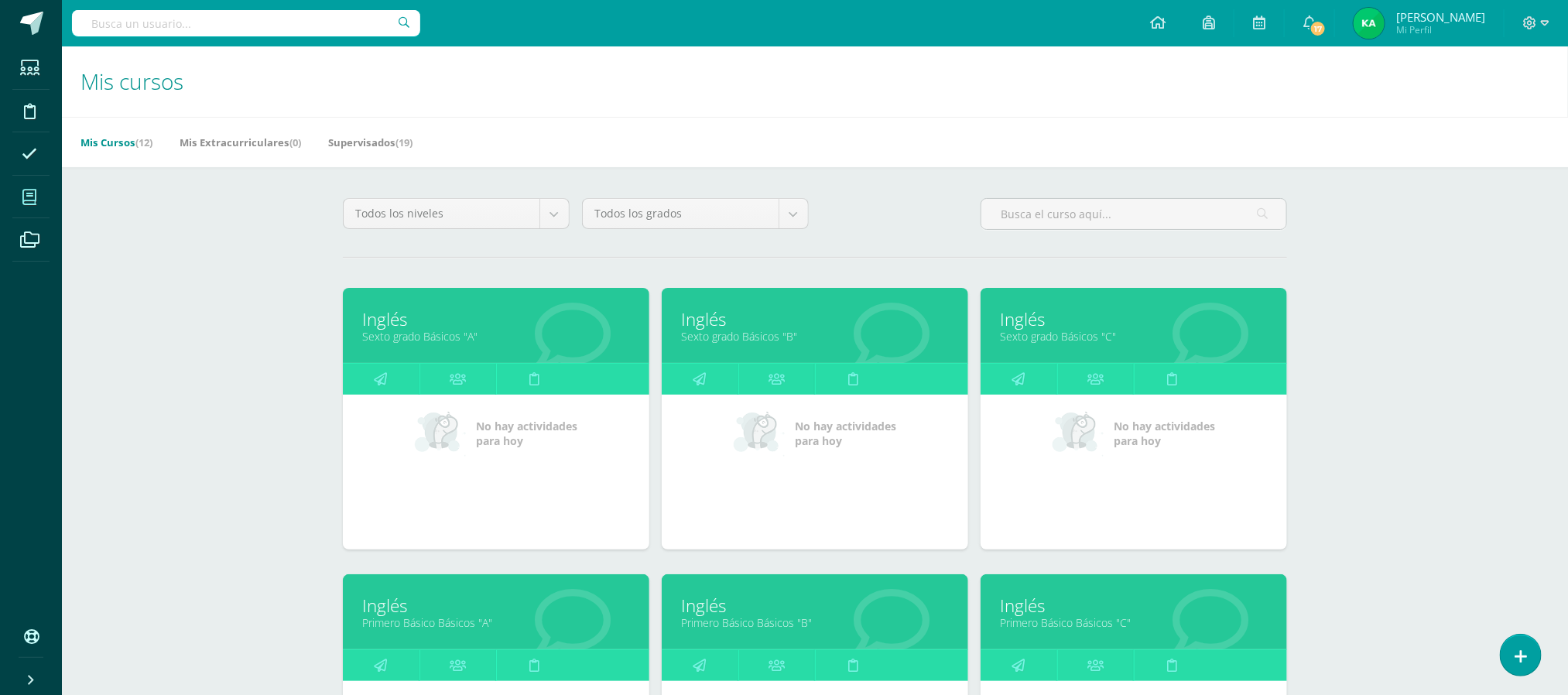
click at [209, 192] on div "Mis cursos Mis Cursos (12) Mis Extracurriculares (0) Supervisados (19) Todos lo…" at bounding box center [815, 645] width 1506 height 1198
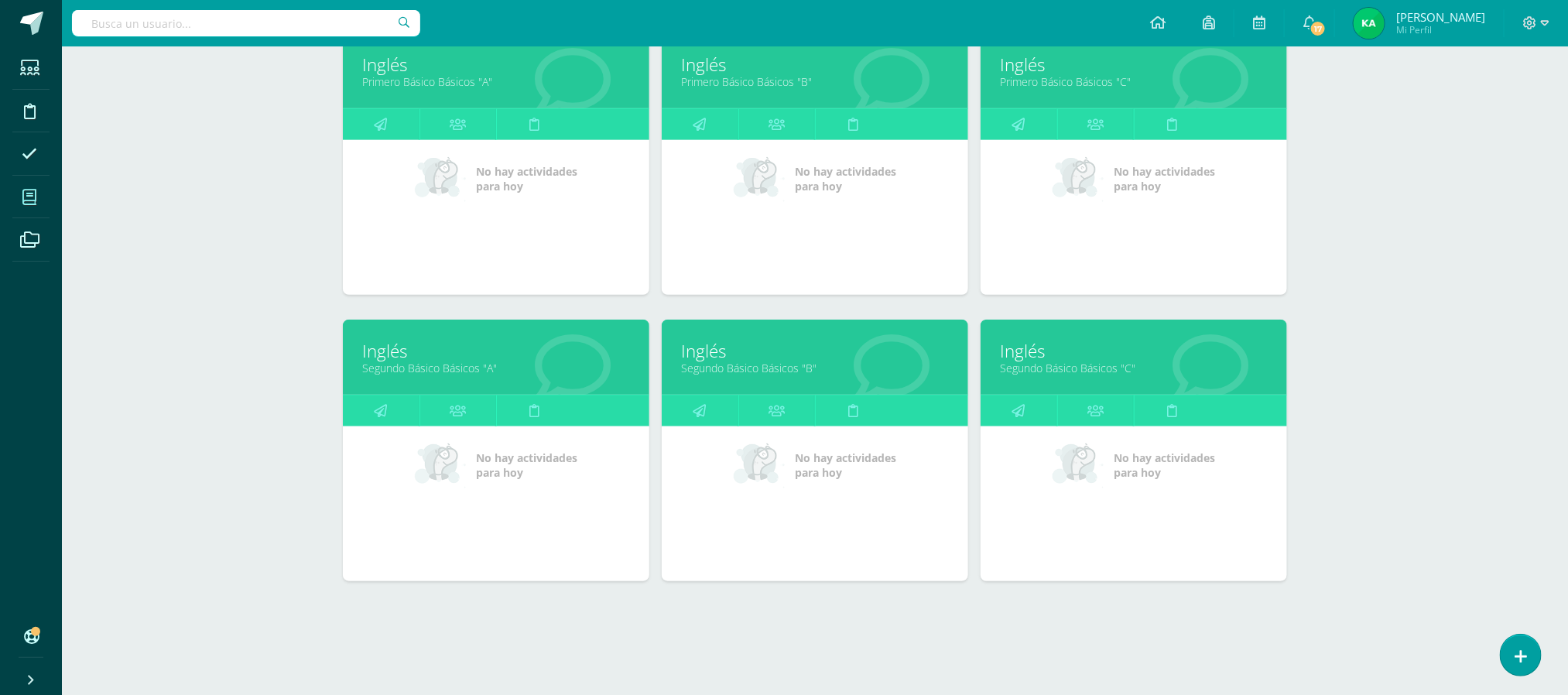
scroll to position [553, 0]
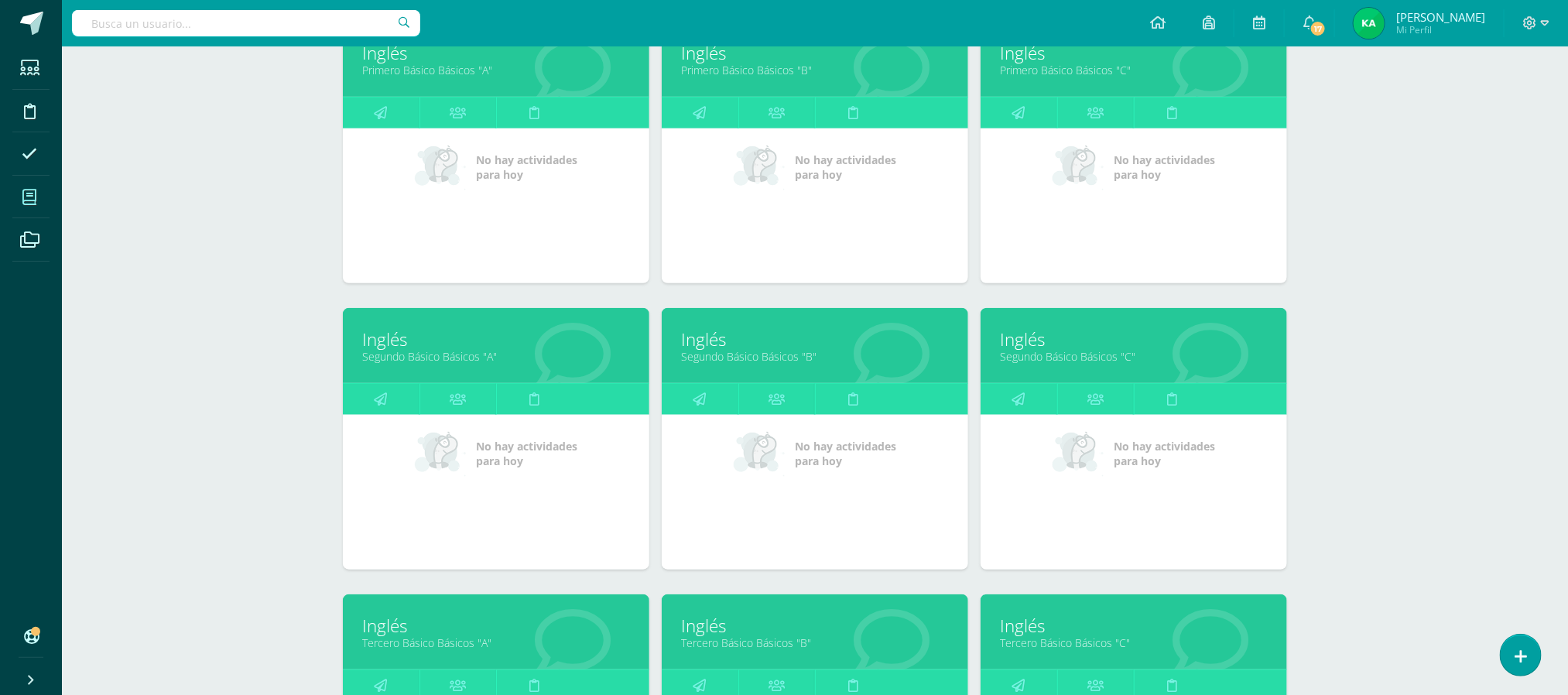
click at [737, 354] on link "Segundo Básico Básicos "B"" at bounding box center [815, 357] width 268 height 15
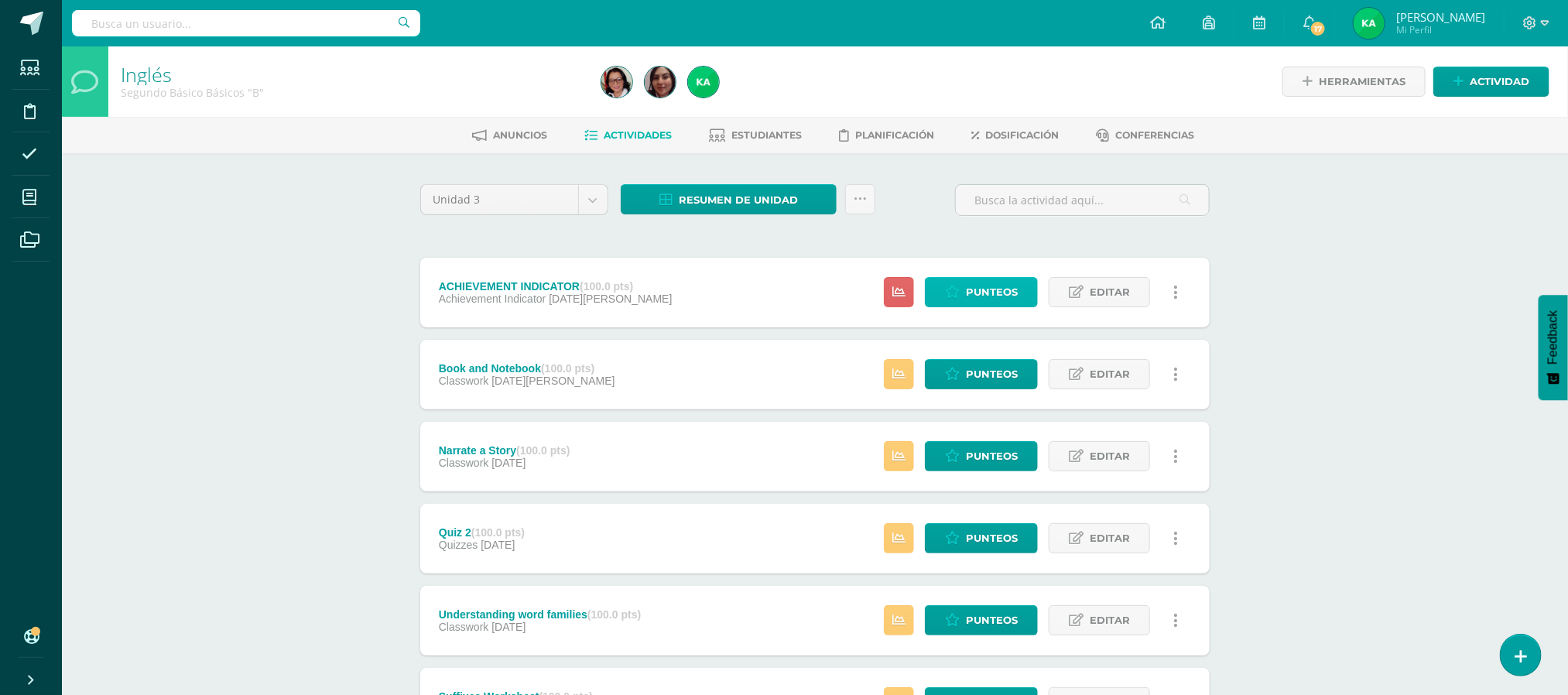
click at [982, 292] on span "Punteos" at bounding box center [992, 292] width 52 height 29
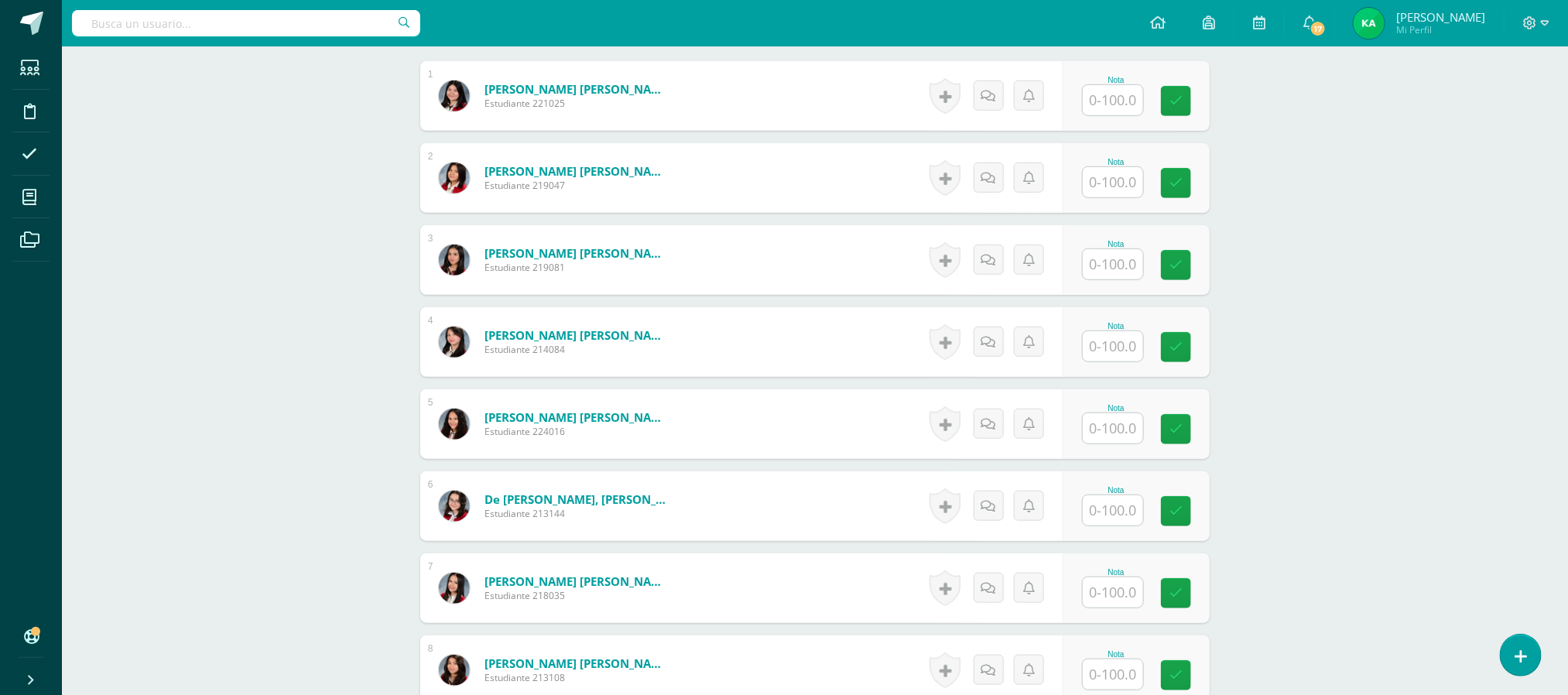
scroll to position [479, 0]
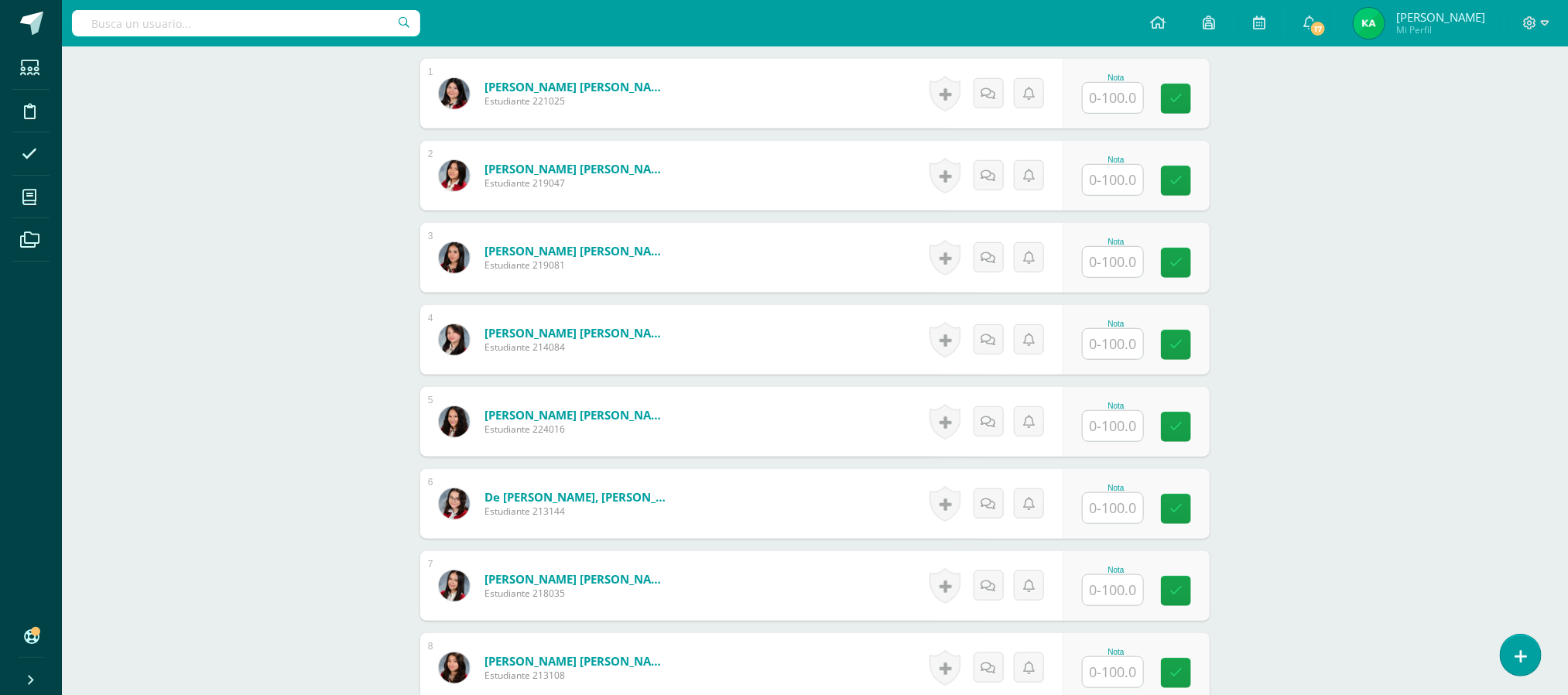
click at [1109, 105] on input "text" at bounding box center [1112, 98] width 60 height 30
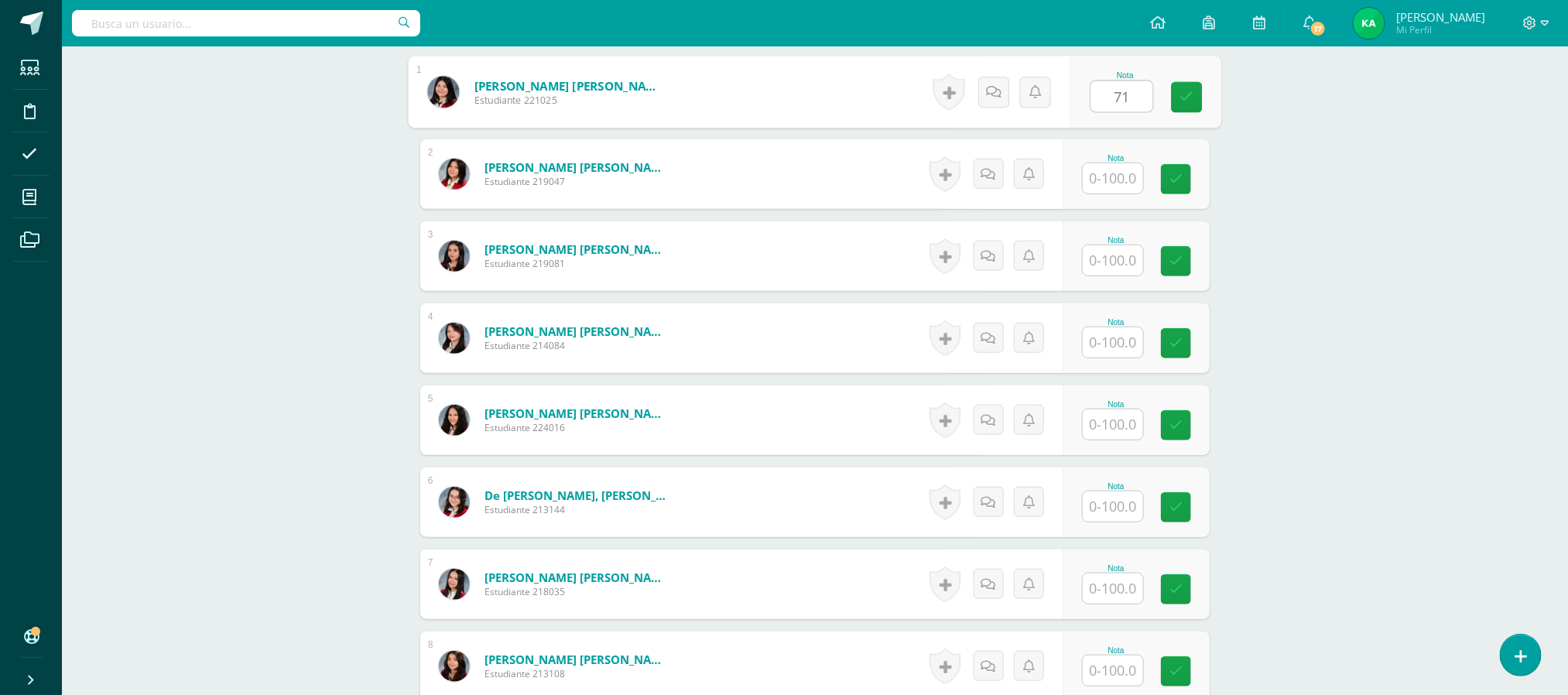
scroll to position [482, 0]
type input "71"
type input "82"
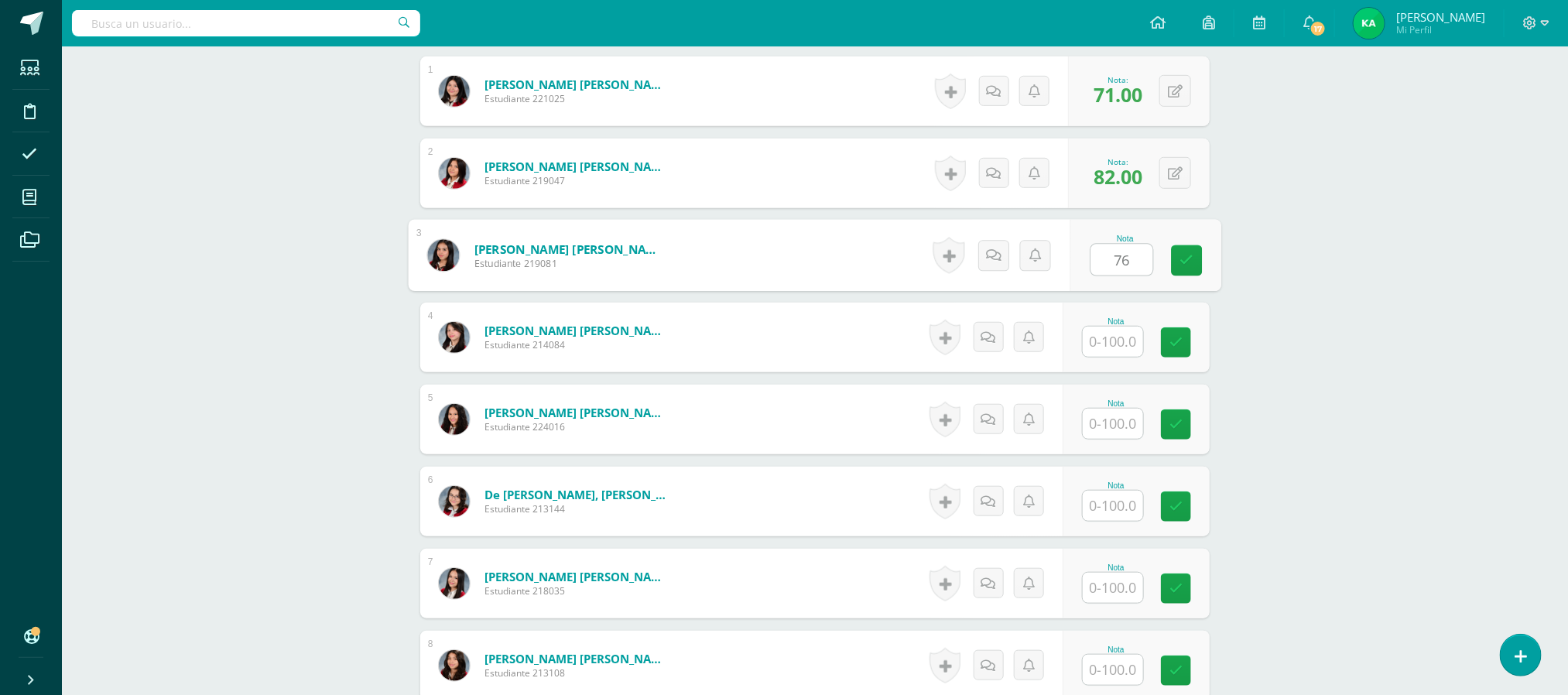
type input "76"
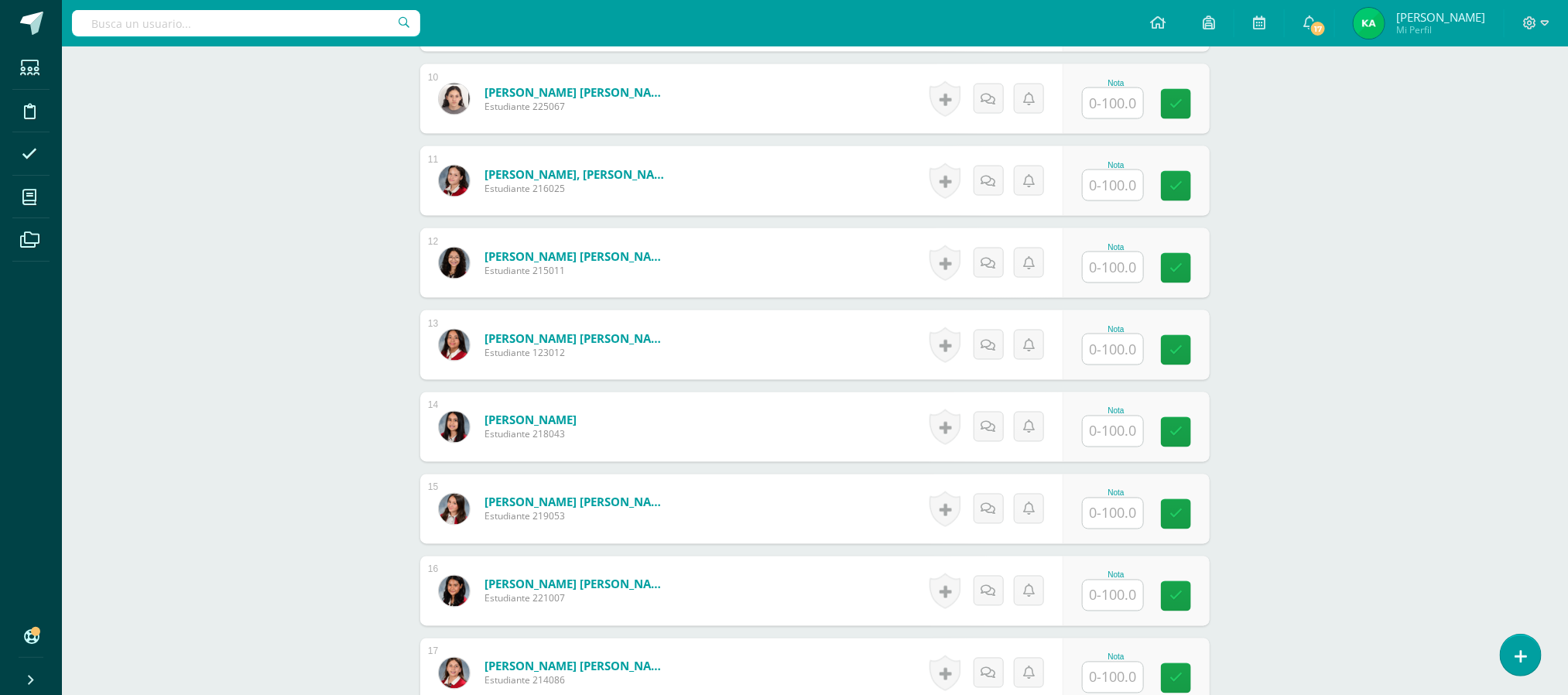
scroll to position [1238, 0]
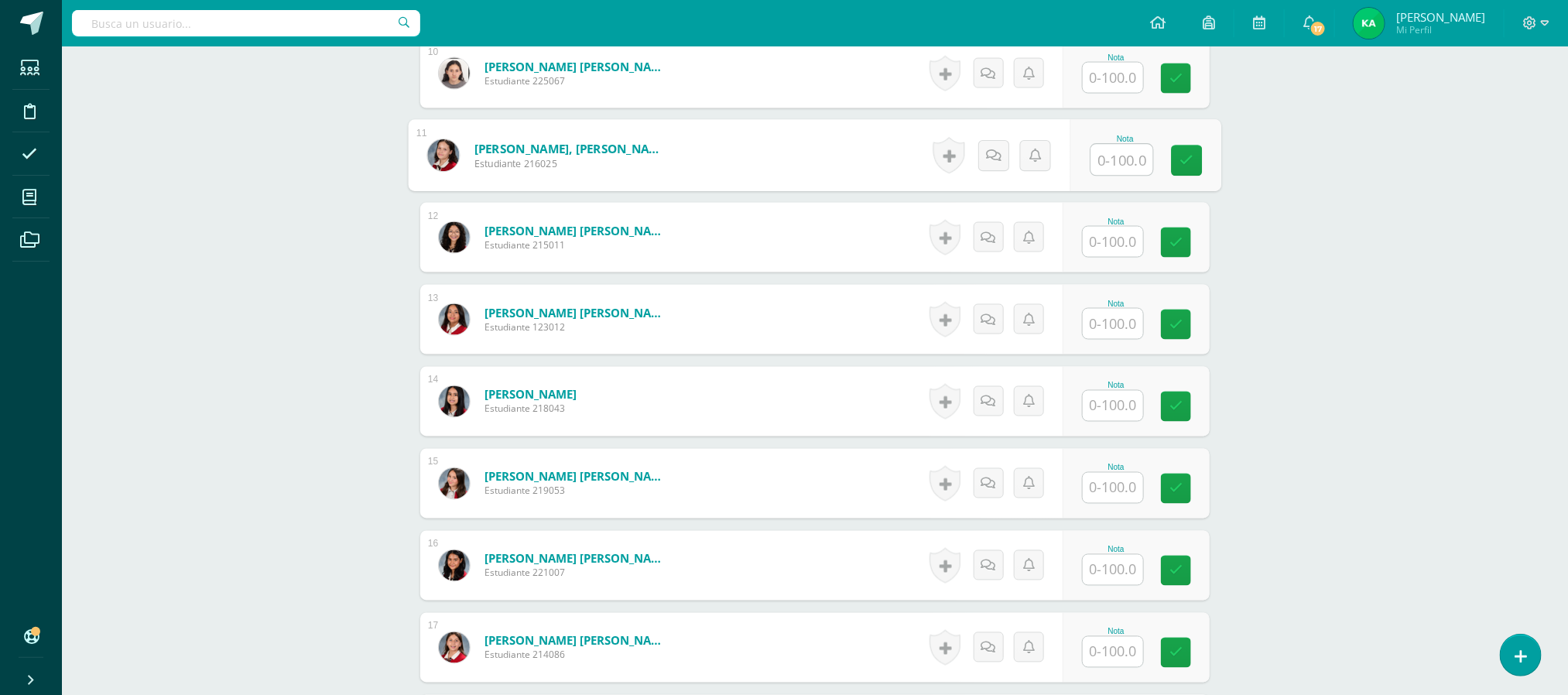
click at [1117, 159] on input "text" at bounding box center [1121, 160] width 62 height 30
type input "85"
click at [1121, 409] on input "text" at bounding box center [1112, 406] width 60 height 30
type input "89"
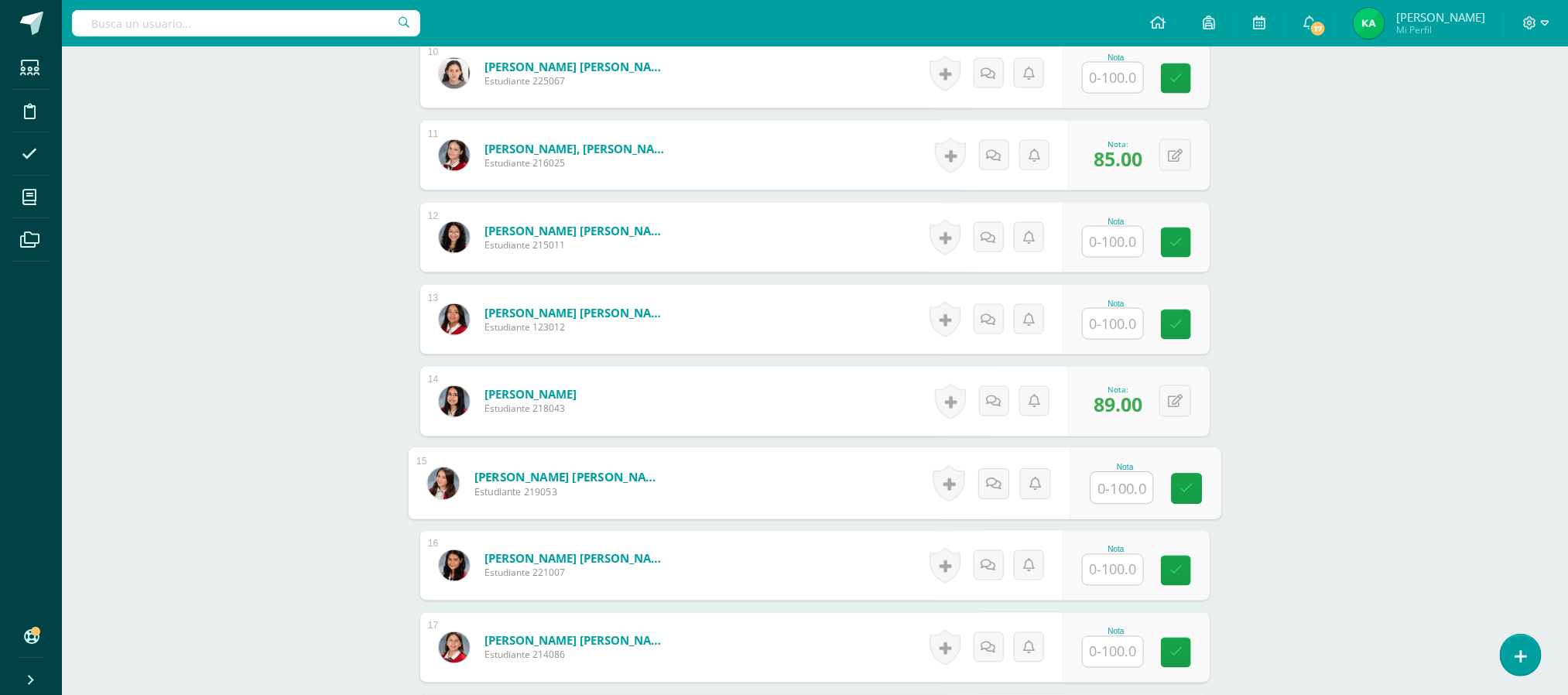
click at [1114, 580] on input "text" at bounding box center [1112, 569] width 60 height 30
type input "78"
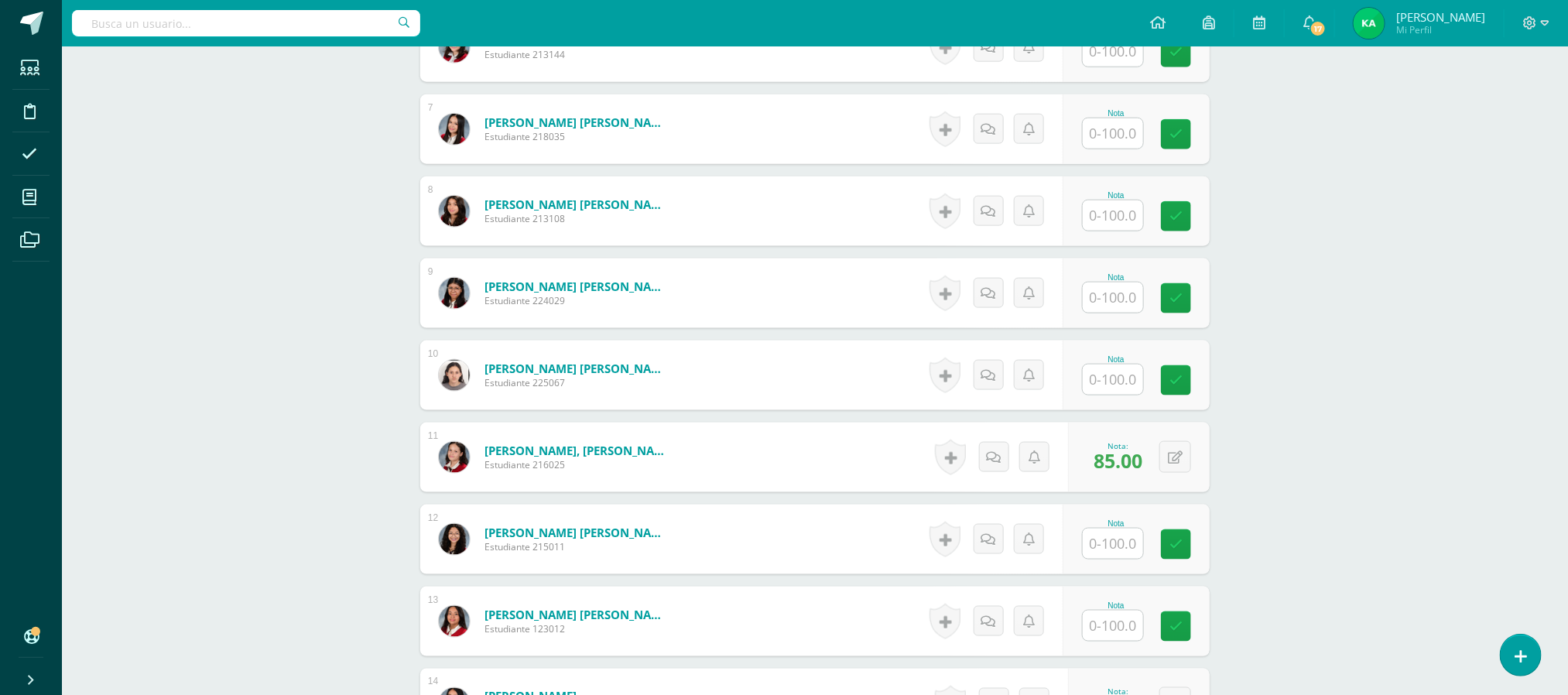
scroll to position [0, 0]
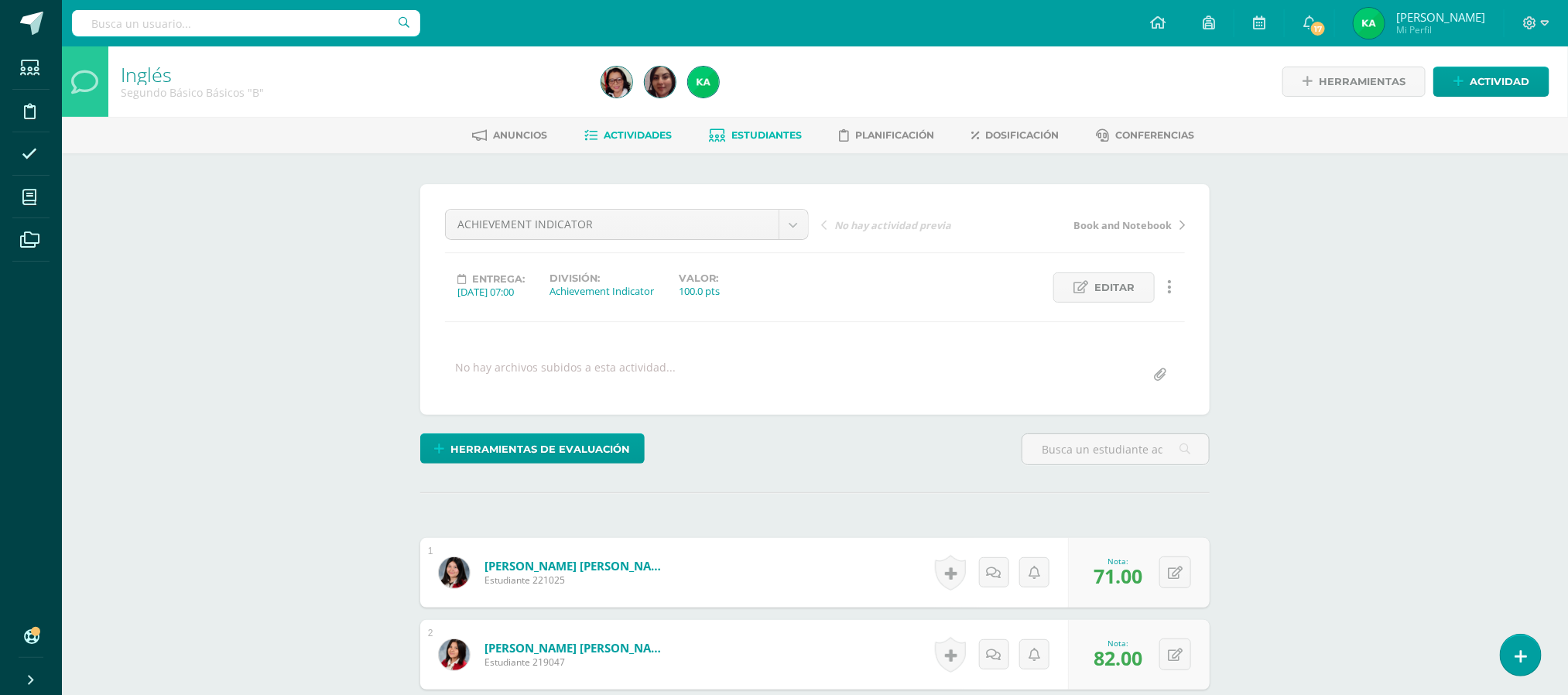
click at [750, 135] on span "Estudiantes" at bounding box center [767, 135] width 70 height 12
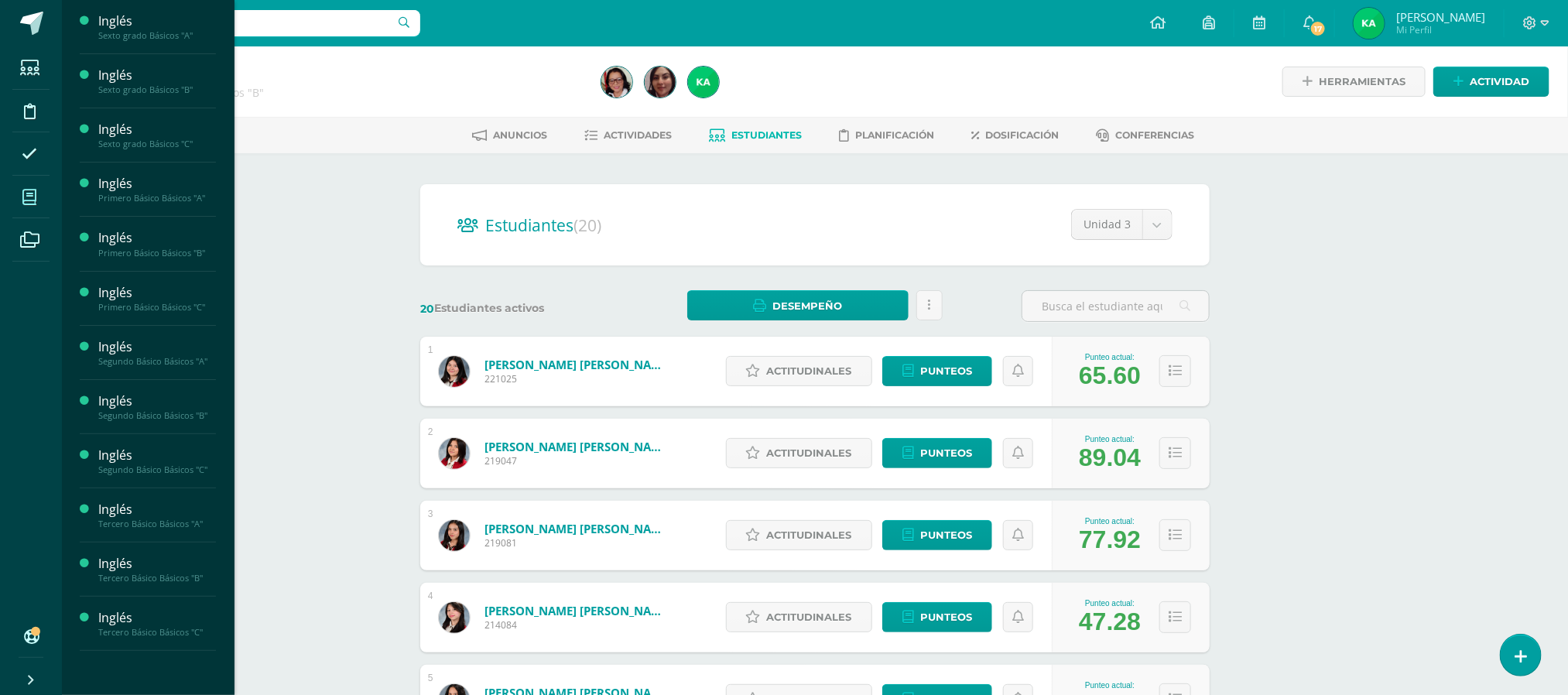
click at [35, 198] on icon at bounding box center [29, 197] width 14 height 16
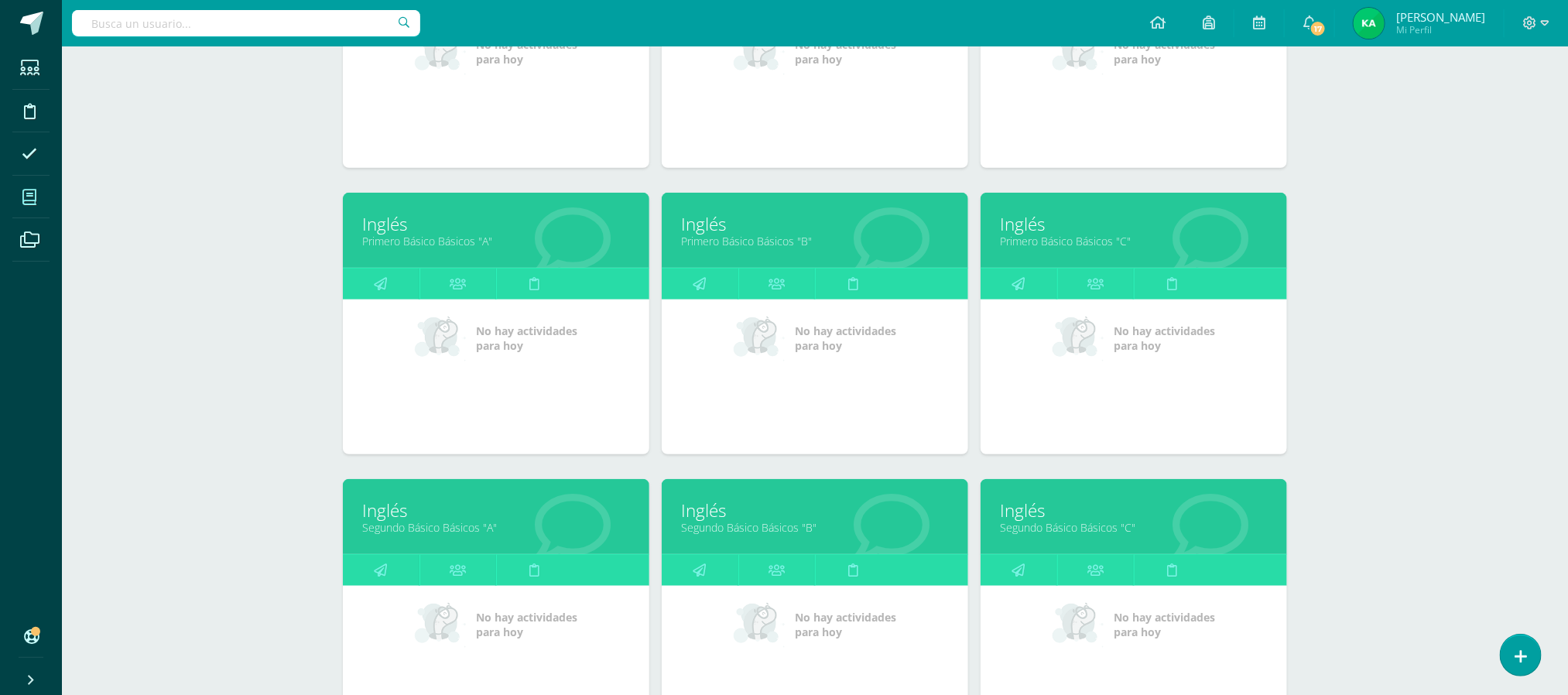
scroll to position [469, 0]
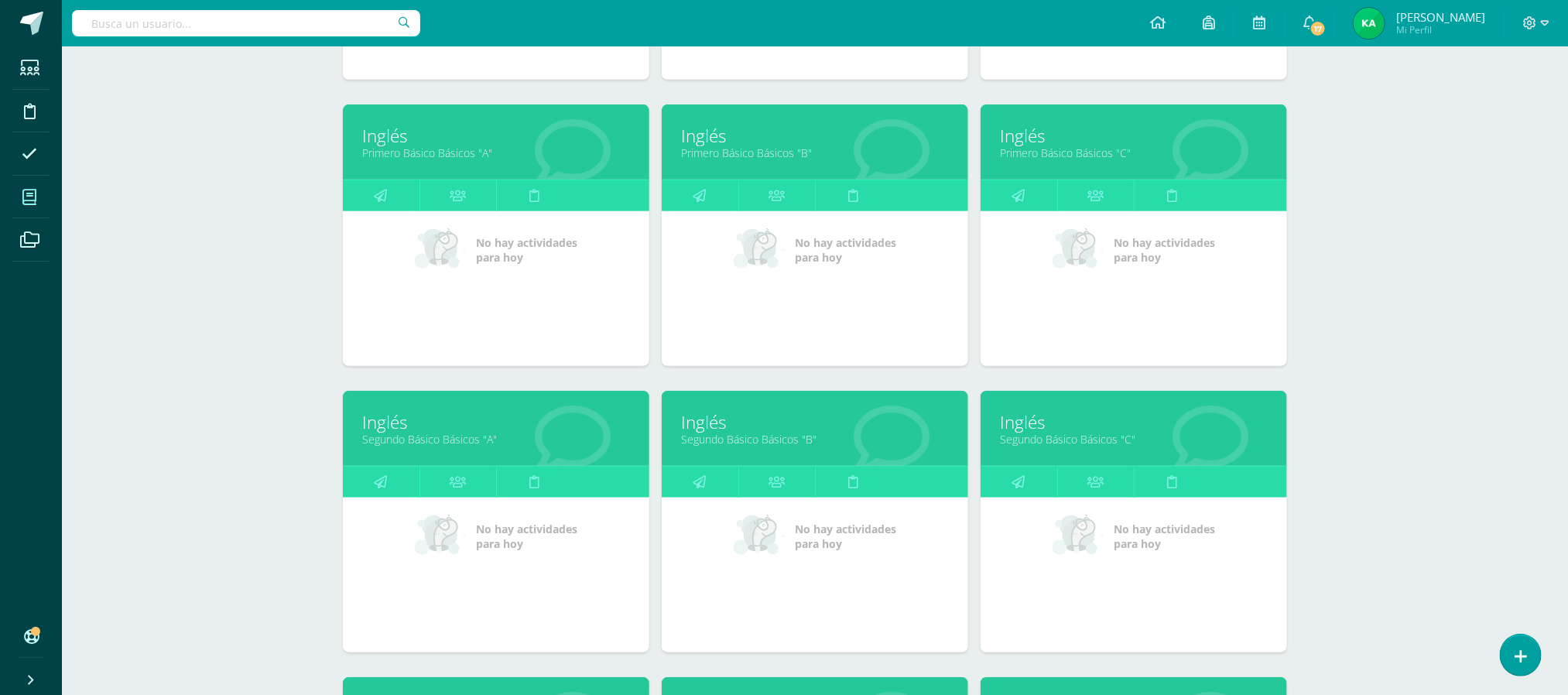
click at [448, 434] on link "Segundo Básico Básicos "A"" at bounding box center [496, 439] width 268 height 15
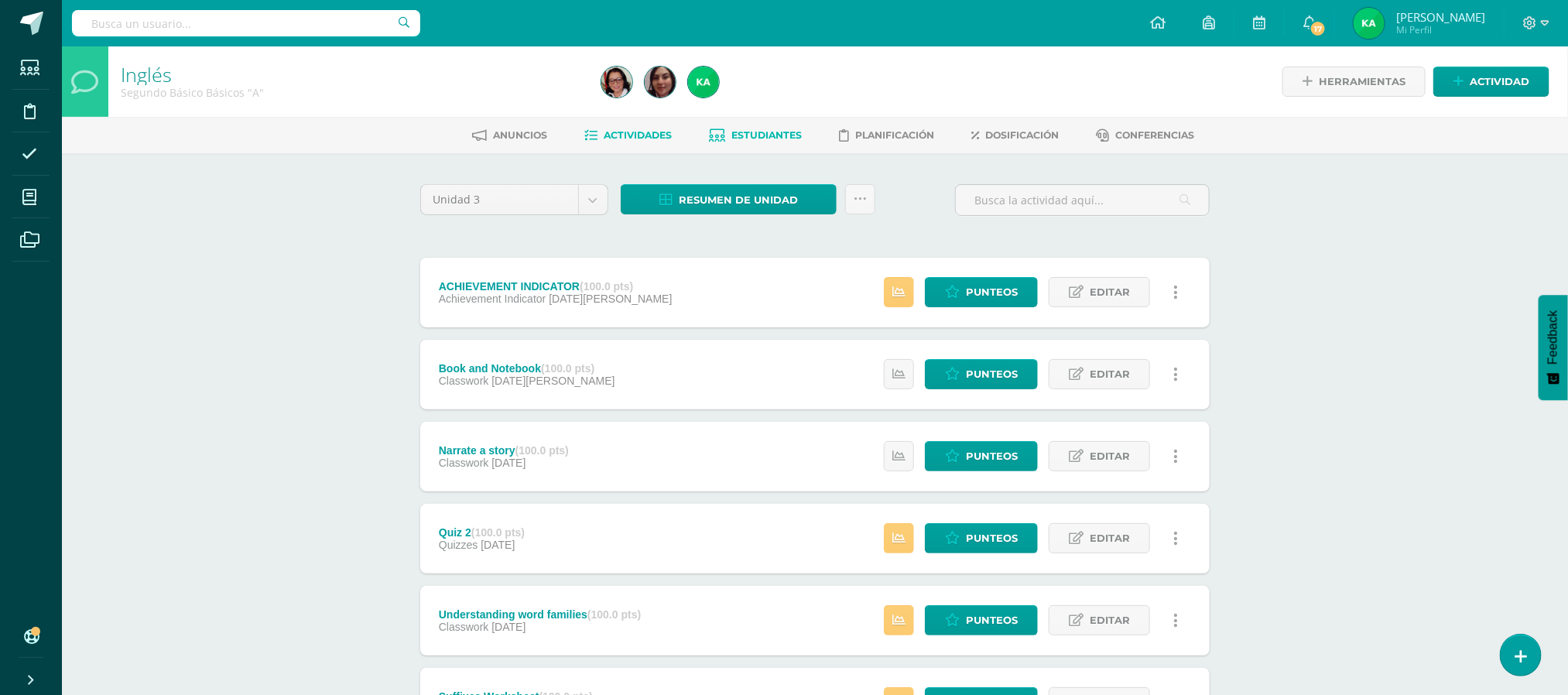
click at [768, 133] on span "Estudiantes" at bounding box center [767, 135] width 70 height 12
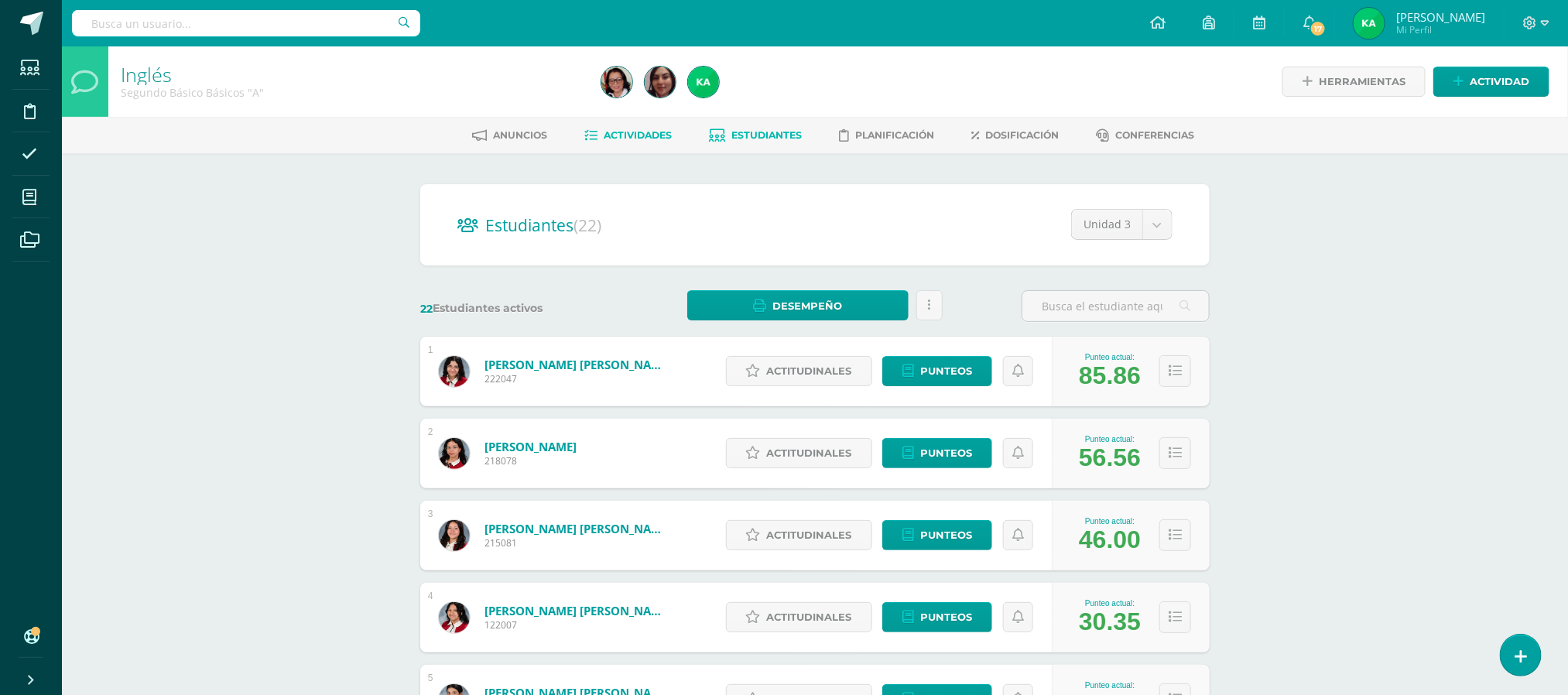
click at [622, 135] on span "Actividades" at bounding box center [639, 135] width 68 height 12
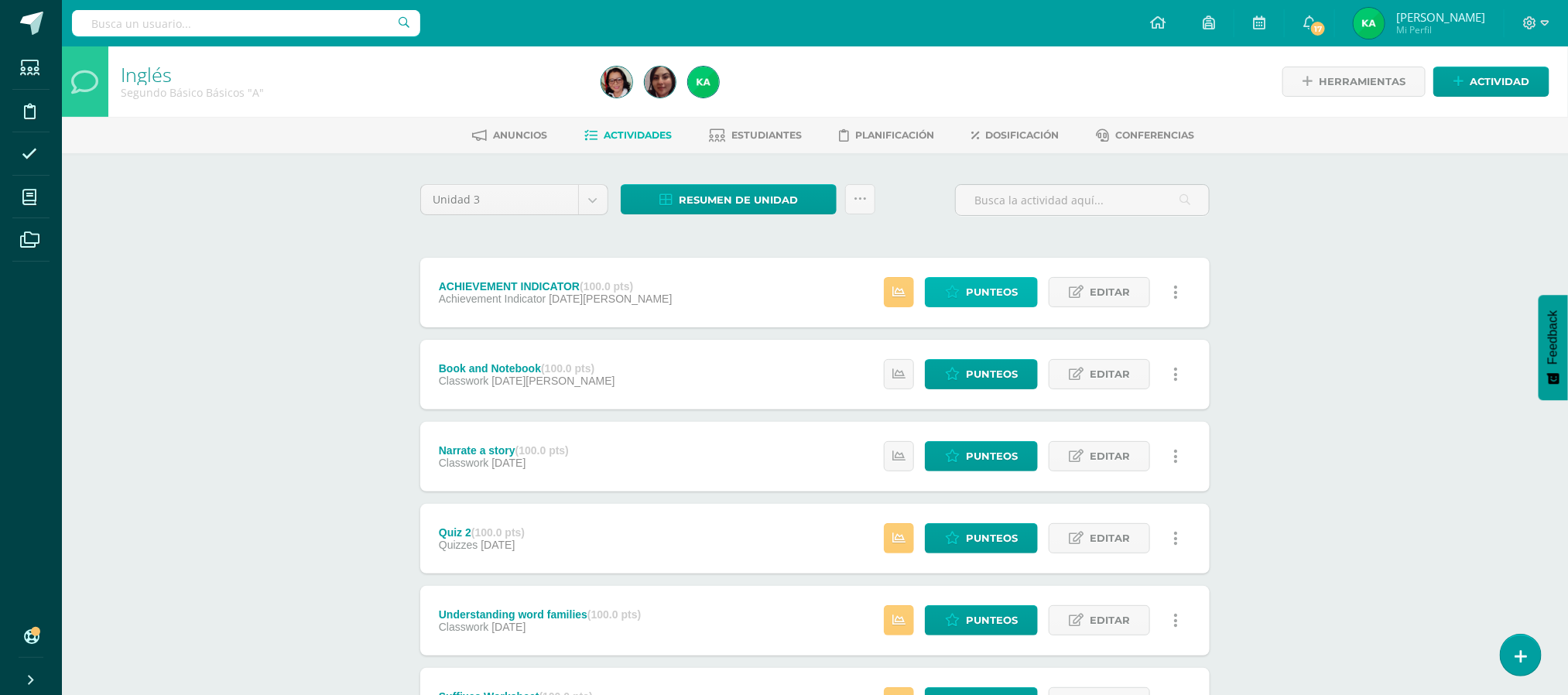
click at [974, 295] on span "Punteos" at bounding box center [992, 292] width 52 height 29
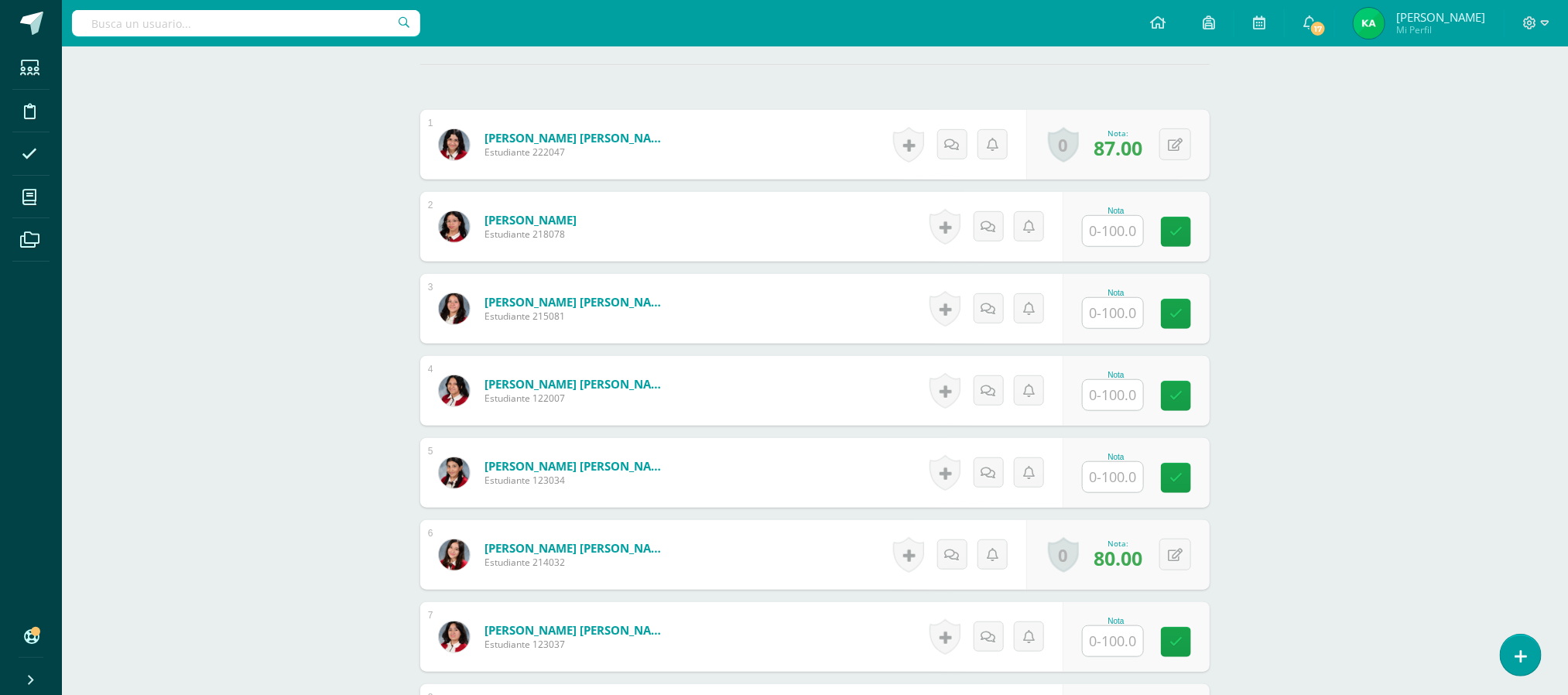
scroll to position [430, 0]
click at [1105, 311] on input "text" at bounding box center [1121, 311] width 62 height 30
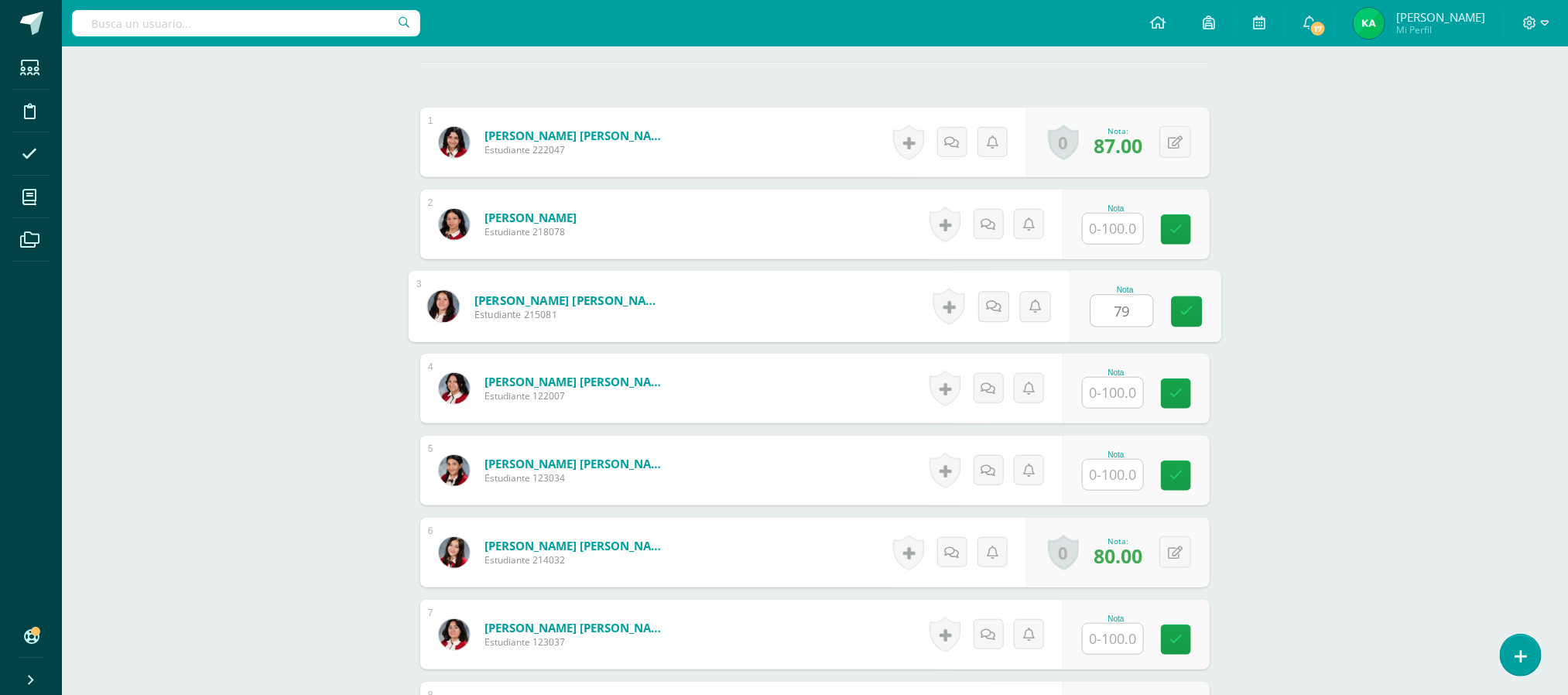
type input "79"
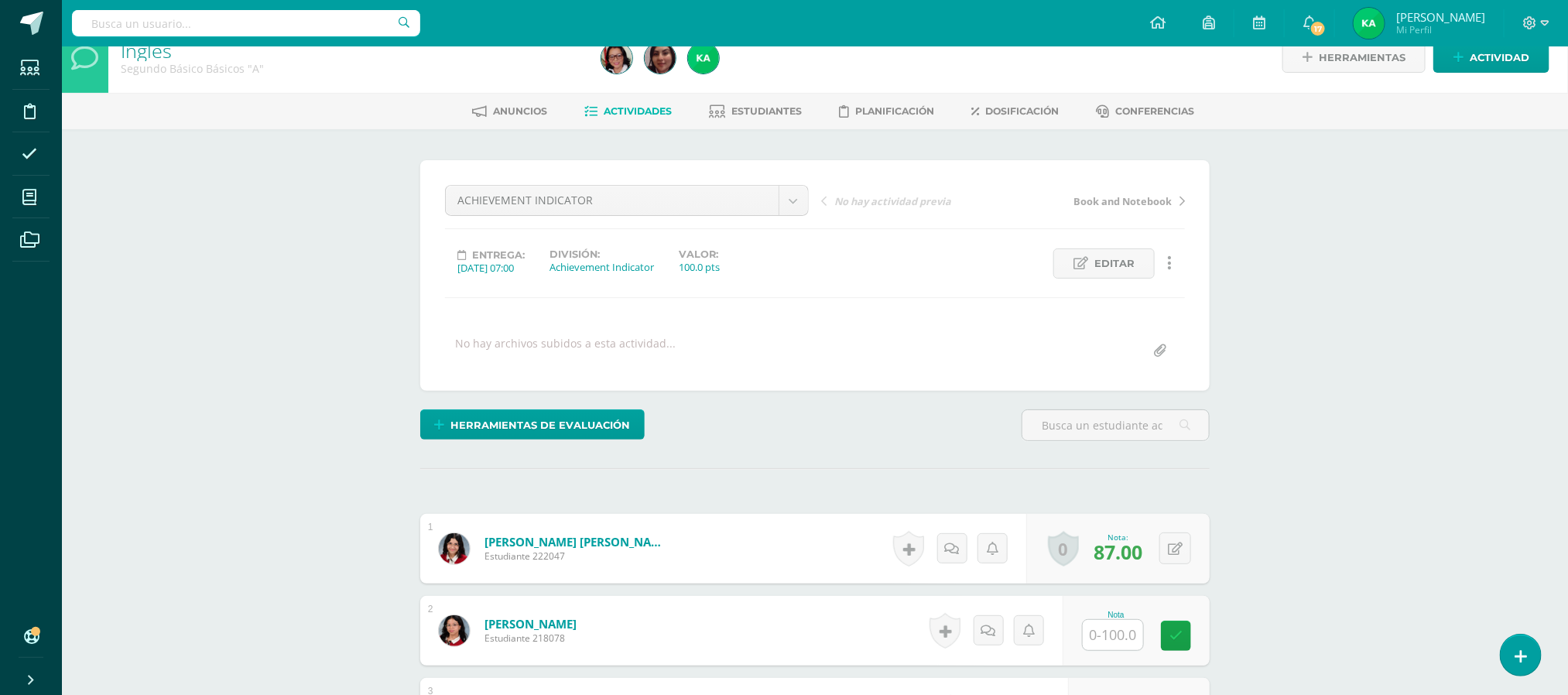
scroll to position [0, 0]
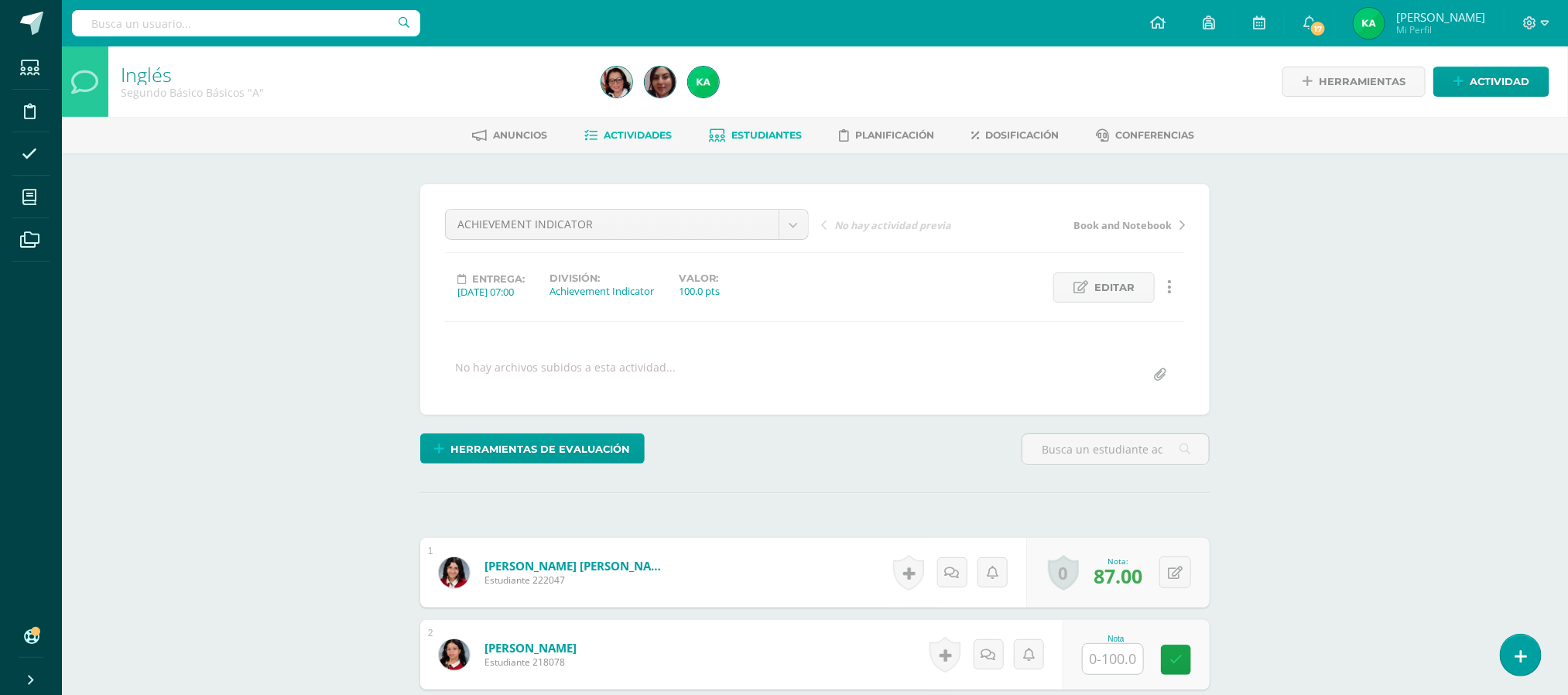
click at [741, 135] on span "Estudiantes" at bounding box center [767, 135] width 70 height 12
